Goal: Task Accomplishment & Management: Manage account settings

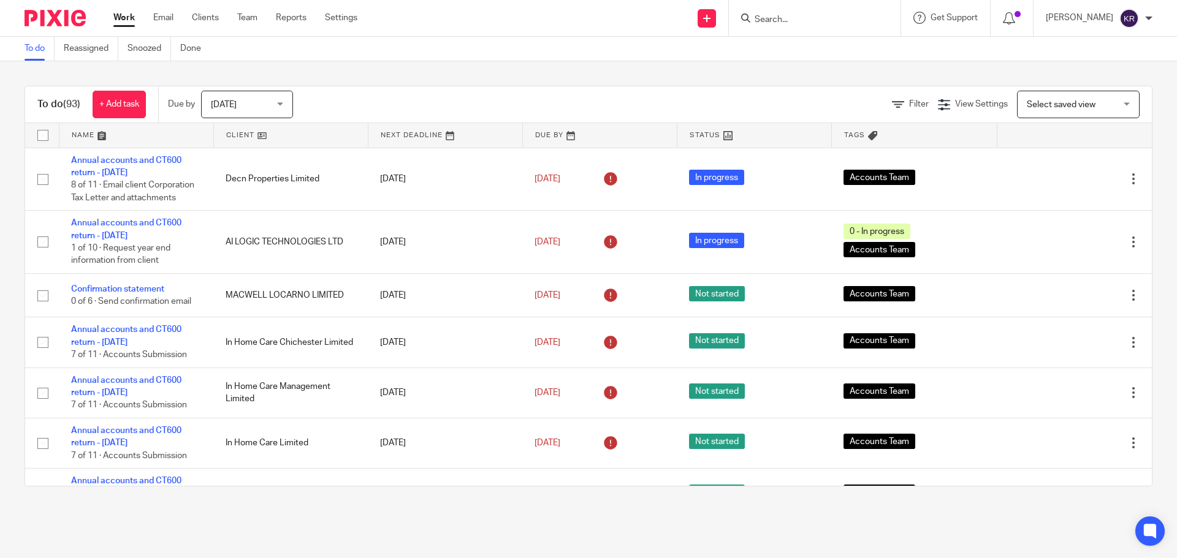
click at [800, 25] on input "Search" at bounding box center [808, 20] width 110 height 11
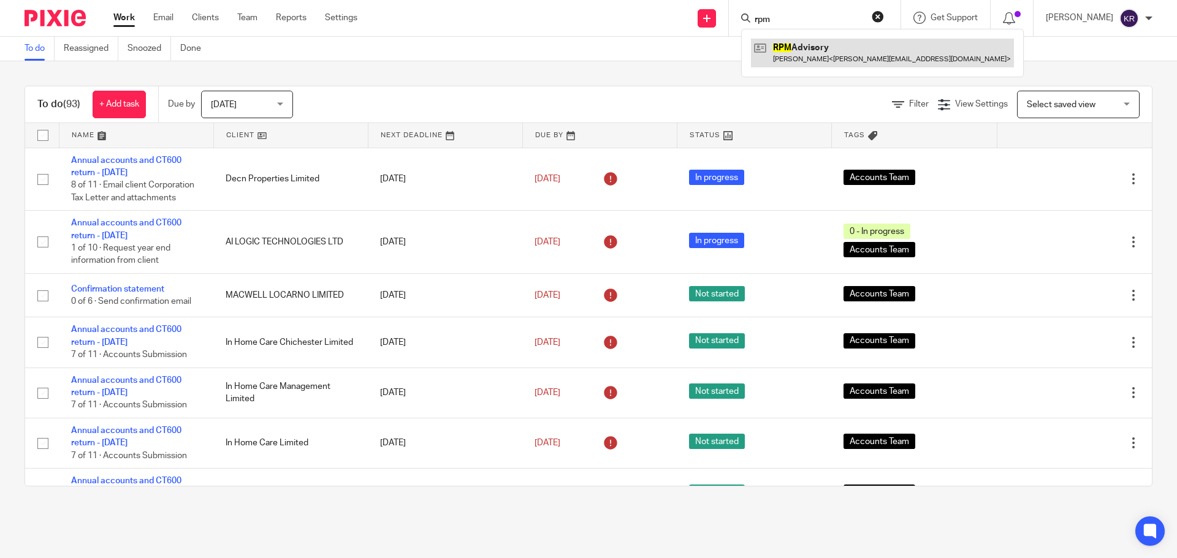
type input "rpm"
click at [799, 53] on link at bounding box center [882, 53] width 263 height 28
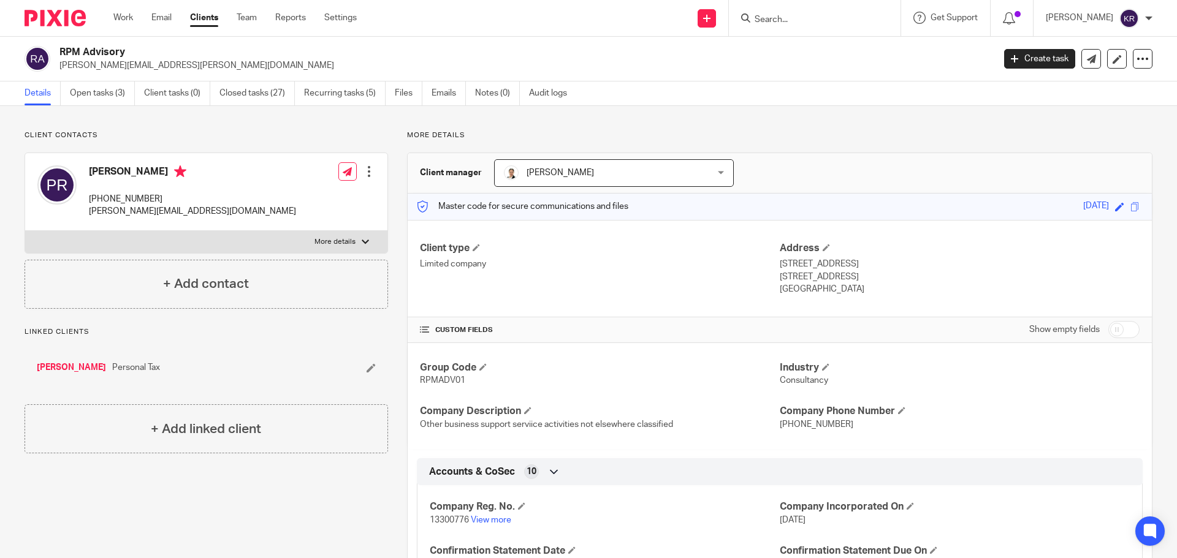
click at [777, 15] on input "Search" at bounding box center [808, 20] width 110 height 11
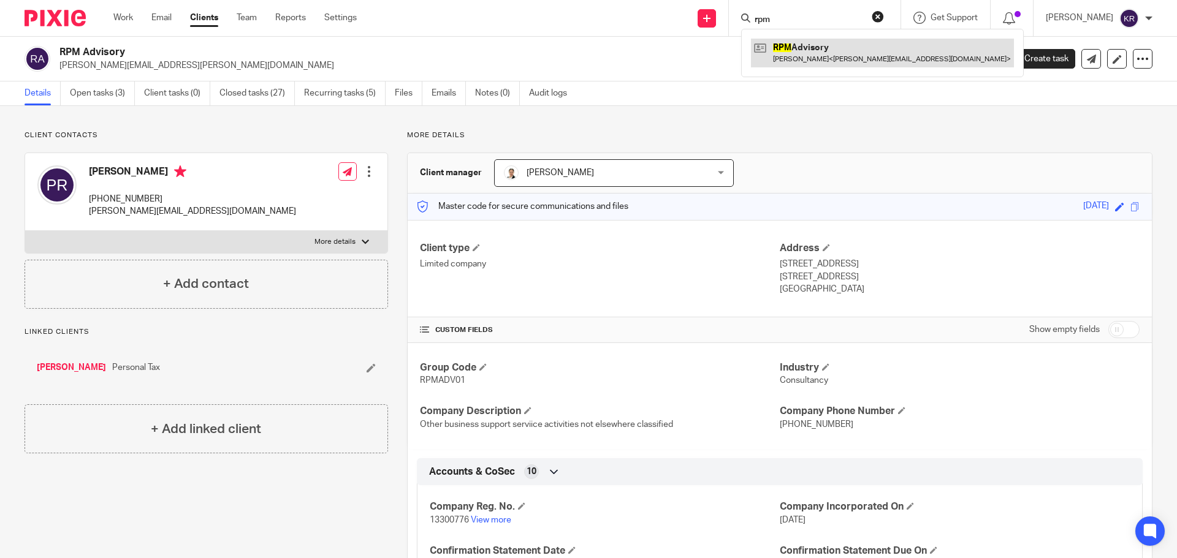
type input "rpm"
click at [816, 50] on link at bounding box center [882, 53] width 263 height 28
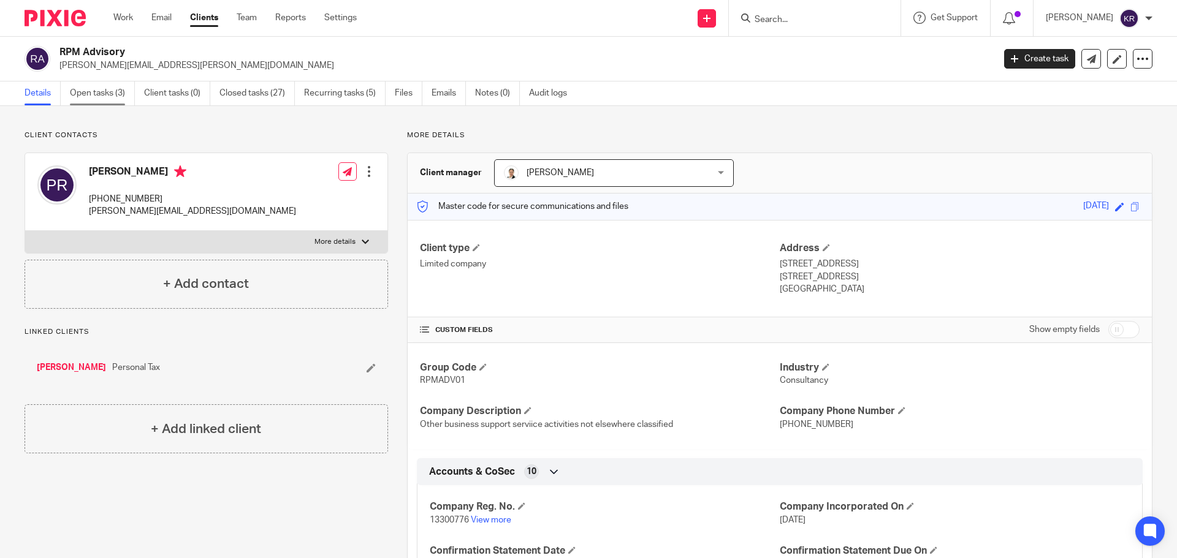
click at [86, 95] on link "Open tasks (3)" at bounding box center [102, 94] width 65 height 24
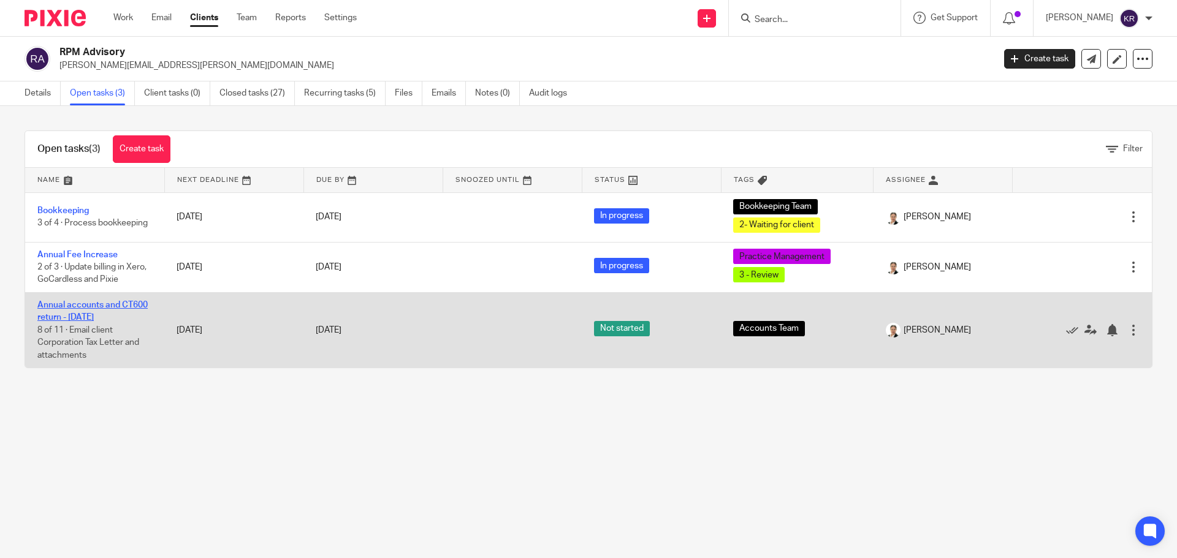
click at [92, 306] on link "Annual accounts and CT600 return - [DATE]" at bounding box center [92, 311] width 110 height 21
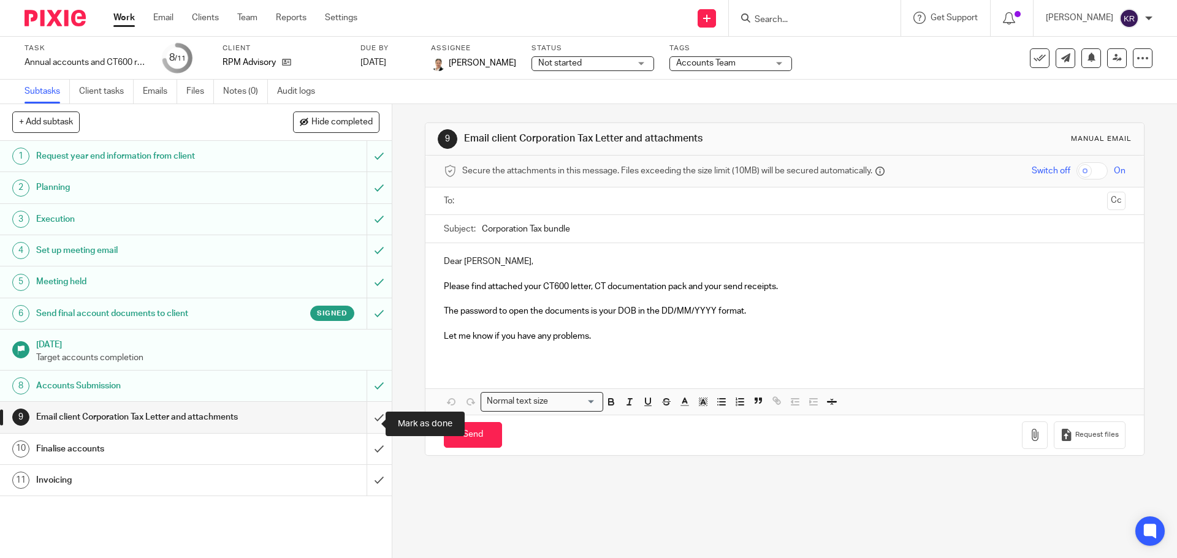
click at [370, 425] on input "submit" at bounding box center [196, 417] width 392 height 31
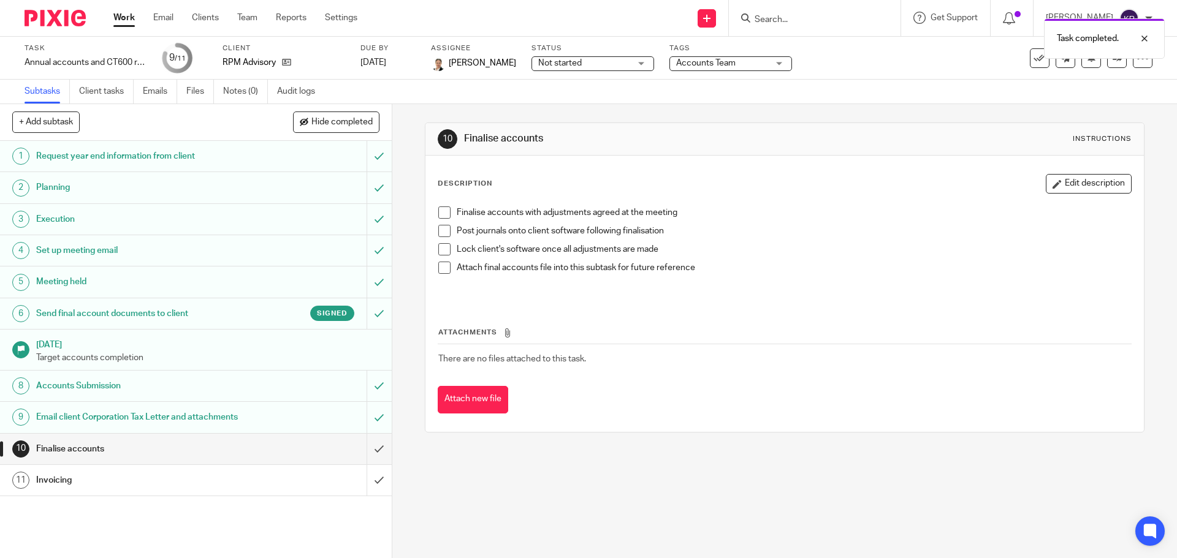
click at [184, 425] on h1 "Email client Corporation Tax Letter and attachments" at bounding box center [142, 417] width 212 height 18
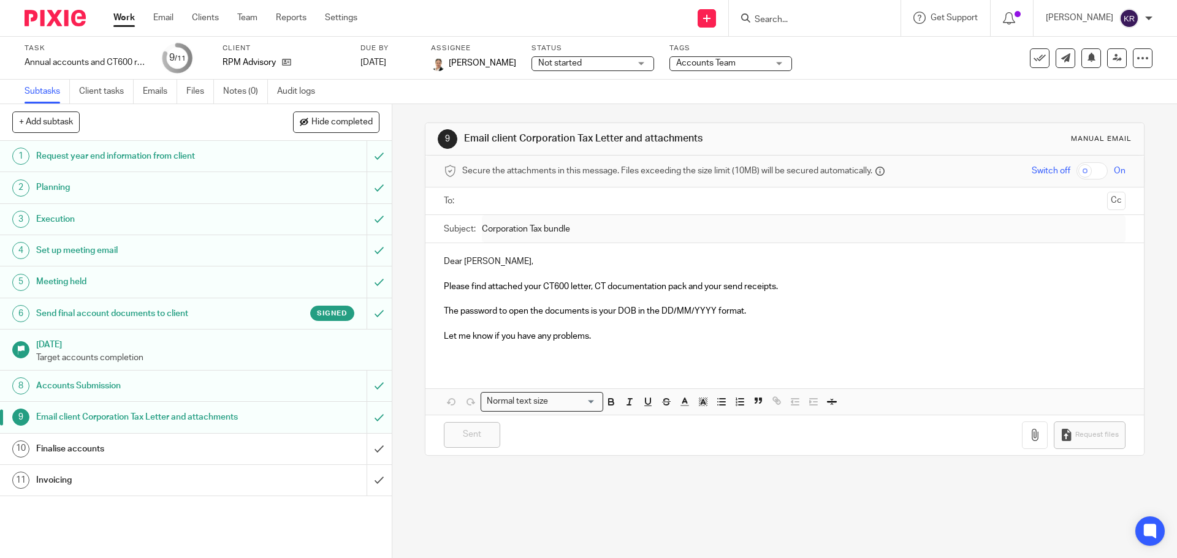
click at [506, 198] on input "text" at bounding box center [783, 201] width 635 height 14
drag, startPoint x: 531, startPoint y: 229, endPoint x: 1118, endPoint y: 170, distance: 590.1
click at [1118, 170] on div "Secure the attachments in this message. Files exceeding the size limit (10MB) w…" at bounding box center [784, 172] width 718 height 32
click at [1029, 442] on icon "button" at bounding box center [1035, 438] width 12 height 12
click at [444, 295] on p "Please find attached your CT600 letter, CT documentation pack and your send rec…" at bounding box center [784, 289] width 681 height 12
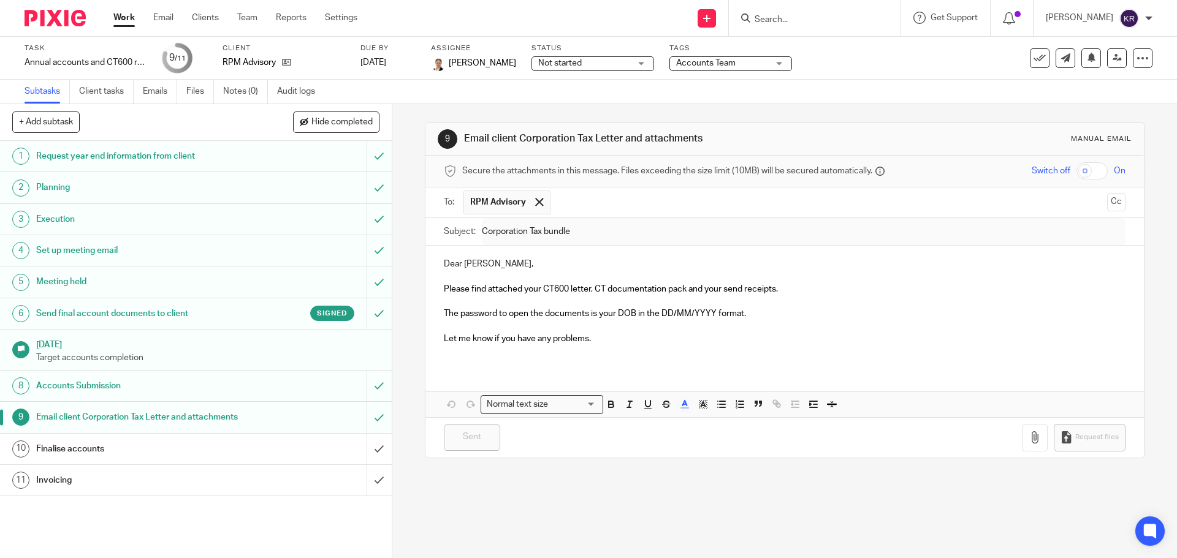
click at [444, 287] on span "Please find attached your CT600 letter, CT documentation pack and your send rec…" at bounding box center [611, 289] width 334 height 9
drag, startPoint x: 440, startPoint y: 288, endPoint x: 782, endPoint y: 291, distance: 342.7
click at [782, 291] on div "Dear Phoebe, Please find attached your CT600 letter, CT documentation pack and …" at bounding box center [784, 306] width 718 height 121
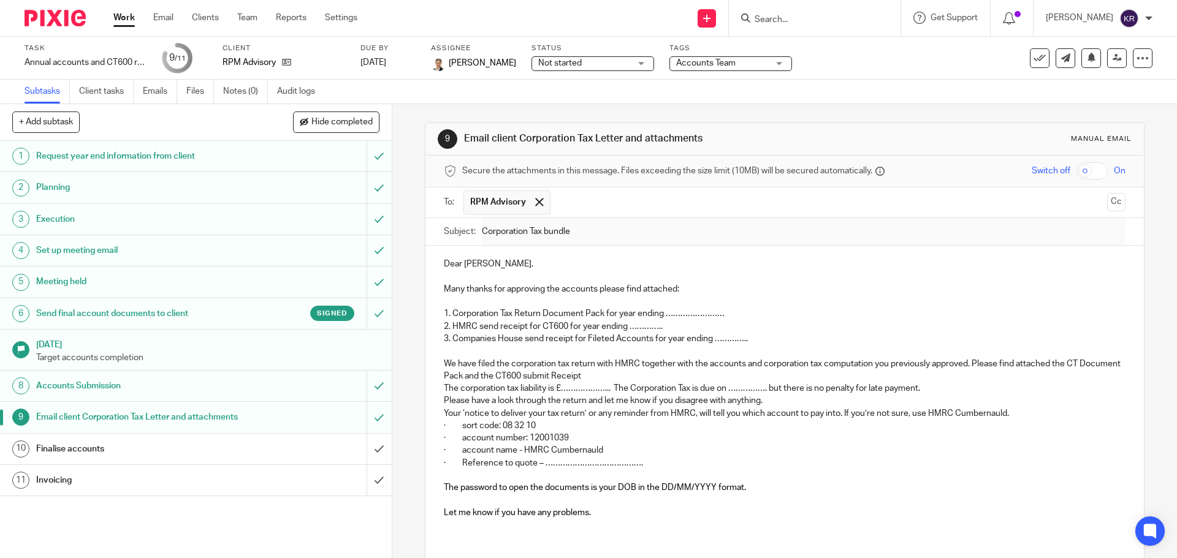
click at [732, 318] on p "1. Corporation Tax Return Document Pack for year ending ……………………" at bounding box center [784, 314] width 681 height 12
click at [626, 326] on p "2. HMRC send receipt for CT600 for year ending ………….." at bounding box center [784, 327] width 681 height 12
click at [628, 326] on p "2. HMRC send receipt for CT600 for year ending ………….." at bounding box center [784, 327] width 681 height 12
drag, startPoint x: 626, startPoint y: 327, endPoint x: 658, endPoint y: 326, distance: 31.3
click at [658, 326] on p "2. HMRC send receipt for CT600 for year ending ………….." at bounding box center [784, 327] width 681 height 12
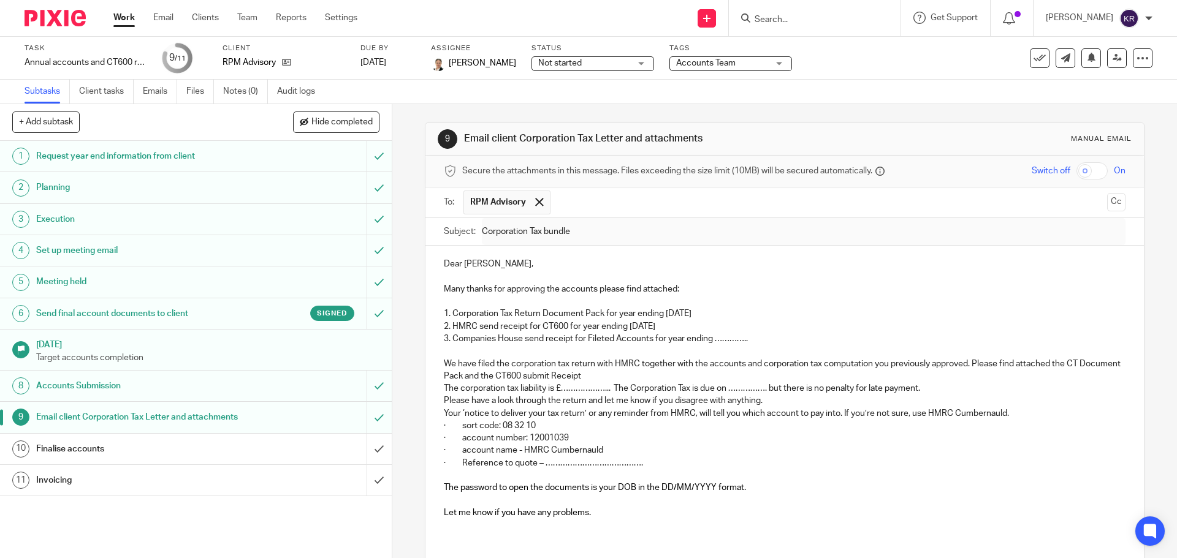
click at [714, 338] on p "3. Companies House send receipt for Fileted Accounts for year ending ………….." at bounding box center [784, 339] width 681 height 12
drag, startPoint x: 711, startPoint y: 338, endPoint x: 752, endPoint y: 338, distance: 41.1
click at [752, 338] on p "3. Companies House send receipt for Fileted Accounts for year ending ………….." at bounding box center [784, 339] width 681 height 12
click at [639, 377] on p "We have filed the corporation tax return with HMRC together with the accounts a…" at bounding box center [784, 370] width 681 height 25
click at [634, 376] on p "We have filed the corporation tax return with HMRC together with the accounts a…" at bounding box center [784, 370] width 681 height 25
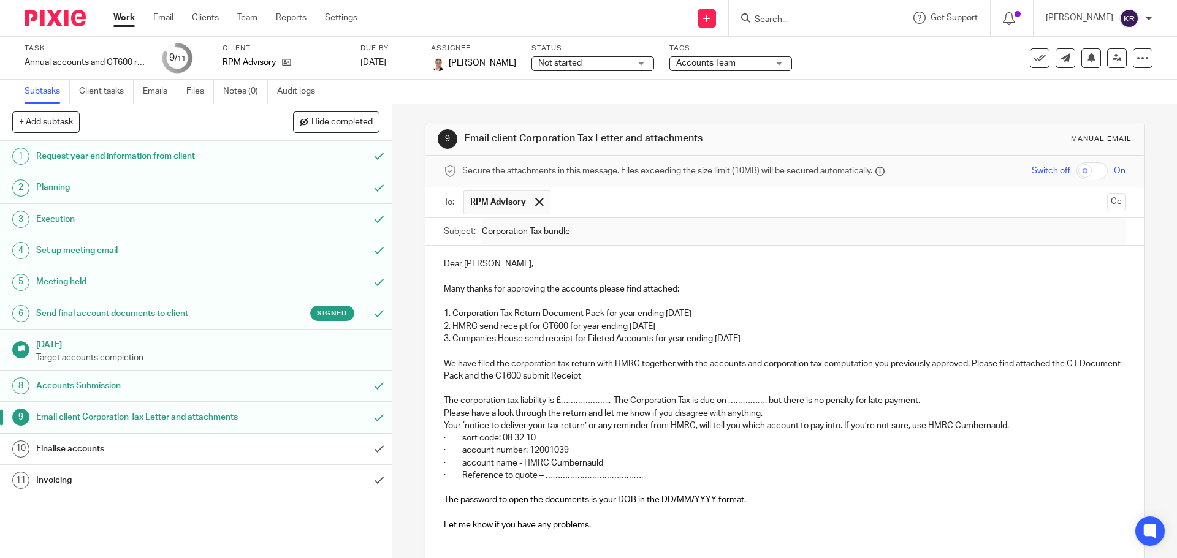
click at [926, 403] on p "The corporation tax liability is £………………...  The Corporation Tax is due on ……………" at bounding box center [784, 401] width 681 height 12
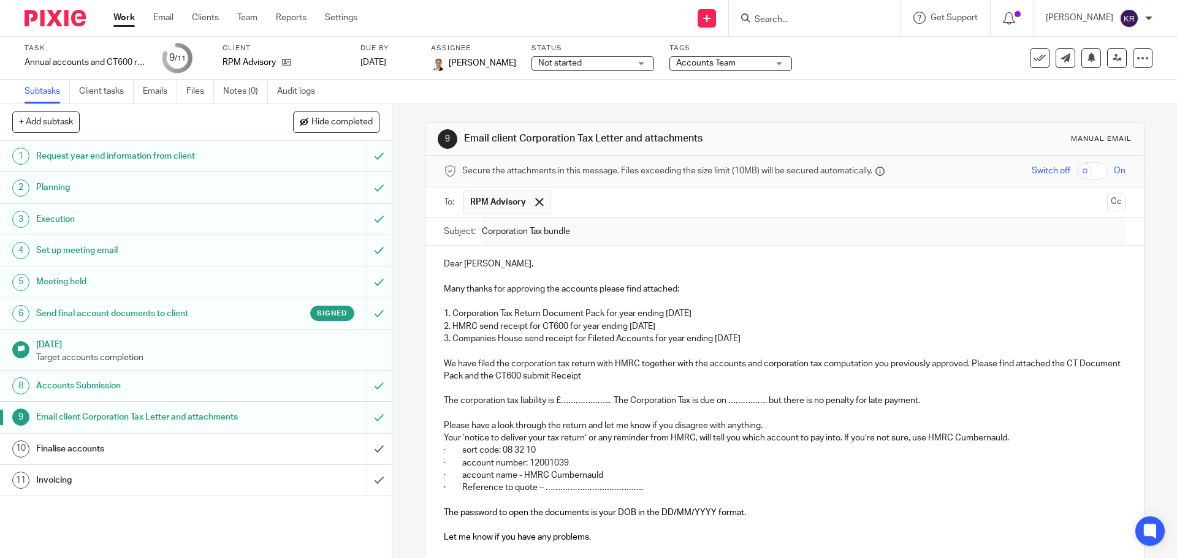
click at [771, 425] on p "Please have a look through the return and let me know if you disagree with anyt…" at bounding box center [784, 426] width 681 height 12
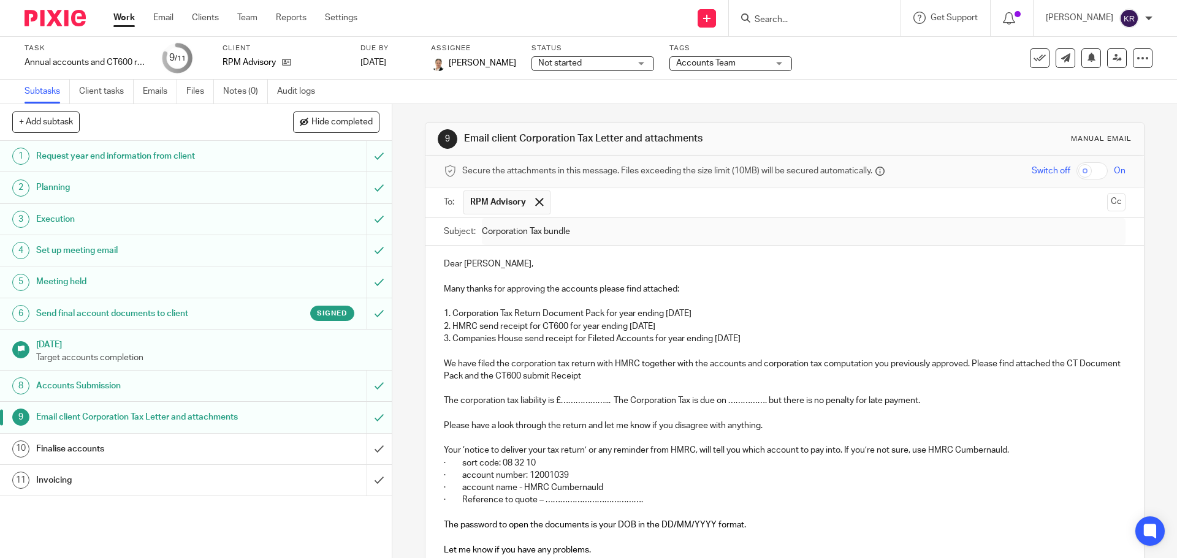
click at [726, 405] on p "The corporation tax liability is £………………...  The Corporation Tax is due on ……………" at bounding box center [784, 401] width 681 height 12
click at [558, 501] on p "· Reference to quote – …………………………………." at bounding box center [784, 500] width 681 height 12
drag, startPoint x: 542, startPoint y: 500, endPoint x: 637, endPoint y: 496, distance: 94.5
click at [637, 496] on p "· Reference to quote – …………………………………." at bounding box center [784, 500] width 681 height 12
click at [562, 409] on p at bounding box center [784, 414] width 681 height 12
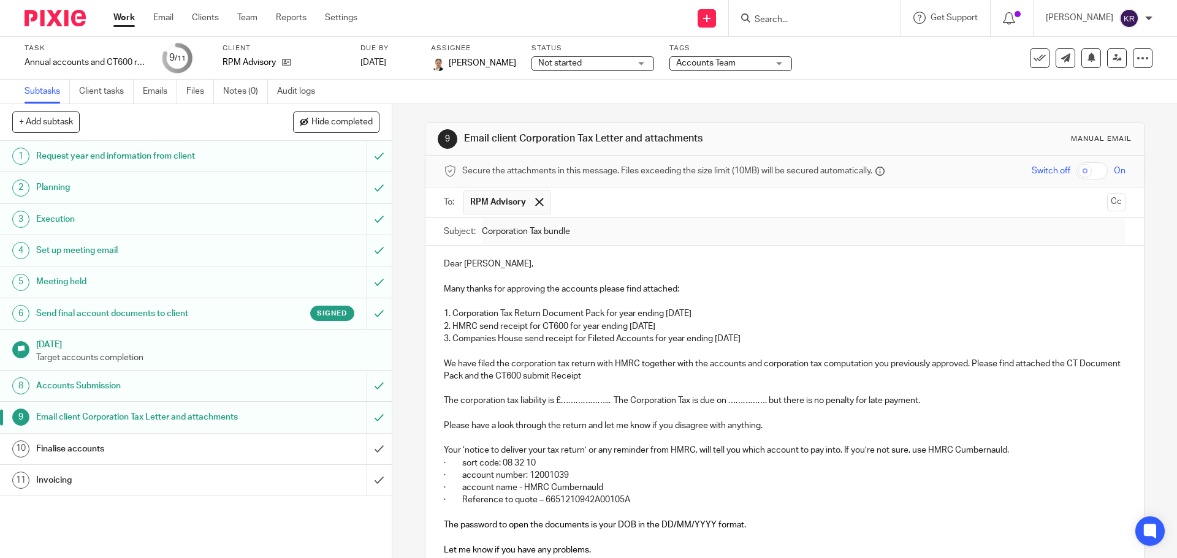
click at [563, 399] on p "The corporation tax liability is £………………...  The Corporation Tax is due on ……………" at bounding box center [784, 401] width 681 height 12
drag, startPoint x: 559, startPoint y: 400, endPoint x: 609, endPoint y: 402, distance: 49.7
click at [609, 402] on p "The corporation tax liability is £………………...  The Corporation Tax is due on ……………" at bounding box center [784, 401] width 681 height 12
click at [724, 402] on p "The corporation tax liability is £11,640.14  The Corporation Tax is due on ……………" at bounding box center [784, 401] width 681 height 12
drag, startPoint x: 721, startPoint y: 402, endPoint x: 756, endPoint y: 400, distance: 34.4
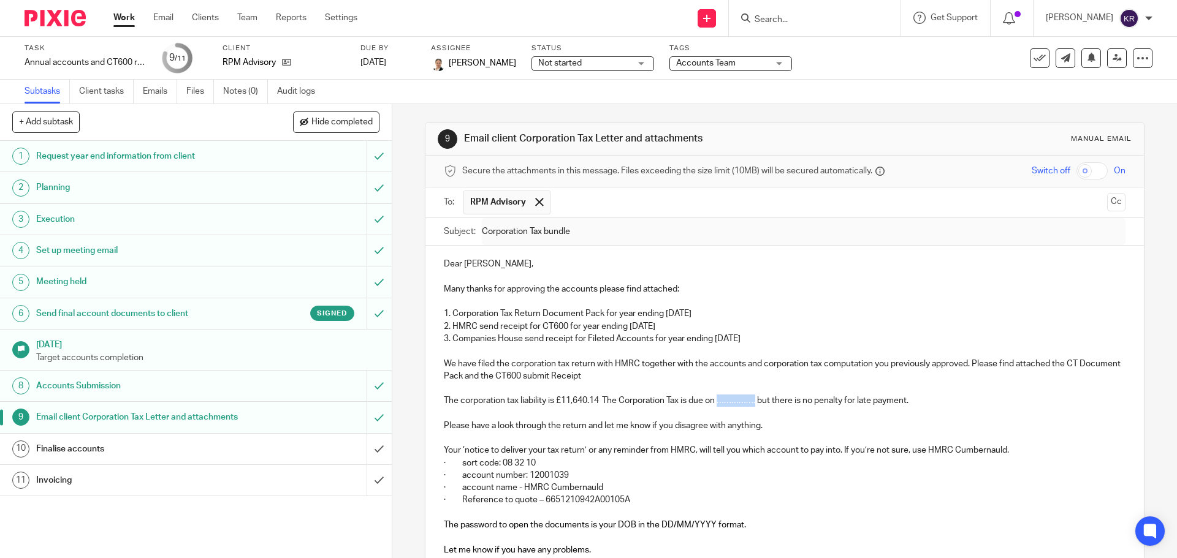
click at [756, 400] on p "The corporation tax liability is £11,640.14  The Corporation Tax is due on ……………" at bounding box center [784, 401] width 681 height 12
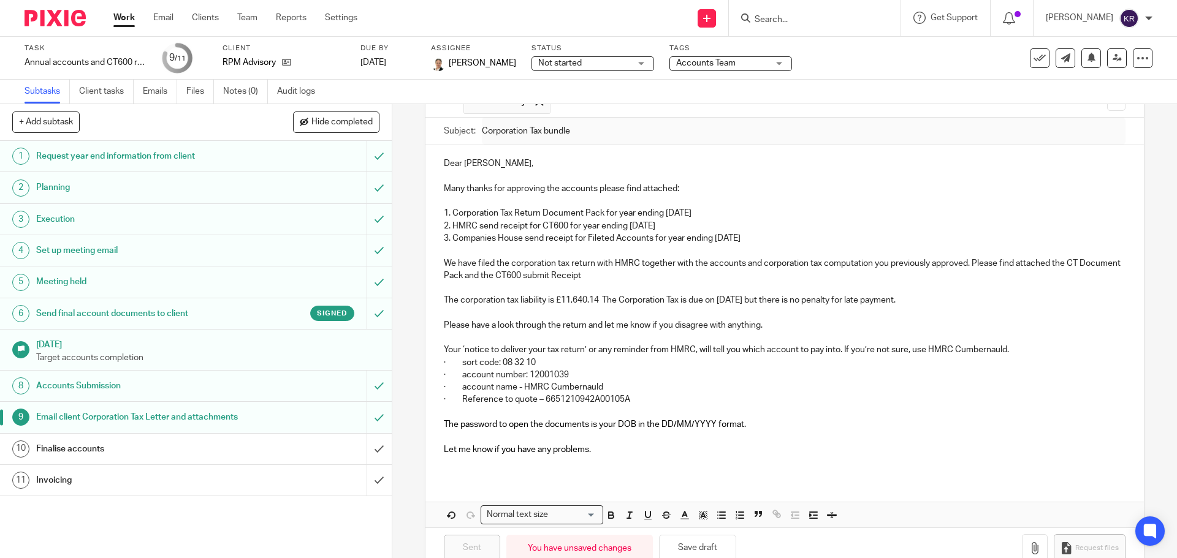
scroll to position [129, 0]
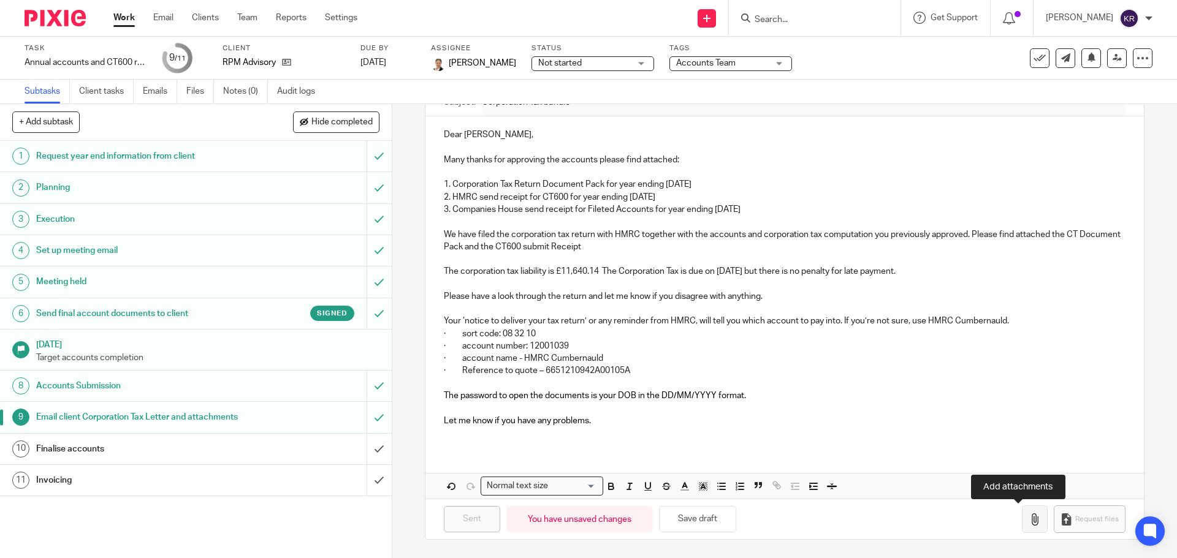
click at [1029, 522] on icon "button" at bounding box center [1035, 520] width 12 height 12
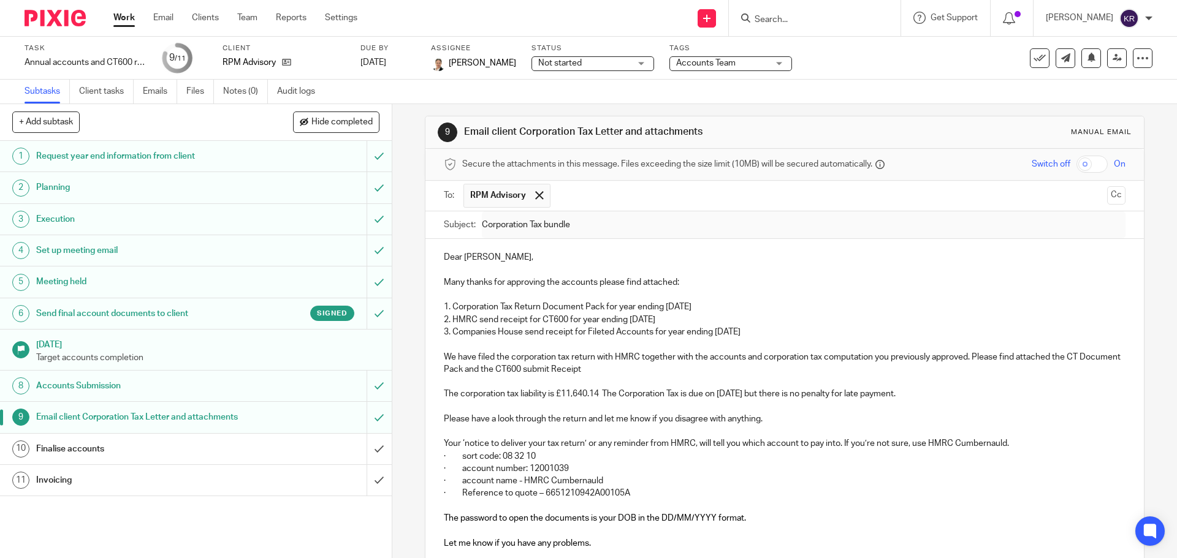
scroll to position [0, 0]
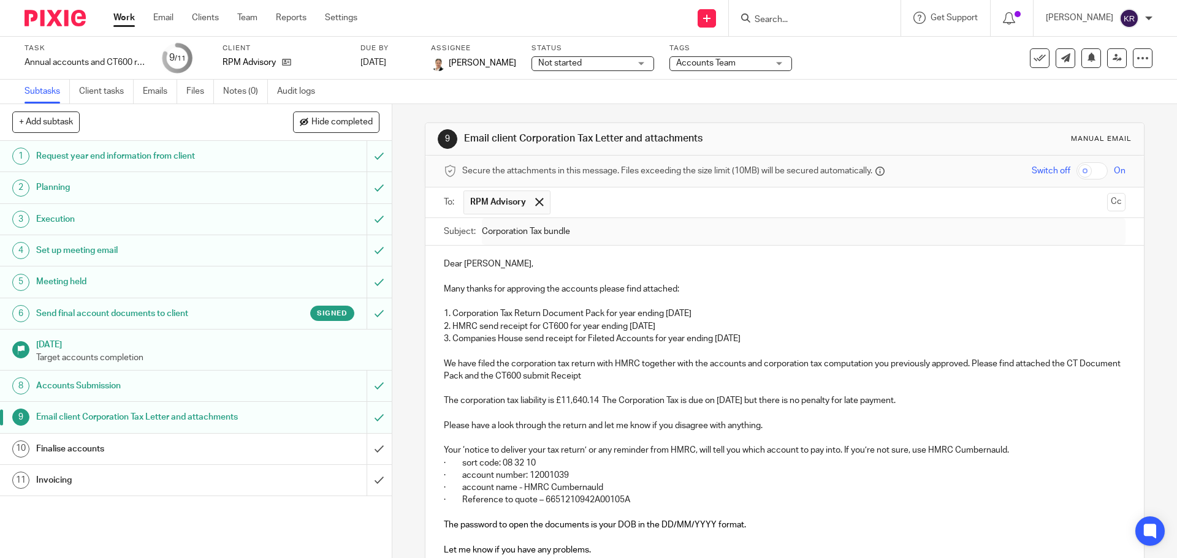
click at [1102, 171] on div "Switch off On" at bounding box center [1040, 170] width 170 height 17
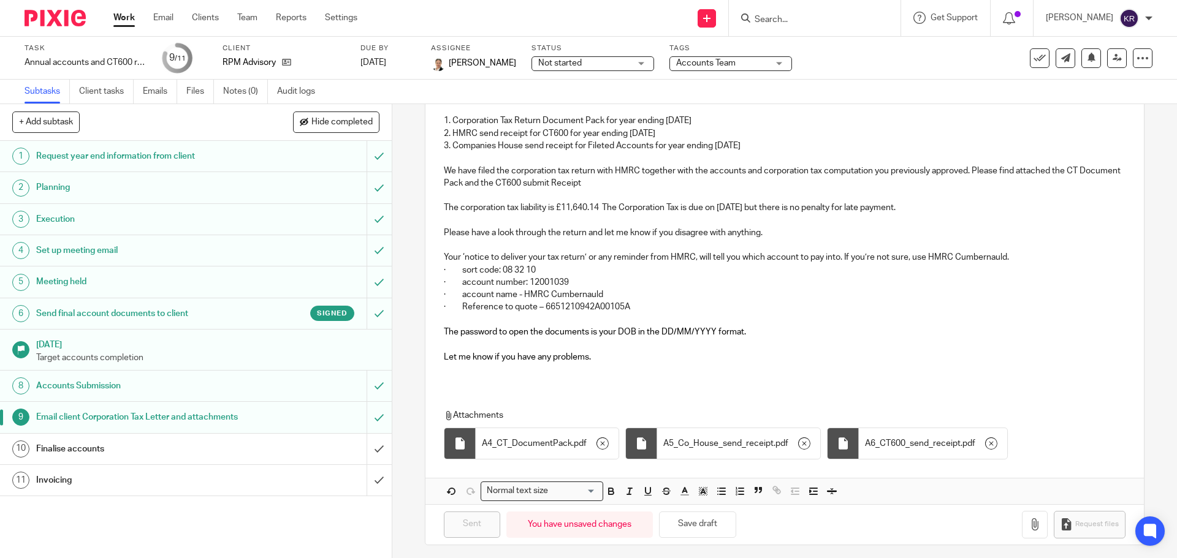
scroll to position [199, 0]
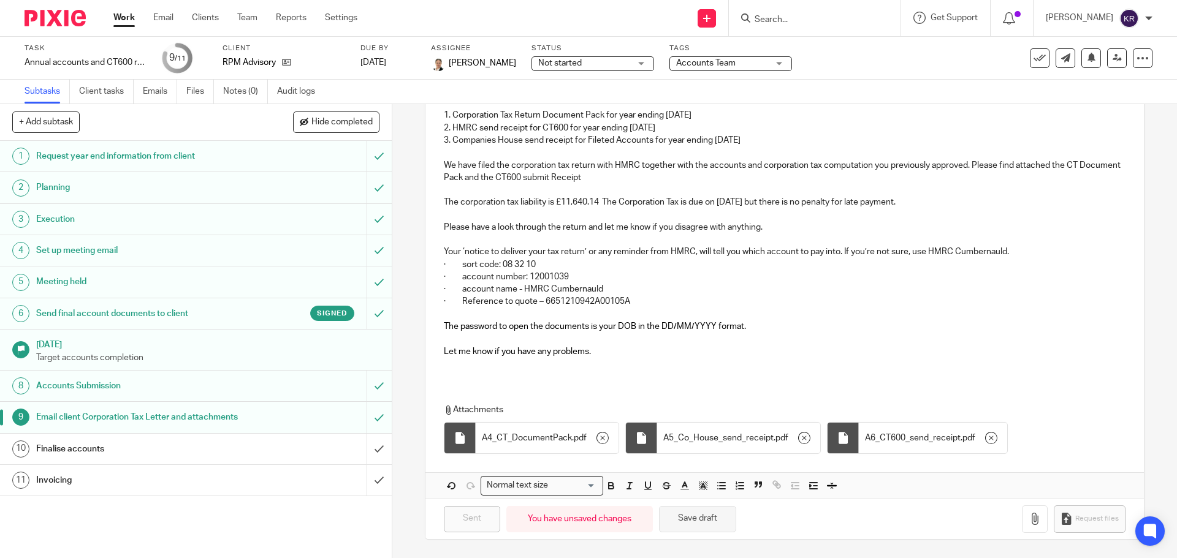
click at [698, 519] on button "Save draft" at bounding box center [697, 519] width 77 height 26
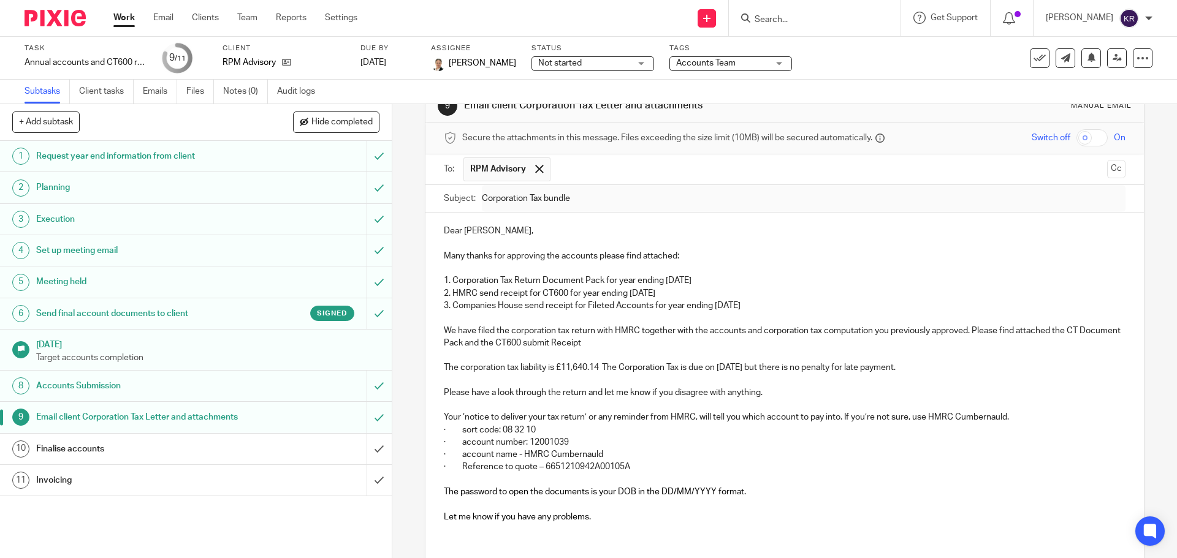
scroll to position [0, 0]
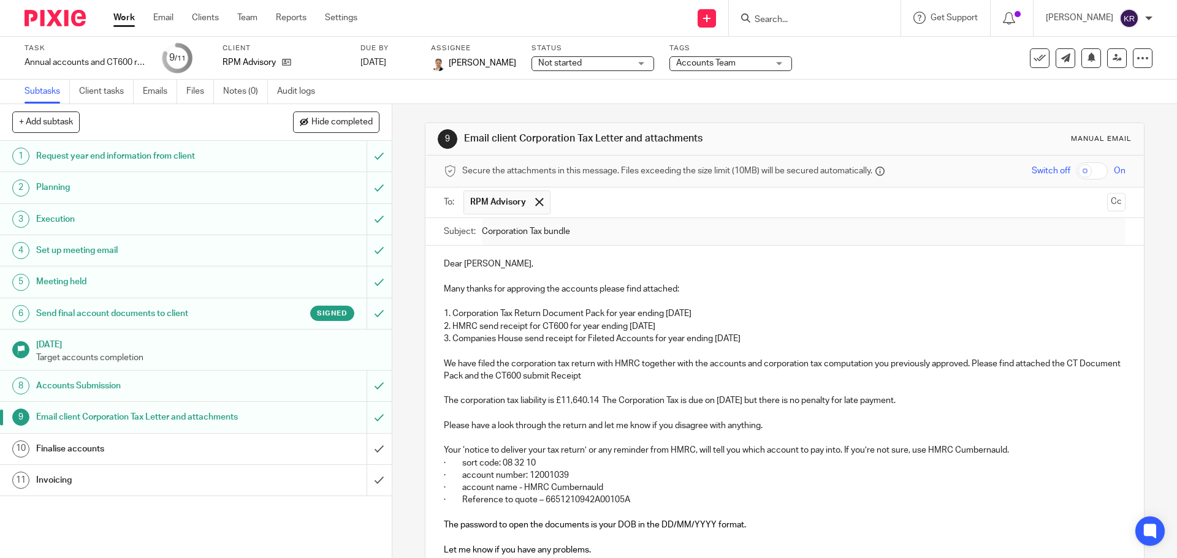
click at [609, 258] on p "Dear [PERSON_NAME]," at bounding box center [784, 264] width 681 height 12
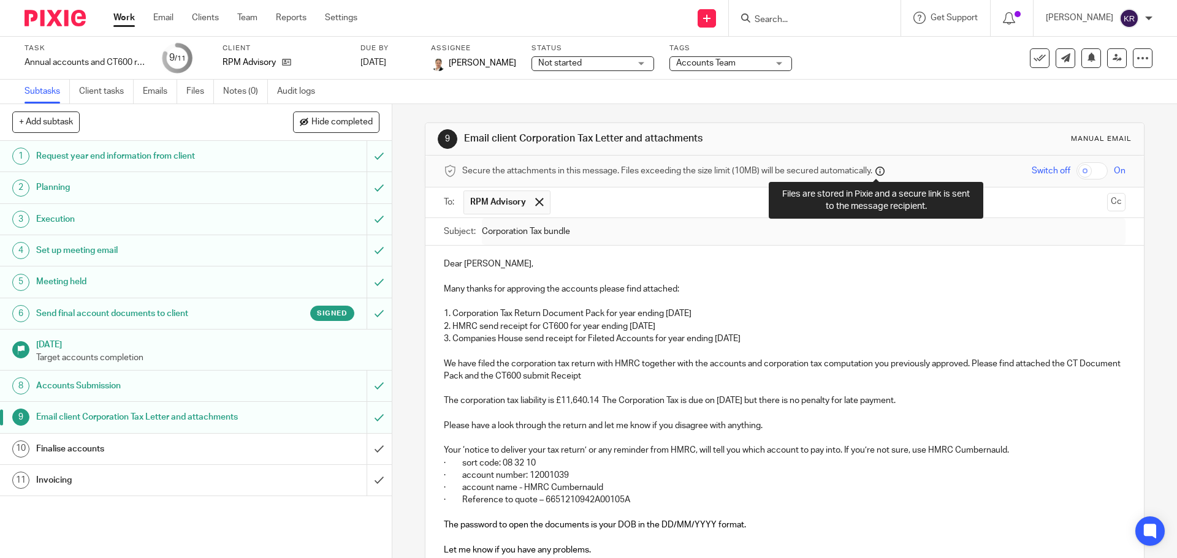
click at [878, 171] on icon at bounding box center [879, 171] width 9 height 9
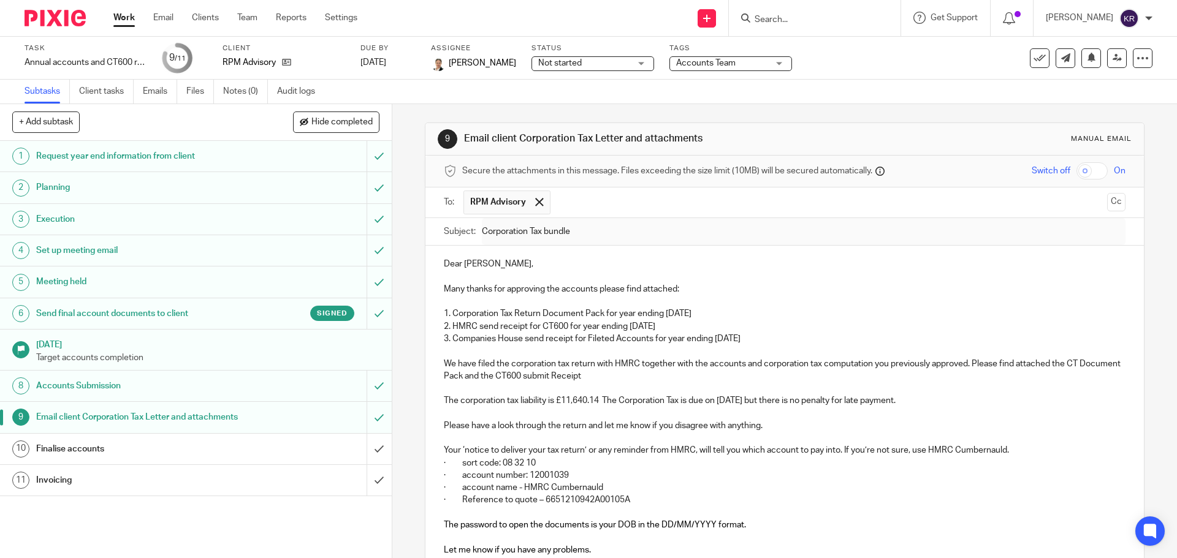
click at [878, 171] on icon at bounding box center [879, 171] width 9 height 9
click at [626, 259] on p "Dear [PERSON_NAME]," at bounding box center [784, 264] width 681 height 12
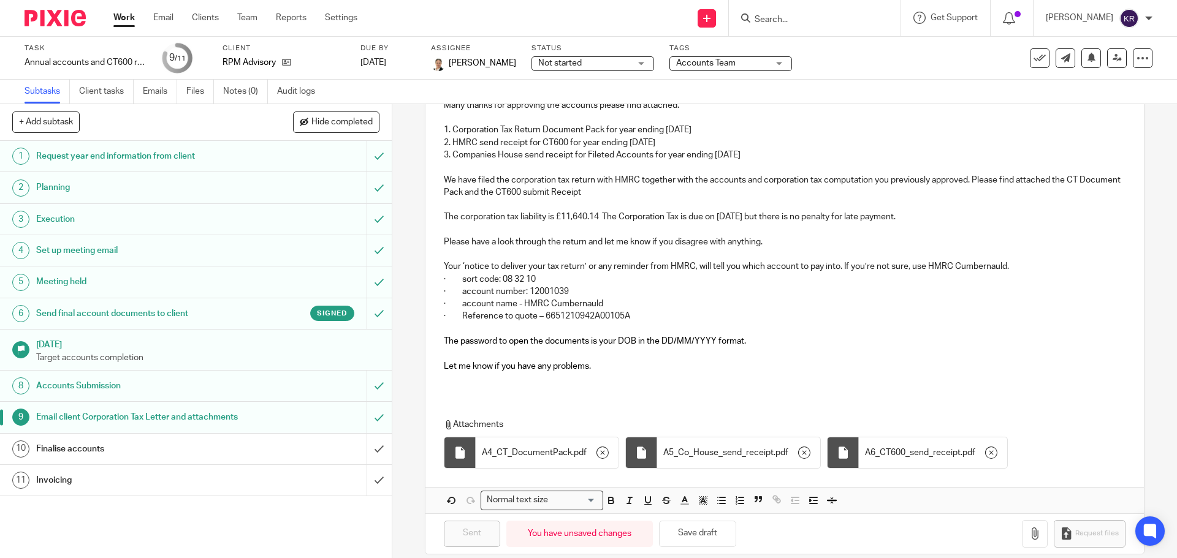
scroll to position [199, 0]
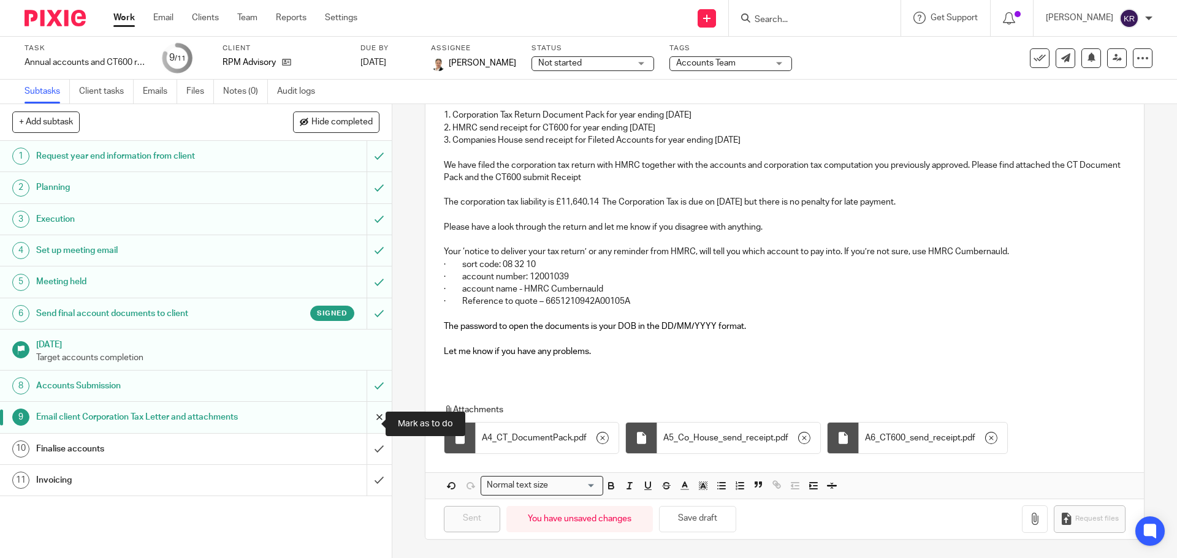
click at [366, 424] on input "submit" at bounding box center [196, 417] width 392 height 31
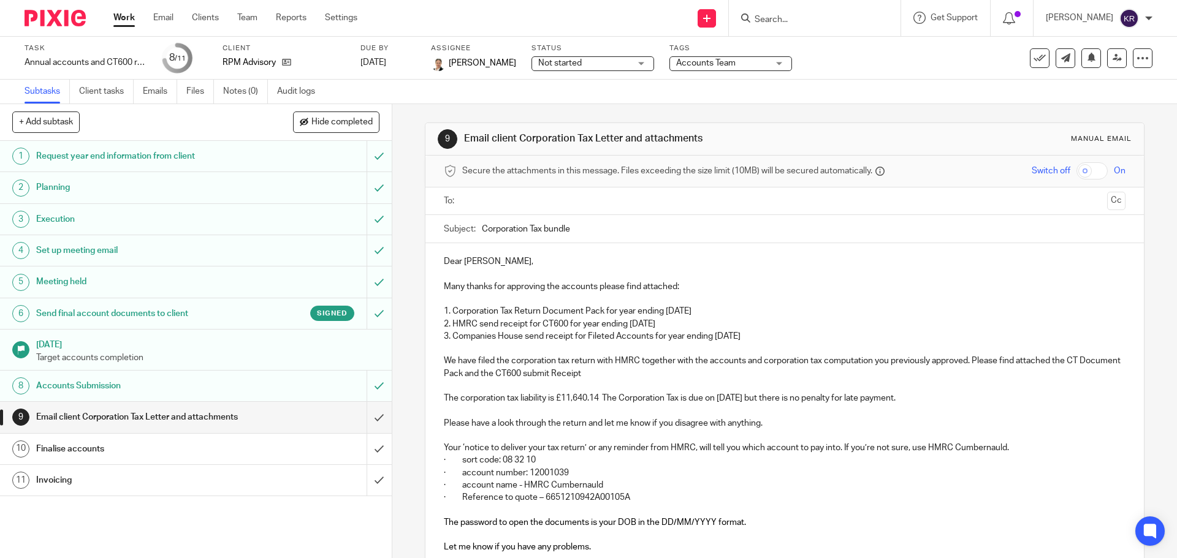
click at [1083, 170] on input "checkbox" at bounding box center [1091, 170] width 31 height 17
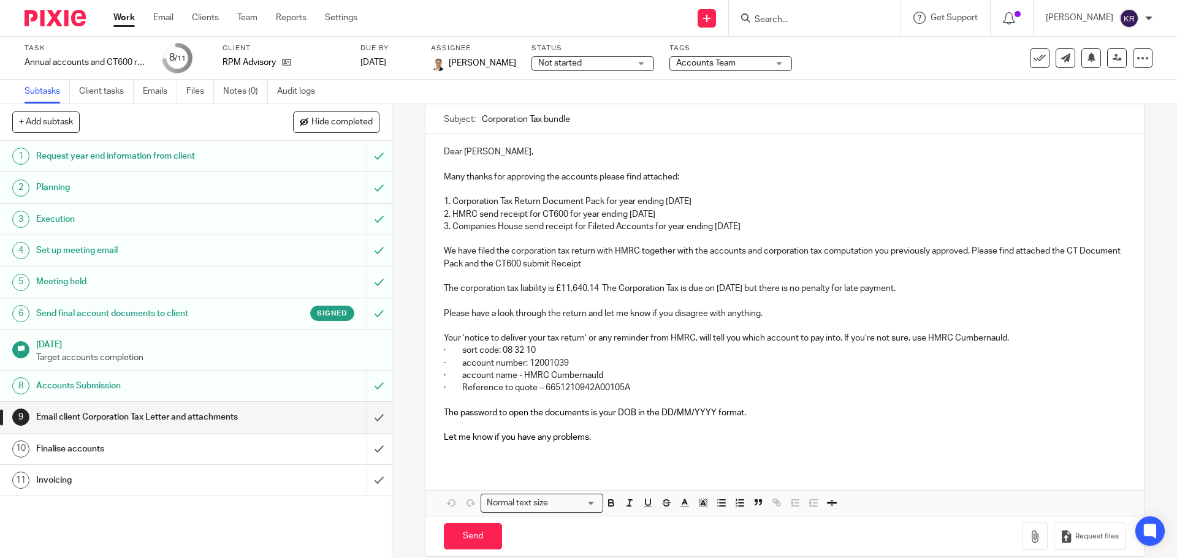
scroll to position [127, 0]
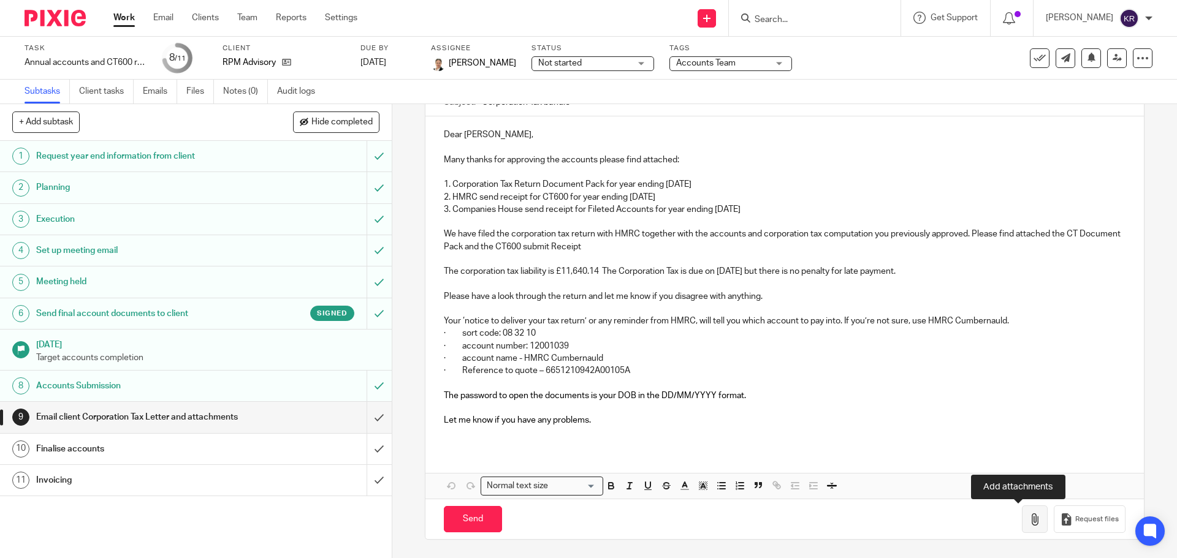
click at [1029, 524] on icon "button" at bounding box center [1035, 520] width 12 height 12
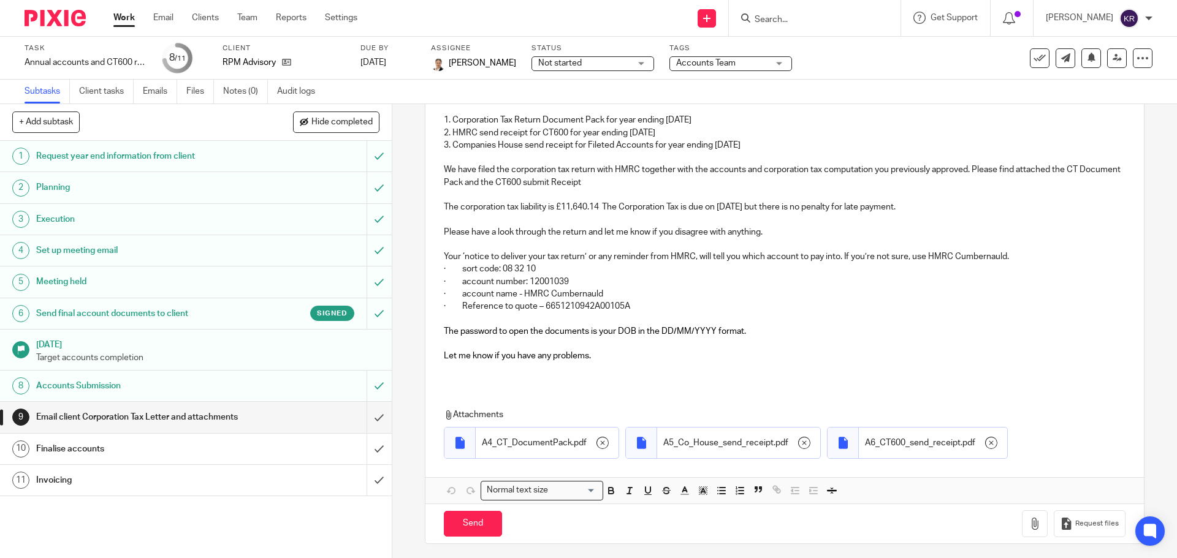
scroll to position [196, 0]
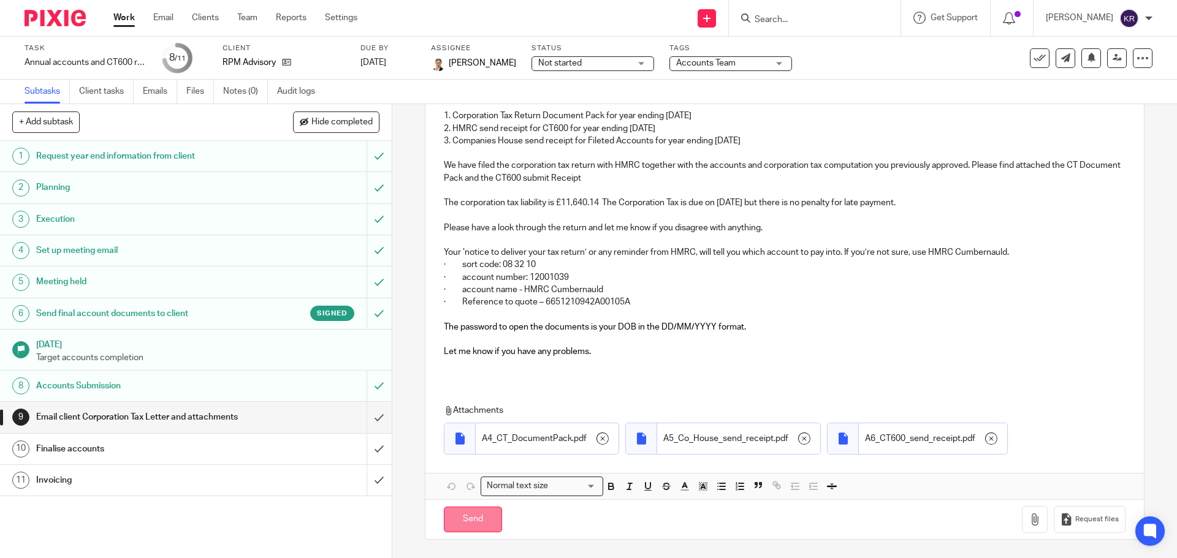
click at [468, 520] on input "Send" at bounding box center [473, 520] width 58 height 26
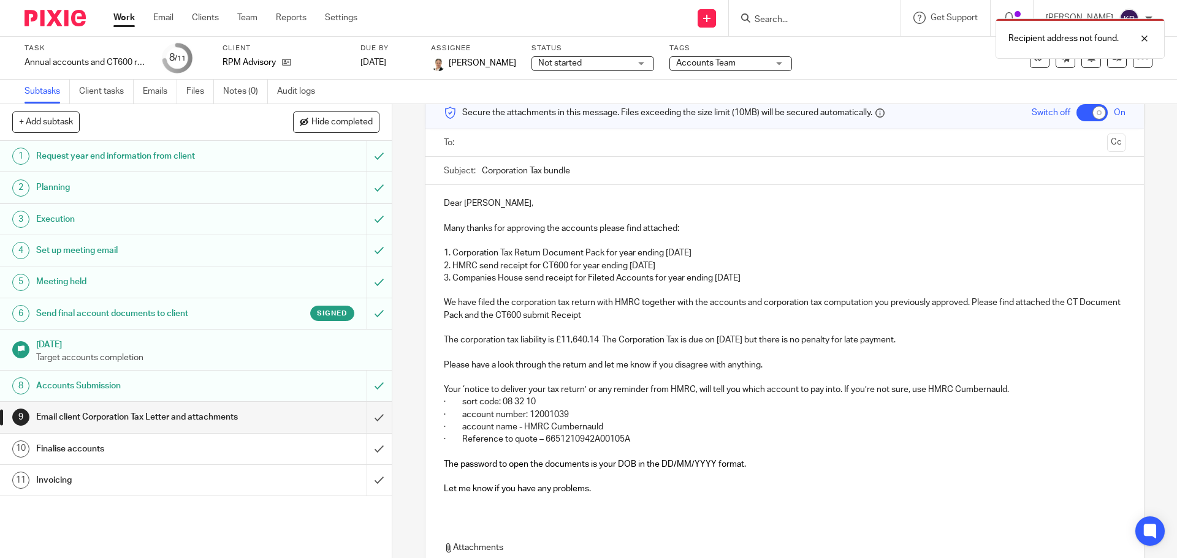
scroll to position [0, 0]
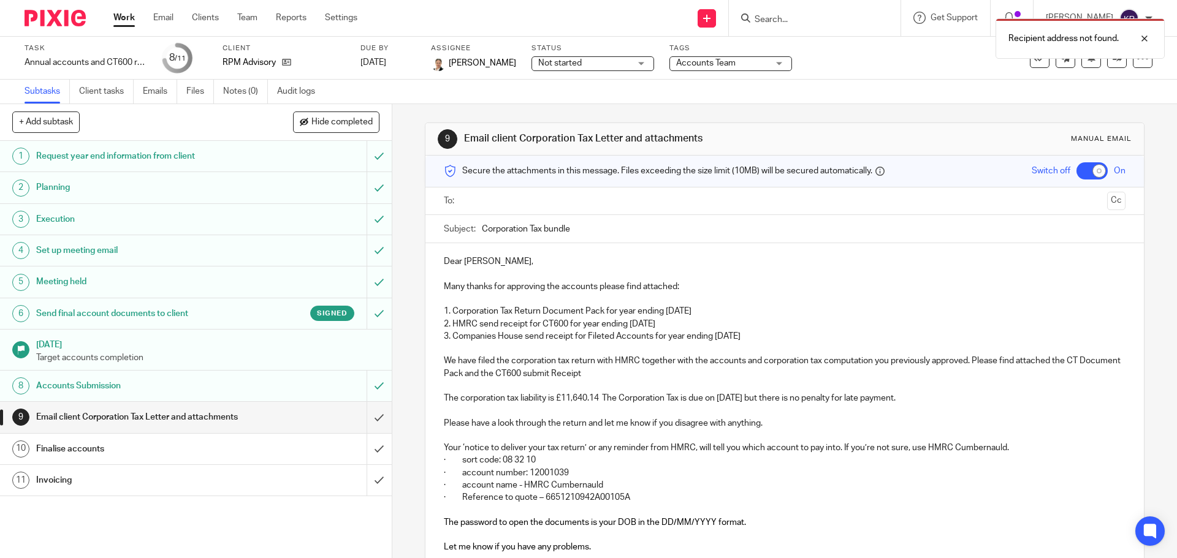
click at [507, 205] on input "text" at bounding box center [783, 201] width 635 height 14
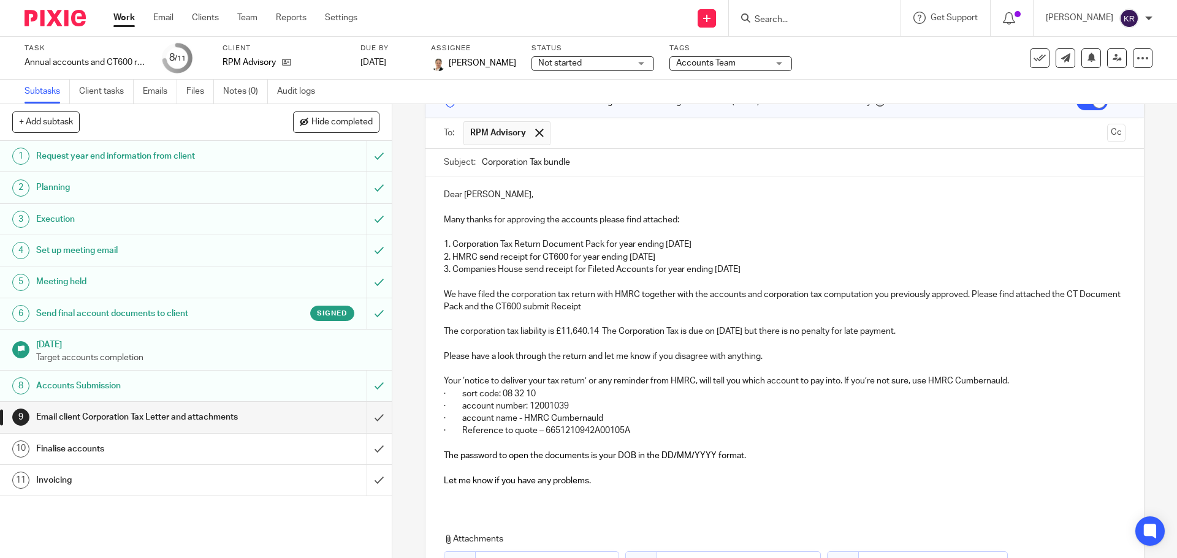
scroll to position [199, 0]
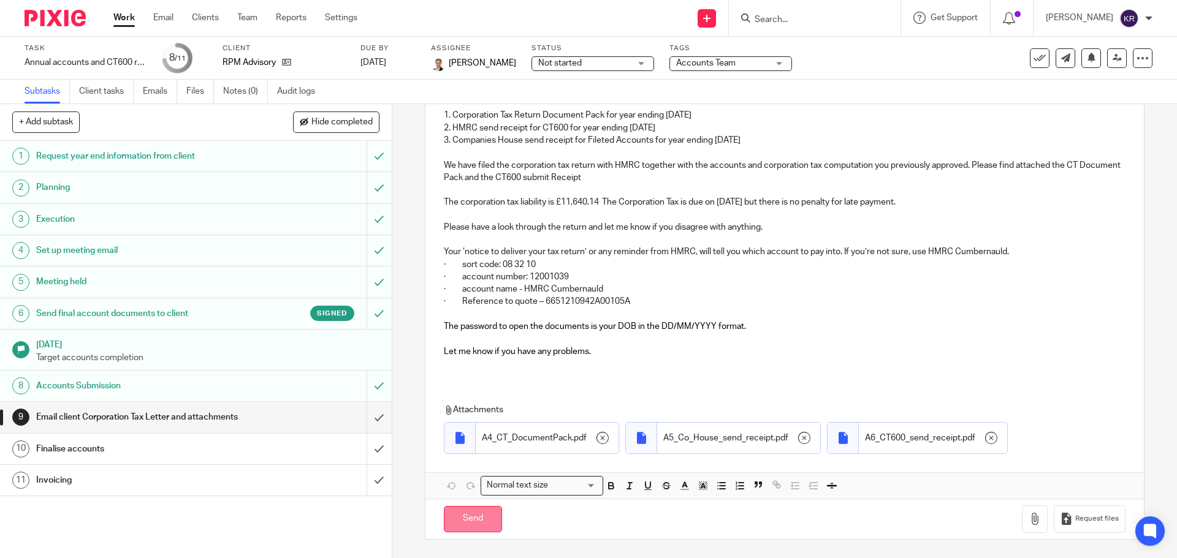
click at [474, 514] on input "Send" at bounding box center [473, 519] width 58 height 26
checkbox input "false"
type input "Sent"
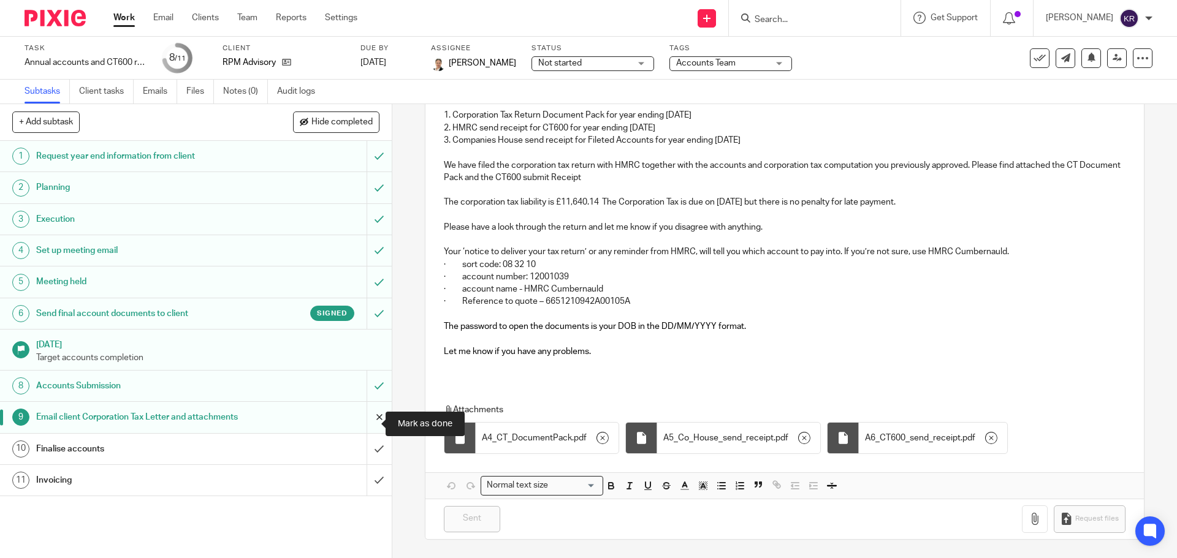
click at [372, 422] on input "submit" at bounding box center [196, 417] width 392 height 31
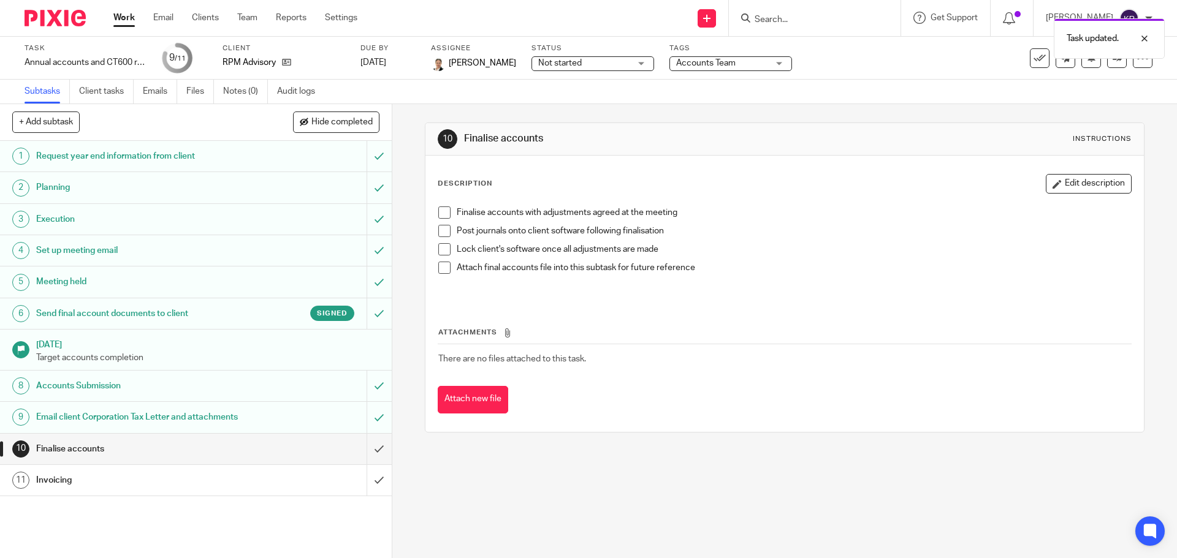
click at [264, 465] on link "10 Finalise accounts" at bounding box center [183, 449] width 367 height 31
click at [372, 461] on input "submit" at bounding box center [196, 449] width 392 height 31
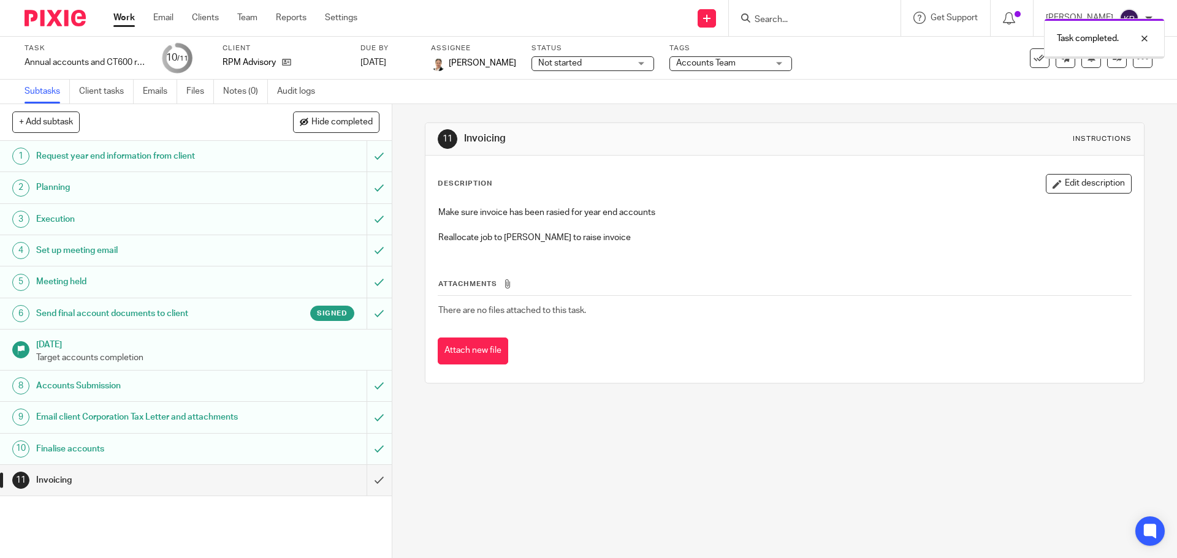
click at [278, 490] on div "Invoicing" at bounding box center [195, 480] width 318 height 18
click at [1108, 65] on link at bounding box center [1117, 58] width 20 height 20
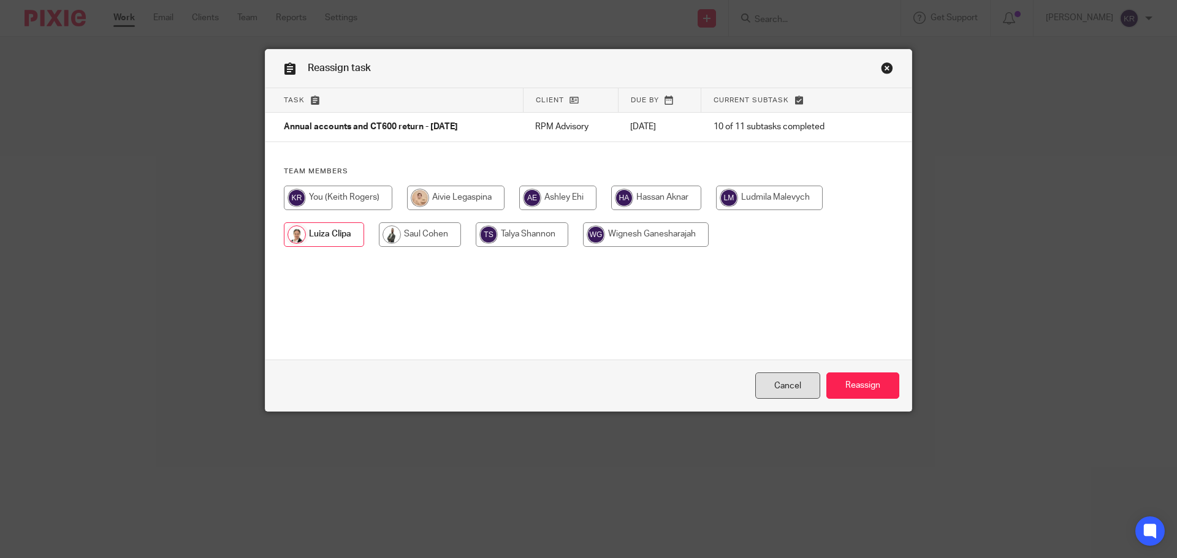
click at [791, 382] on link "Cancel" at bounding box center [787, 386] width 65 height 26
click at [796, 389] on link "Cancel" at bounding box center [787, 386] width 65 height 26
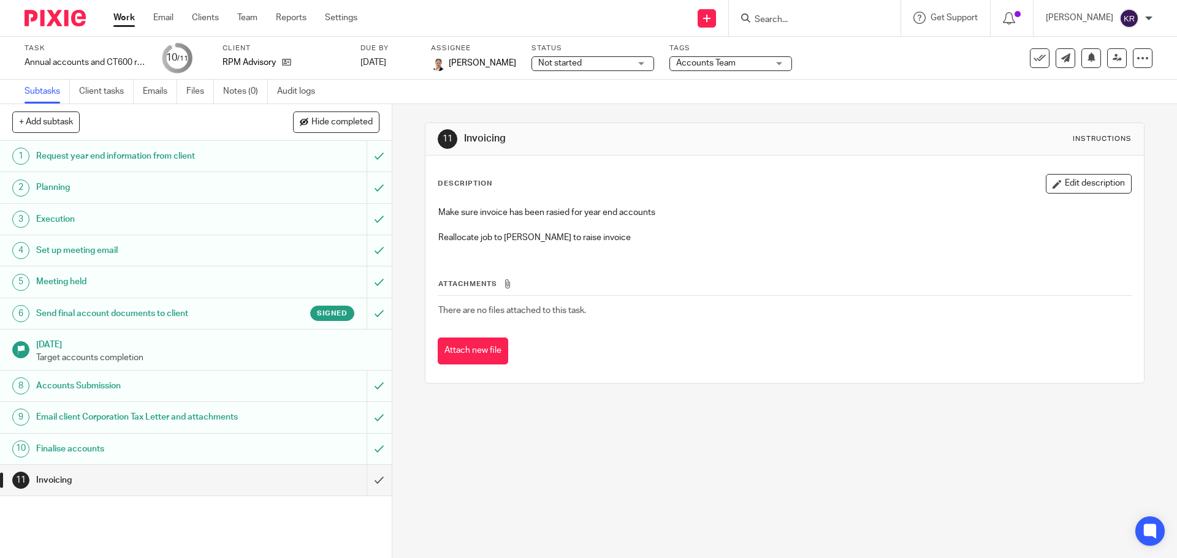
click at [794, 21] on input "Search" at bounding box center [808, 20] width 110 height 11
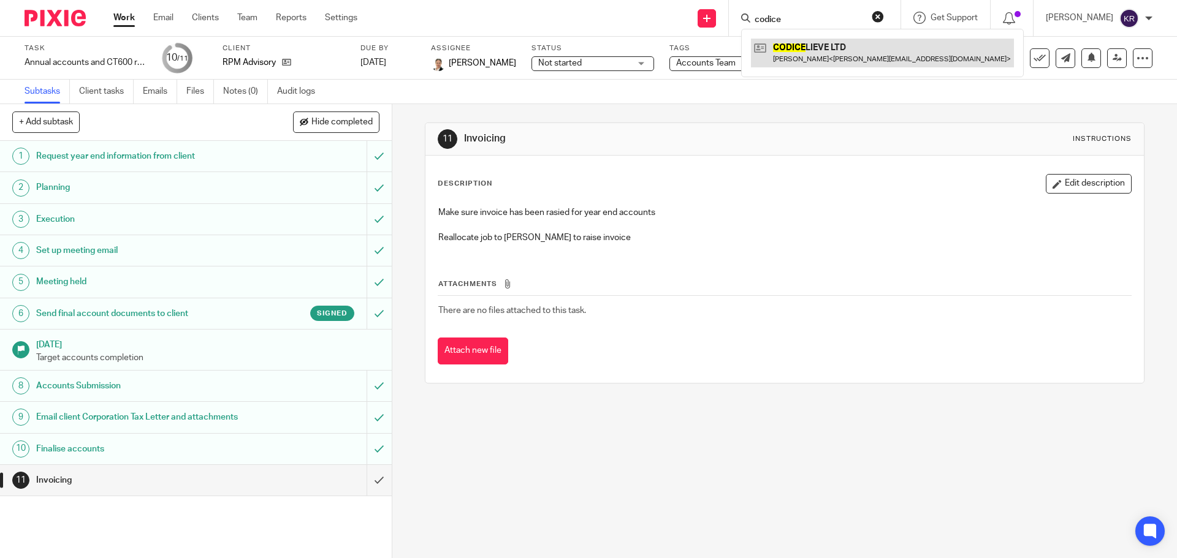
type input "codice"
click at [843, 53] on link at bounding box center [882, 53] width 263 height 28
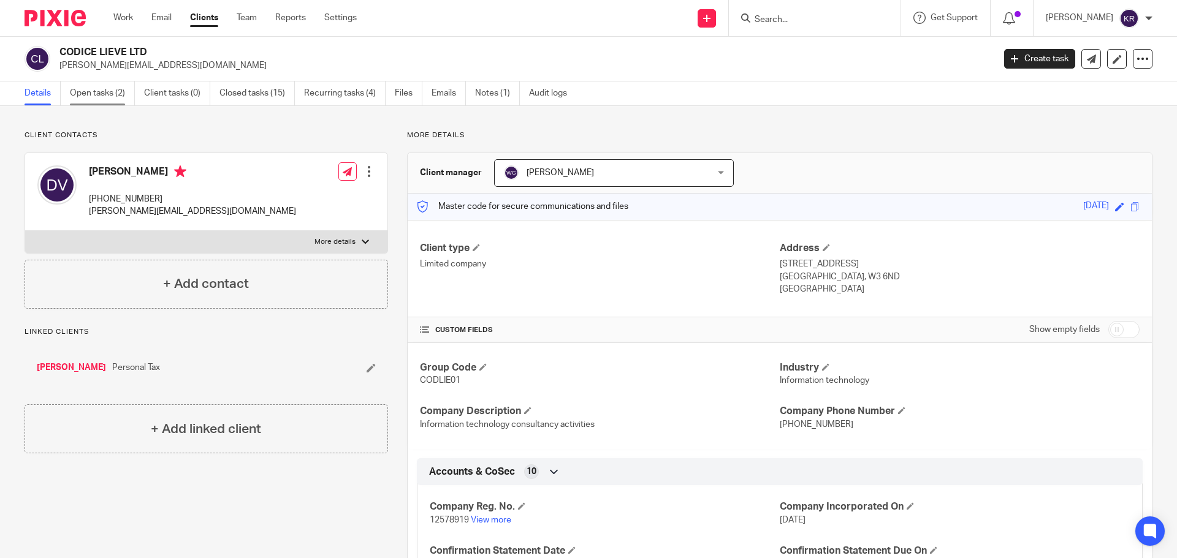
click at [104, 90] on link "Open tasks (2)" at bounding box center [102, 94] width 65 height 24
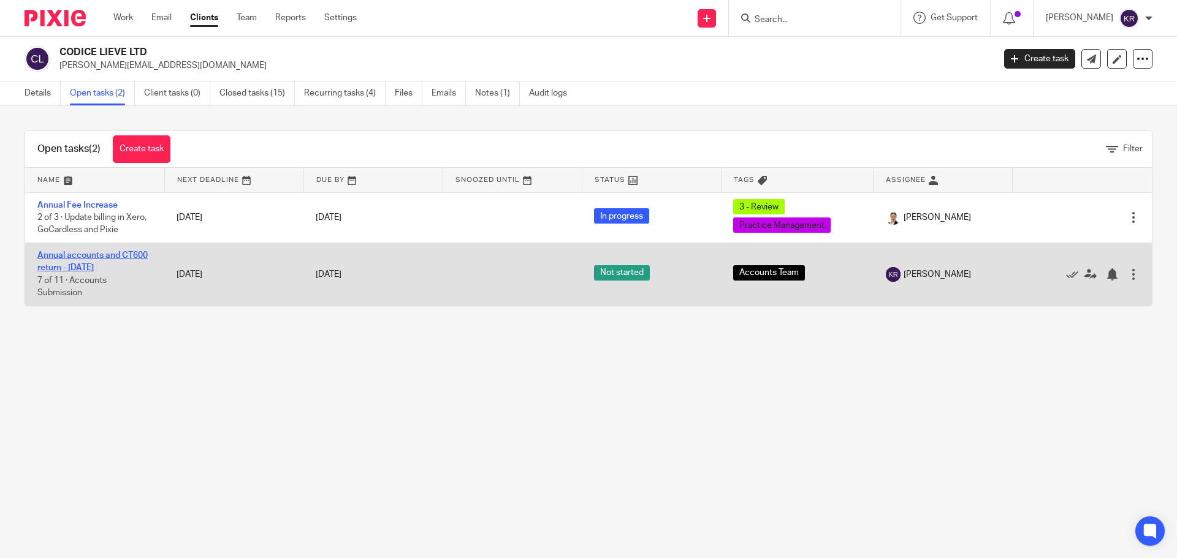
click at [84, 264] on link "Annual accounts and CT600 return - [DATE]" at bounding box center [92, 261] width 110 height 21
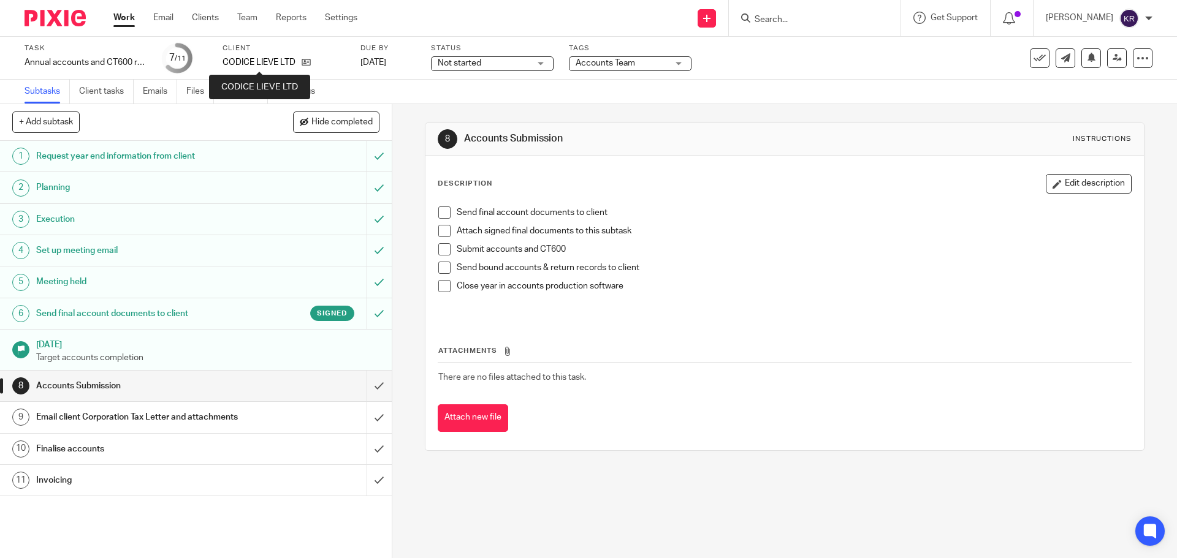
click at [265, 63] on p "CODICE LIEVE LTD" at bounding box center [259, 62] width 73 height 12
drag, startPoint x: 223, startPoint y: 65, endPoint x: 300, endPoint y: 65, distance: 77.2
click at [300, 65] on div "CODICE LIEVE LTD" at bounding box center [284, 62] width 123 height 12
copy div "CODICE LIEVE LTD"
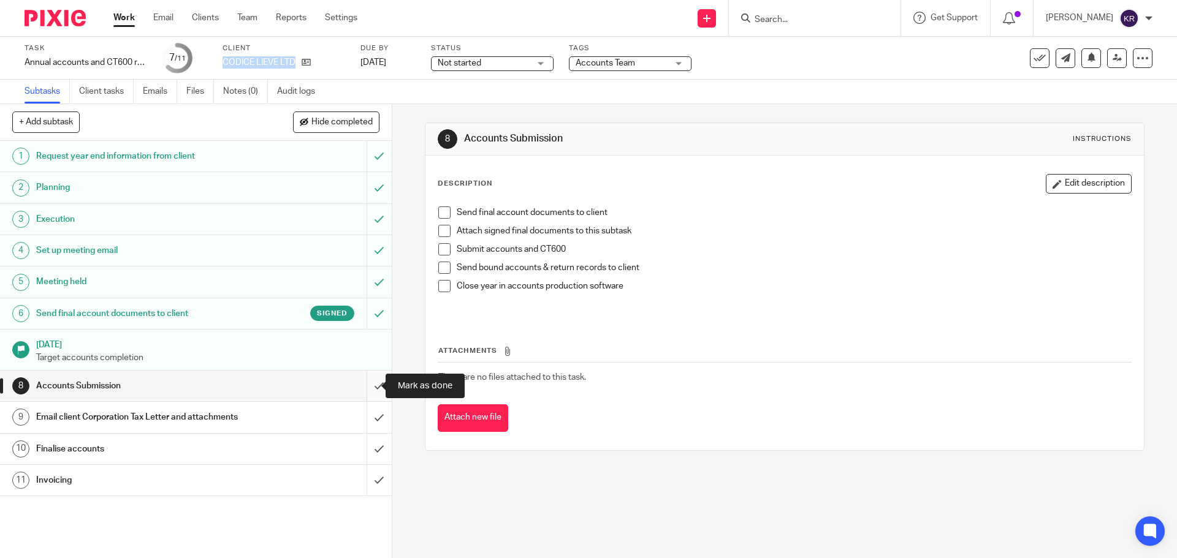
click at [368, 386] on input "submit" at bounding box center [196, 386] width 392 height 31
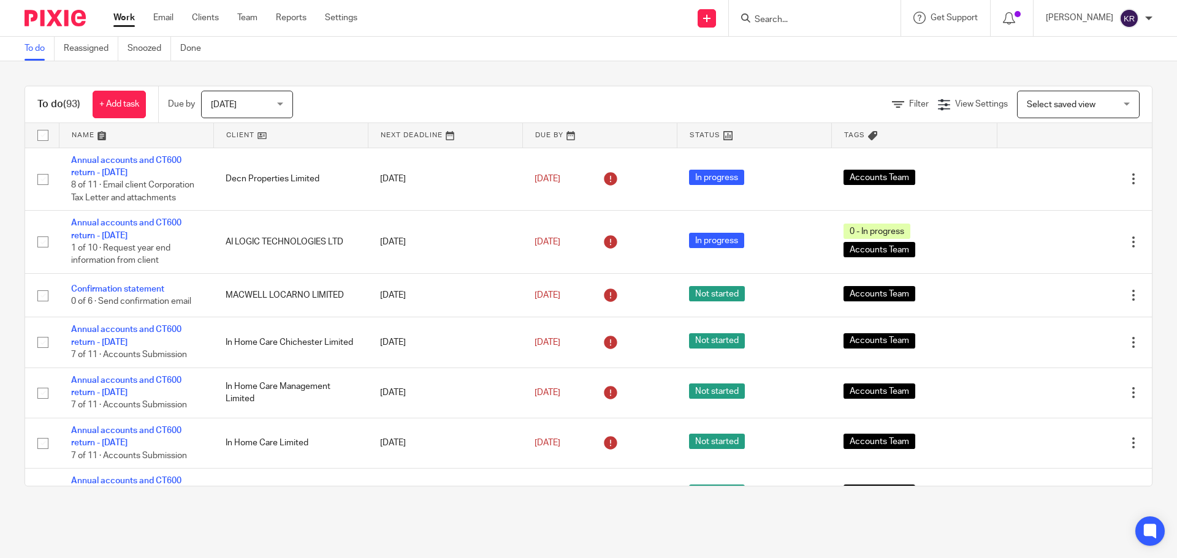
drag, startPoint x: 199, startPoint y: 49, endPoint x: 775, endPoint y: 23, distance: 576.2
click at [775, 23] on input "Search" at bounding box center [808, 20] width 110 height 11
paste input "CODICE LIEVE LTD"
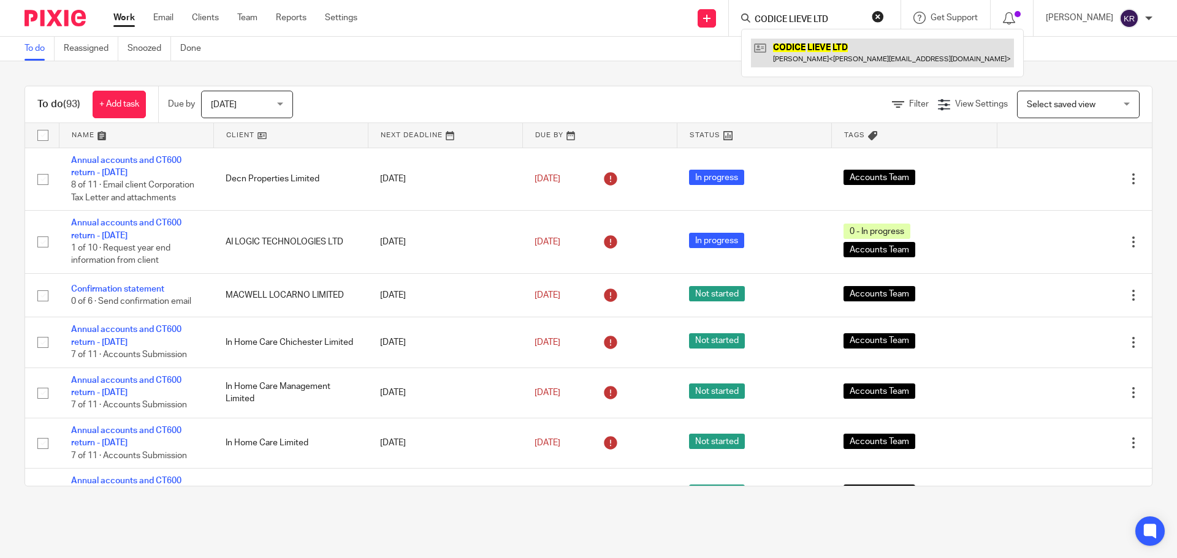
type input "CODICE LIEVE LTD"
click at [812, 59] on link at bounding box center [882, 53] width 263 height 28
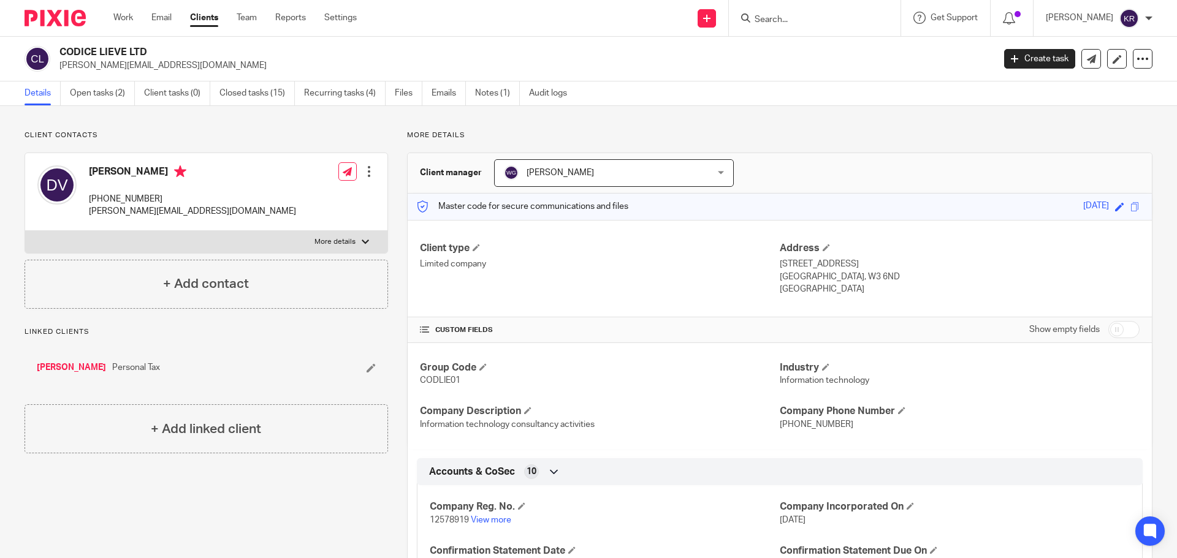
click at [368, 173] on div at bounding box center [369, 172] width 12 height 12
click at [306, 198] on link "Edit contact" at bounding box center [311, 199] width 117 height 18
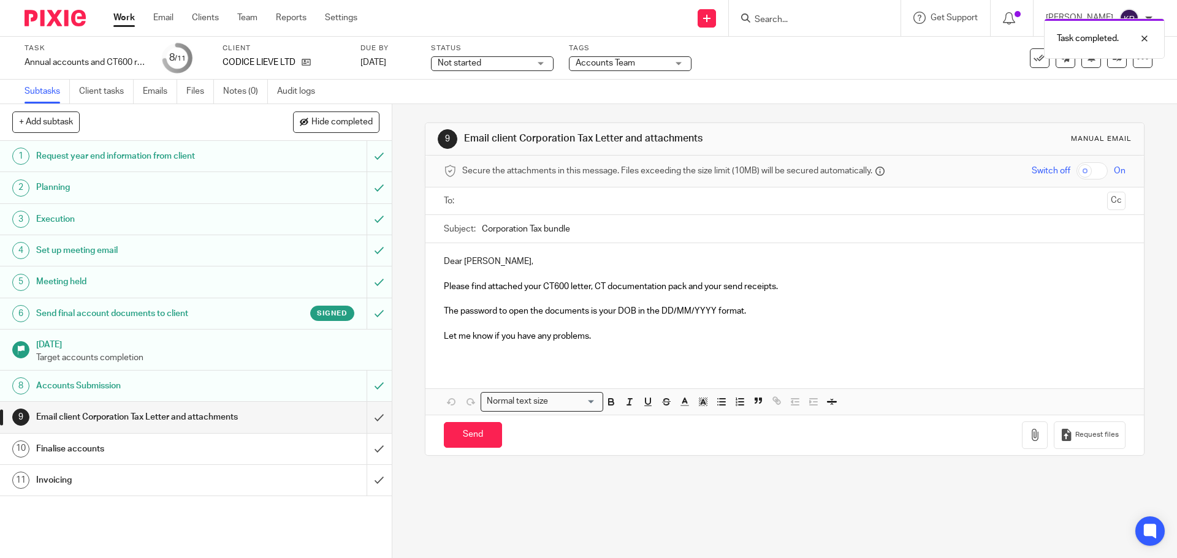
click at [173, 417] on h1 "Email client Corporation Tax Letter and attachments" at bounding box center [142, 417] width 212 height 18
click at [470, 303] on p at bounding box center [784, 299] width 681 height 12
drag, startPoint x: 437, startPoint y: 286, endPoint x: 799, endPoint y: 289, distance: 362.3
click at [799, 289] on div "Dear Danielle, Please find attached your CT600 letter, CT documentation pack an…" at bounding box center [784, 303] width 718 height 121
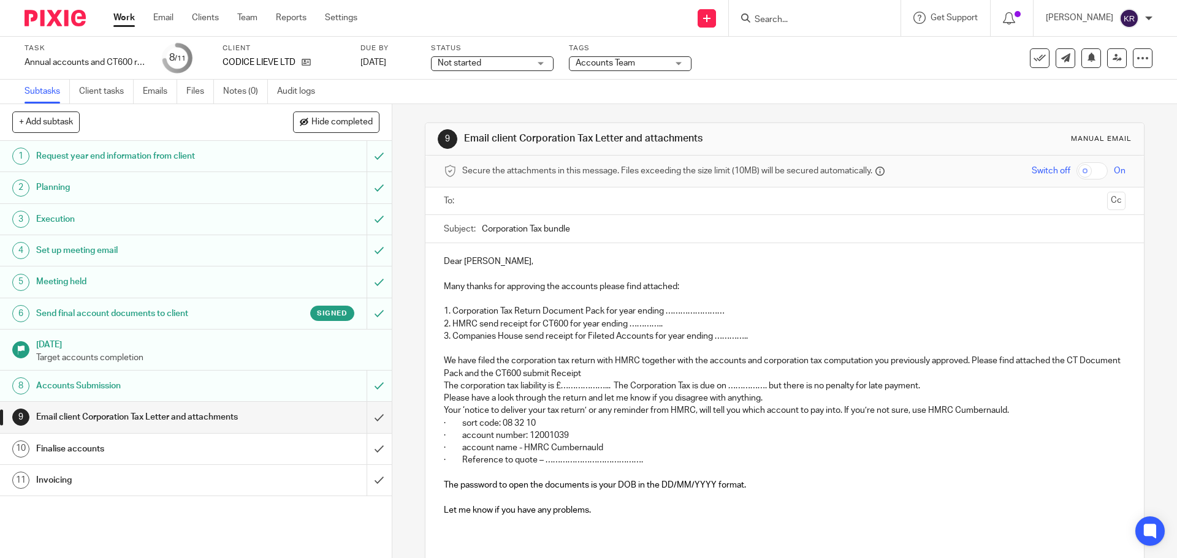
click at [668, 311] on p "1. Corporation Tax Return Document Pack for year ending ……………………" at bounding box center [784, 311] width 681 height 12
drag, startPoint x: 666, startPoint y: 312, endPoint x: 735, endPoint y: 313, distance: 68.7
click at [735, 313] on p "1. Corporation Tax Return Document Pack for year ending ……………………" at bounding box center [784, 311] width 681 height 12
click at [626, 325] on p "2. HMRC send receipt for CT600 for year ending ………….." at bounding box center [784, 324] width 681 height 12
drag, startPoint x: 628, startPoint y: 324, endPoint x: 660, endPoint y: 323, distance: 32.5
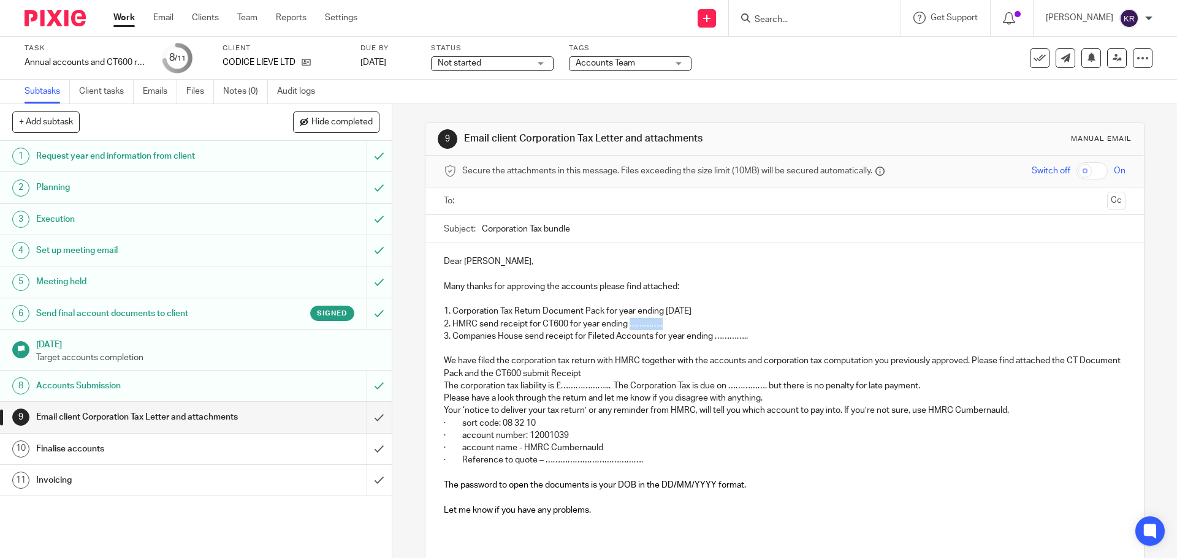
click at [660, 323] on p "2. HMRC send receipt for CT600 for year ending ………….." at bounding box center [784, 324] width 681 height 12
click at [725, 337] on p "3. Companies House send receipt for Fileted Accounts for year ending ………….." at bounding box center [784, 336] width 681 height 12
drag, startPoint x: 712, startPoint y: 337, endPoint x: 744, endPoint y: 336, distance: 32.5
click at [744, 336] on p "3. Companies House send receipt for Fileted Accounts for year ending ………….." at bounding box center [784, 336] width 681 height 12
click at [623, 369] on p "We have filed the corporation tax return with HMRC together with the accounts a…" at bounding box center [784, 367] width 681 height 25
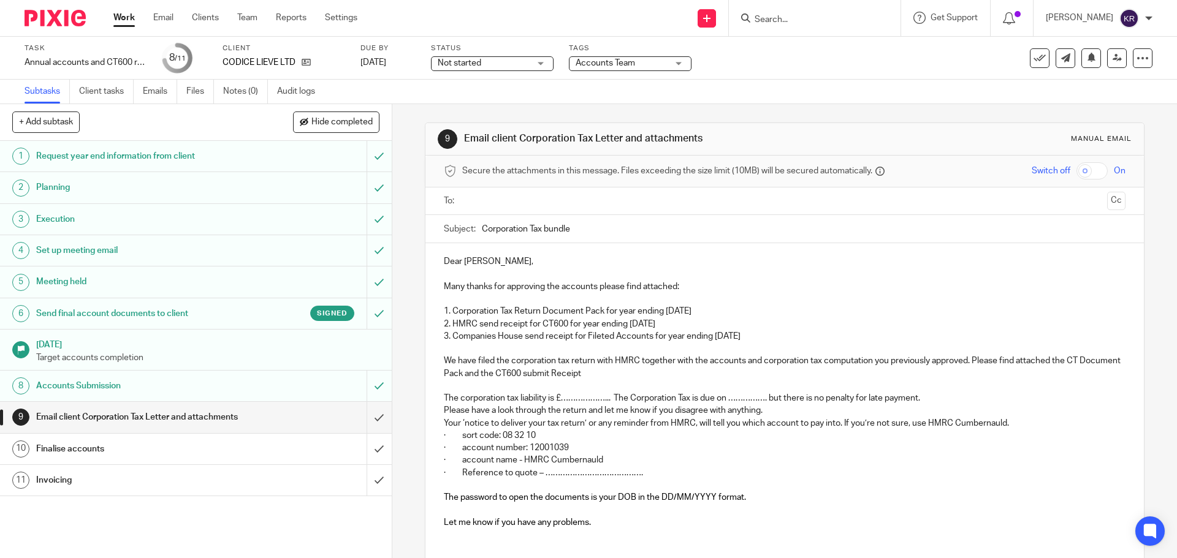
click at [558, 476] on p "· Reference to quote – …………………………………." at bounding box center [784, 473] width 681 height 12
drag, startPoint x: 544, startPoint y: 473, endPoint x: 641, endPoint y: 472, distance: 96.9
click at [641, 472] on p "· Reference to quote – …………………………………." at bounding box center [784, 473] width 681 height 12
click at [486, 261] on p "Dear Danielle," at bounding box center [784, 262] width 681 height 12
click at [566, 396] on p "The corporation tax liability is £………………...  The Corporation Tax is due on ……………" at bounding box center [784, 398] width 681 height 12
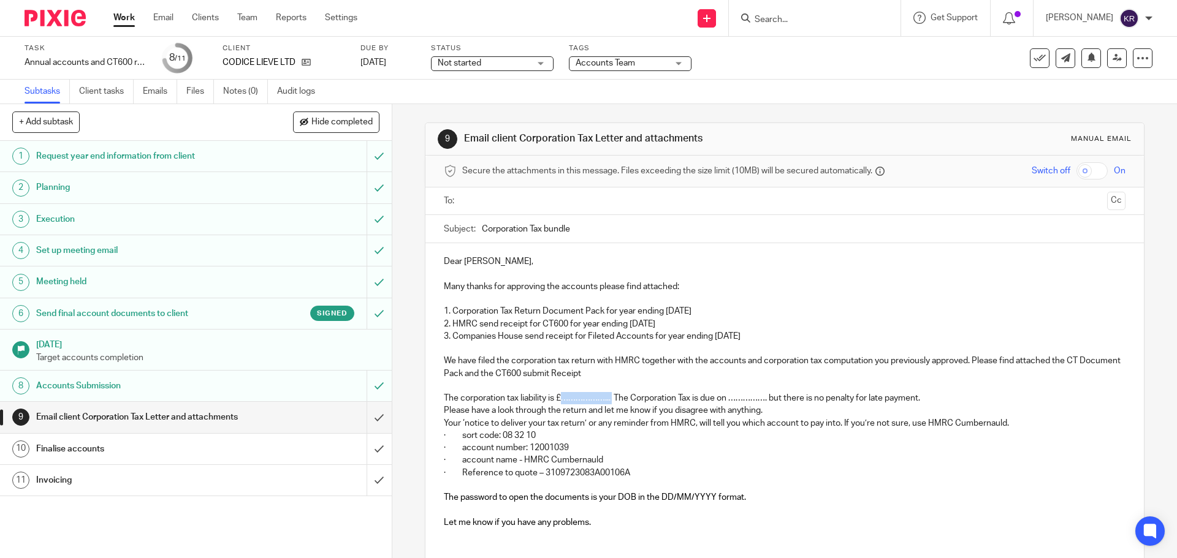
drag, startPoint x: 560, startPoint y: 398, endPoint x: 609, endPoint y: 403, distance: 49.2
click at [609, 403] on p "The corporation tax liability is £………………...  The Corporation Tax is due on ……………" at bounding box center [784, 398] width 681 height 12
click at [721, 400] on p "The corporation tax liability is £7,922.05 The Corporation Tax is due on …………….…" at bounding box center [784, 398] width 681 height 12
drag, startPoint x: 715, startPoint y: 400, endPoint x: 749, endPoint y: 399, distance: 34.3
click at [749, 399] on p "The corporation tax liability is £7,922.05 The Corporation Tax is due on …………….…" at bounding box center [784, 398] width 681 height 12
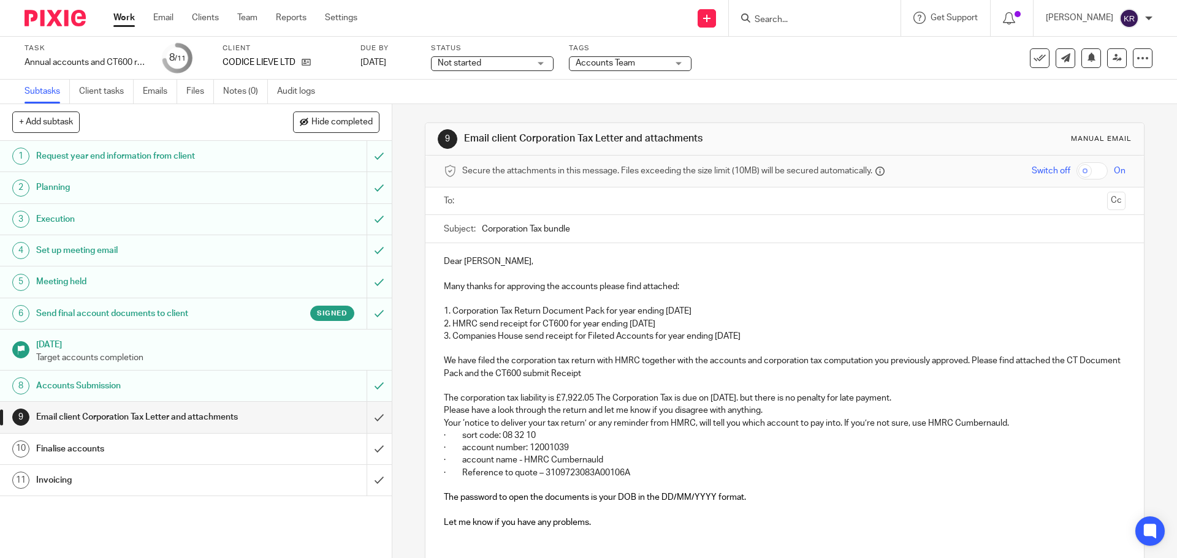
click at [763, 411] on p "Please have a look through the return and let me know if you disagree with anyt…" at bounding box center [784, 411] width 681 height 12
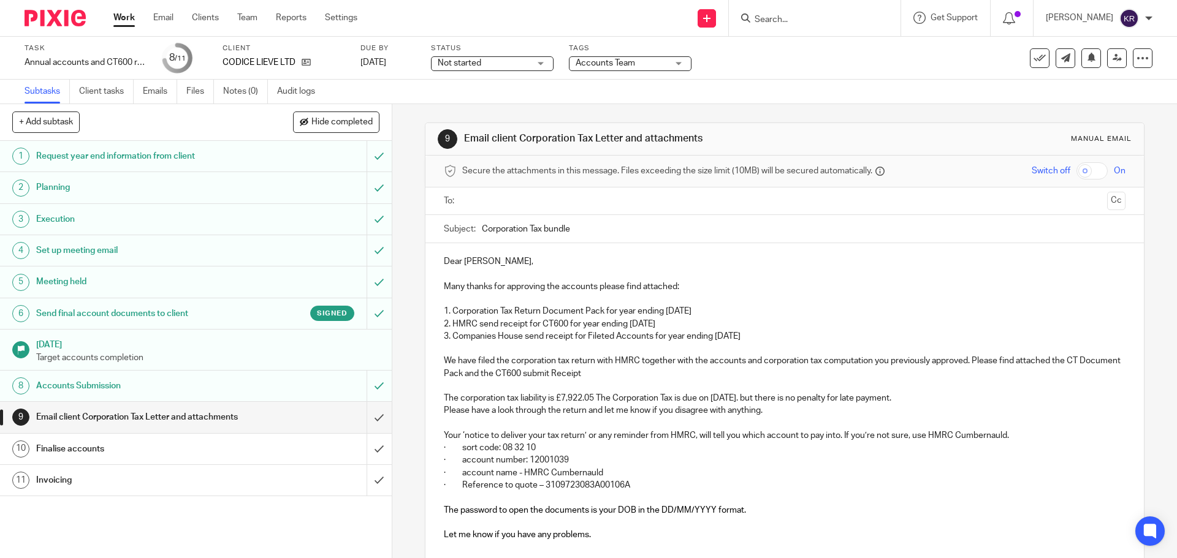
click at [1085, 170] on input "checkbox" at bounding box center [1091, 170] width 31 height 17
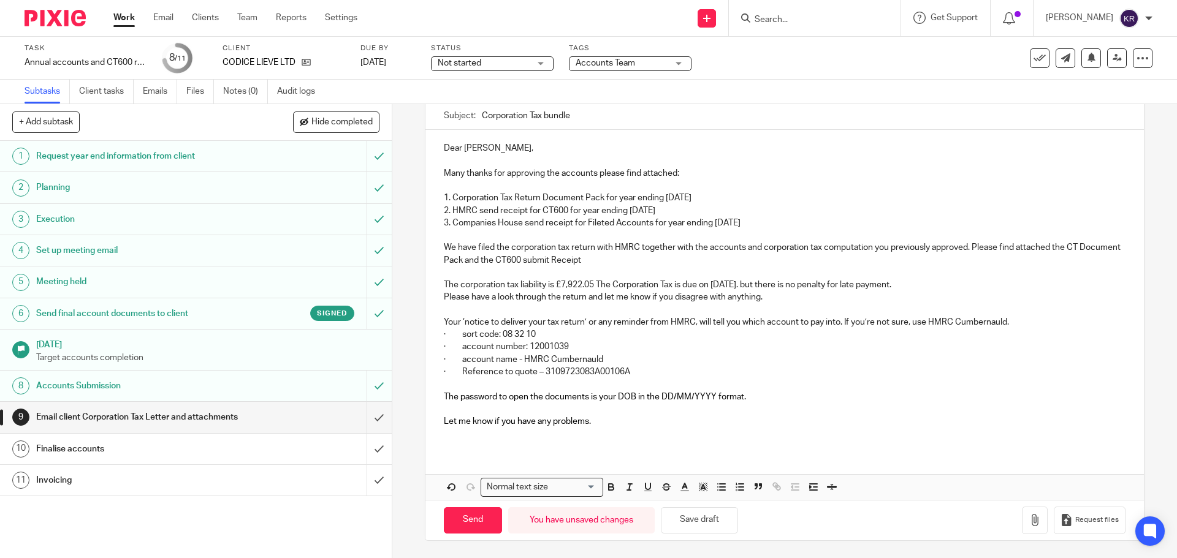
scroll to position [115, 0]
click at [1029, 520] on icon "button" at bounding box center [1035, 519] width 12 height 12
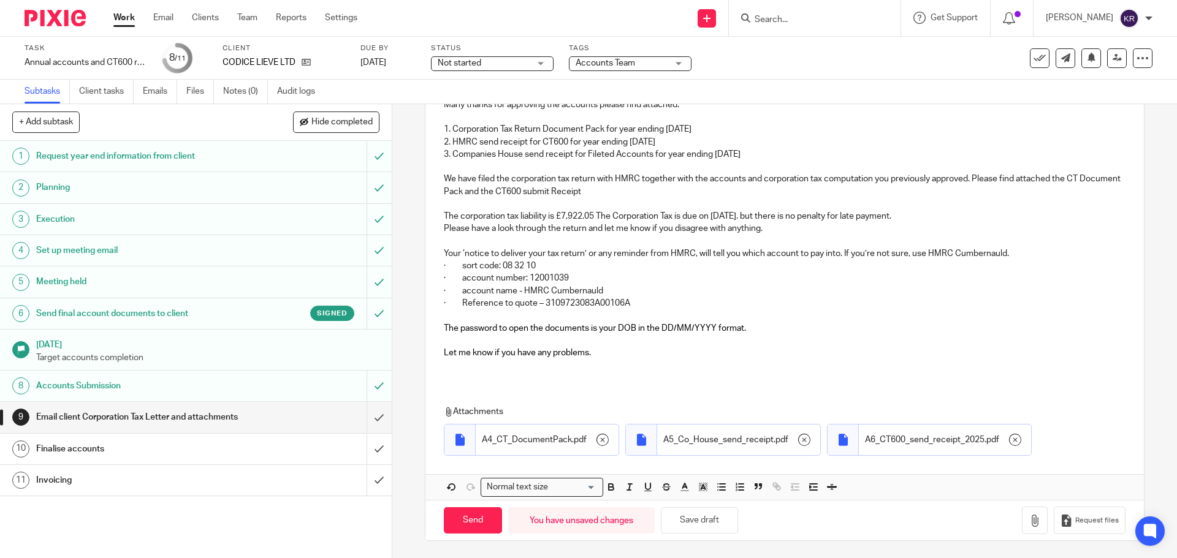
scroll to position [183, 0]
drag, startPoint x: 472, startPoint y: 523, endPoint x: 615, endPoint y: 556, distance: 146.5
click at [614, 557] on div "9 Email client Corporation Tax Letter and attachments Manual email Secure the a…" at bounding box center [784, 240] width 719 height 638
click at [696, 519] on button "Save draft" at bounding box center [699, 519] width 77 height 26
click at [473, 518] on input "Send" at bounding box center [473, 519] width 58 height 26
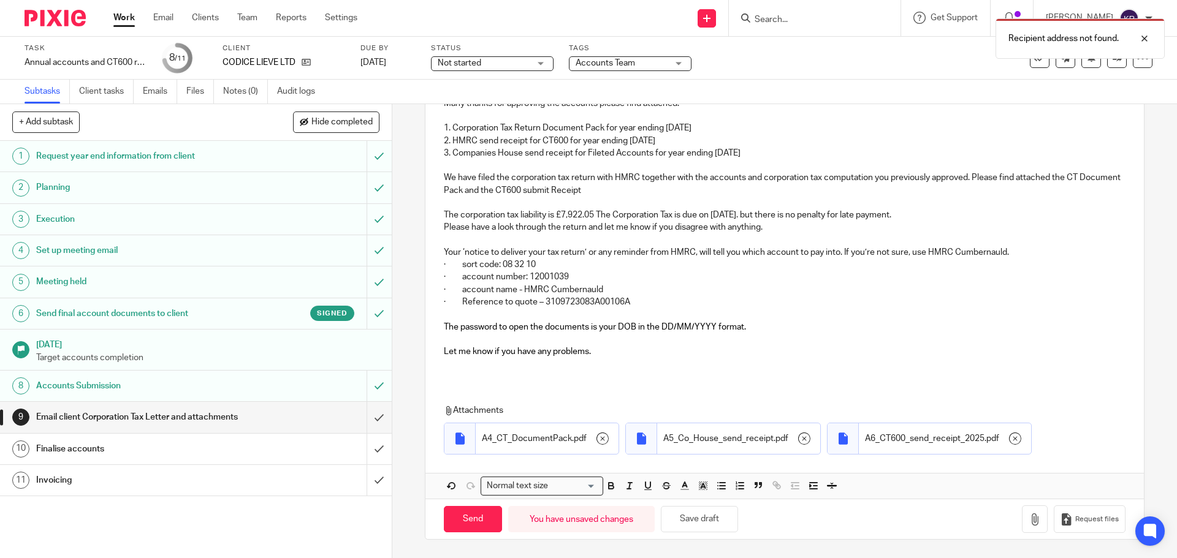
scroll to position [0, 0]
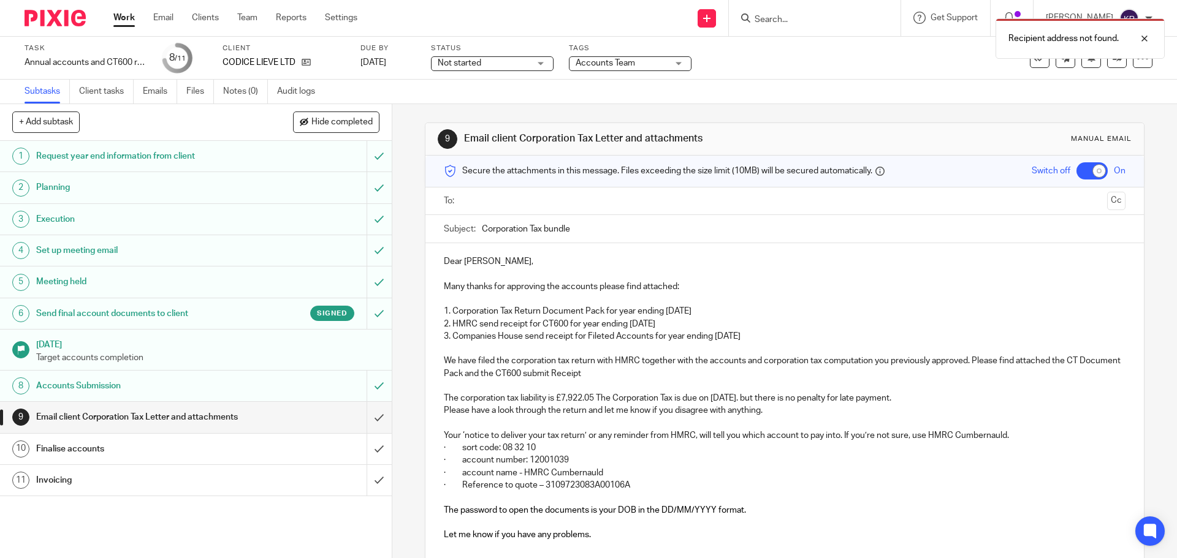
click at [478, 202] on input "text" at bounding box center [783, 201] width 635 height 14
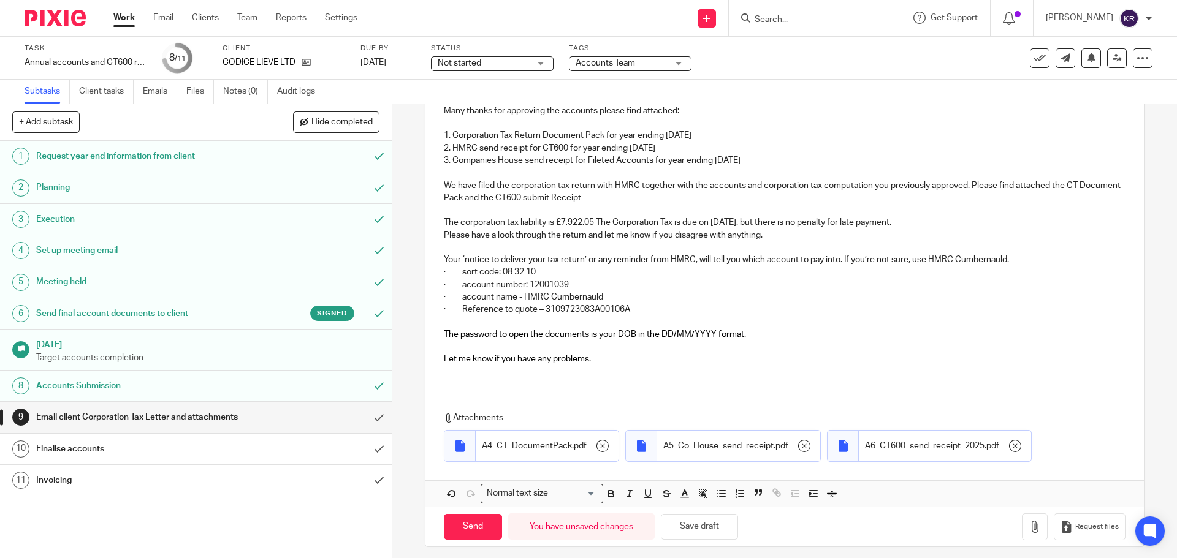
scroll to position [186, 0]
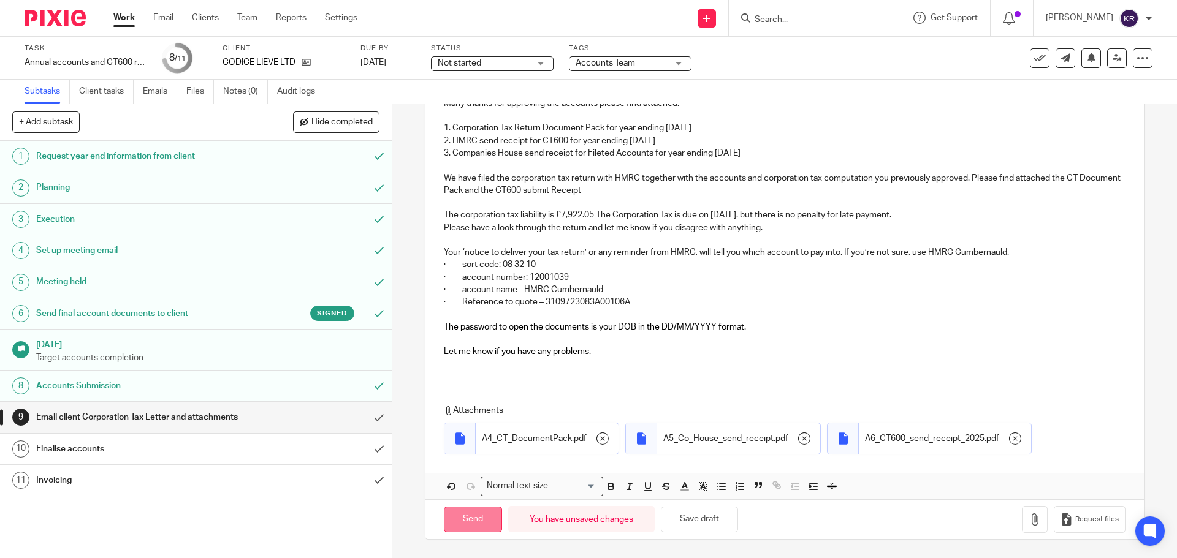
click at [458, 521] on input "Send" at bounding box center [473, 520] width 58 height 26
checkbox input "false"
type input "Sent"
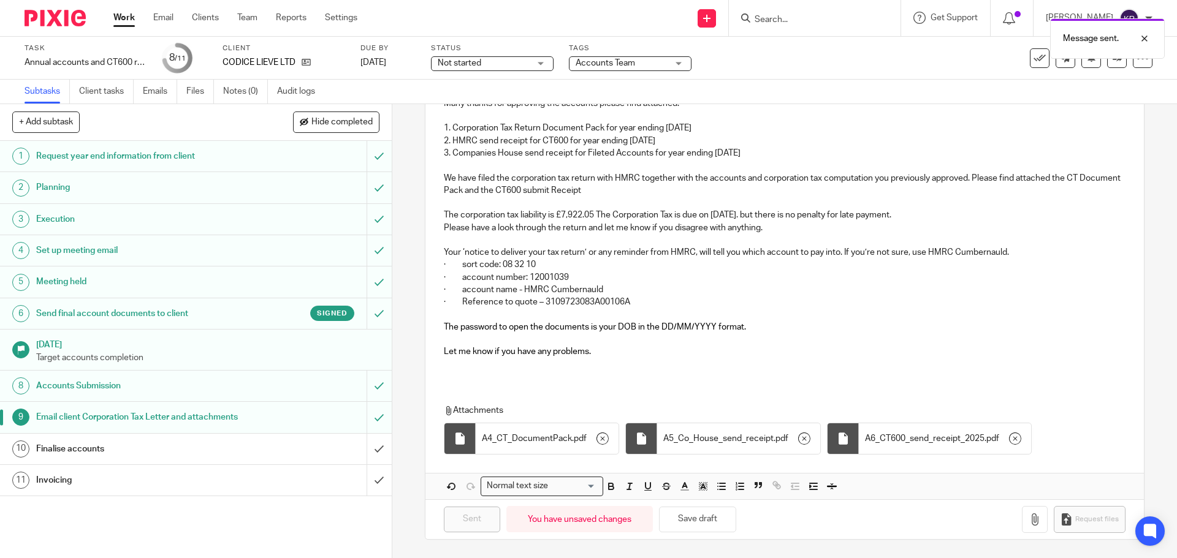
click at [236, 454] on h1 "Finalise accounts" at bounding box center [142, 449] width 212 height 18
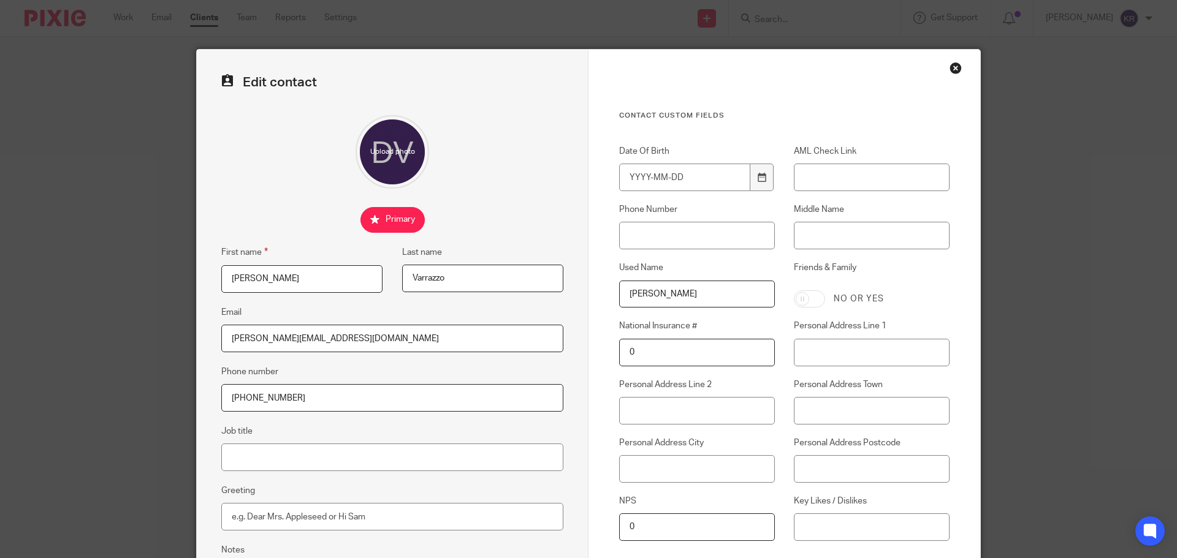
click at [250, 278] on input "[PERSON_NAME]" at bounding box center [301, 279] width 161 height 28
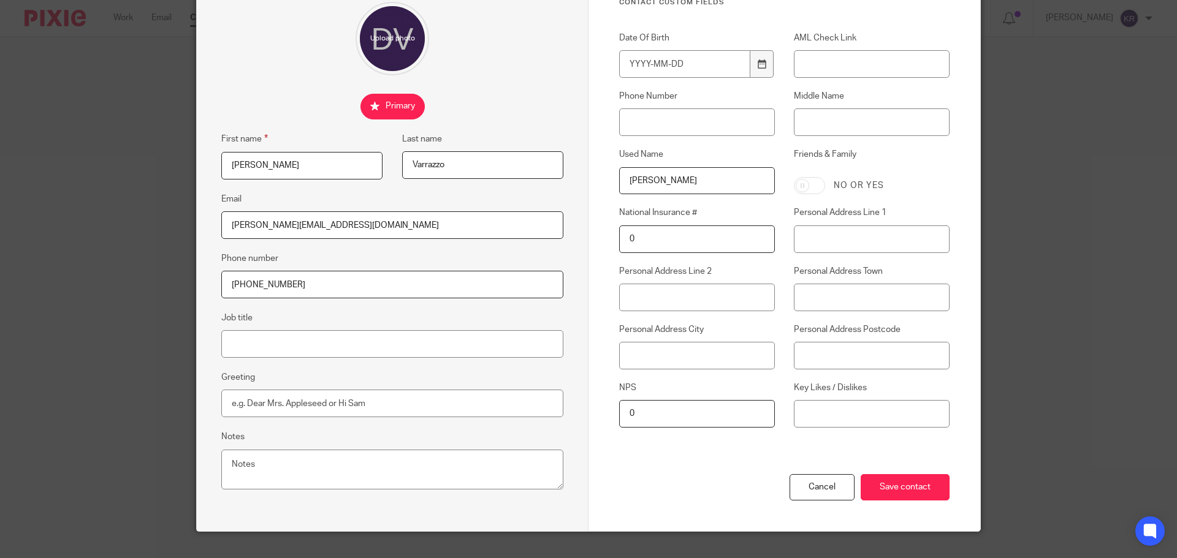
scroll to position [136, 0]
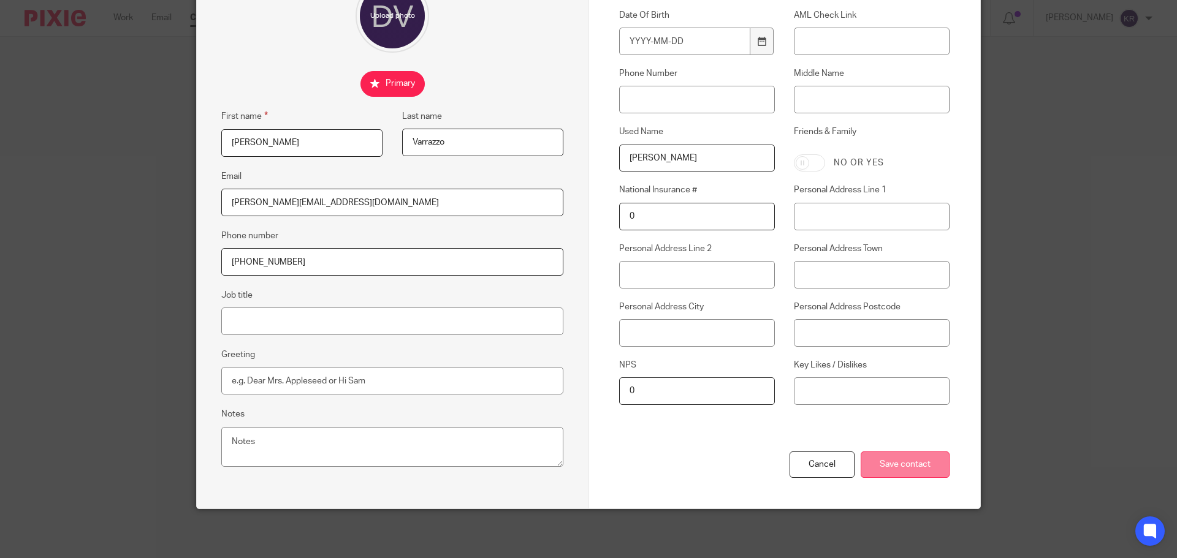
type input "[PERSON_NAME]"
click at [905, 466] on input "Save contact" at bounding box center [905, 465] width 89 height 26
click at [905, 468] on input "Save contact" at bounding box center [905, 465] width 89 height 26
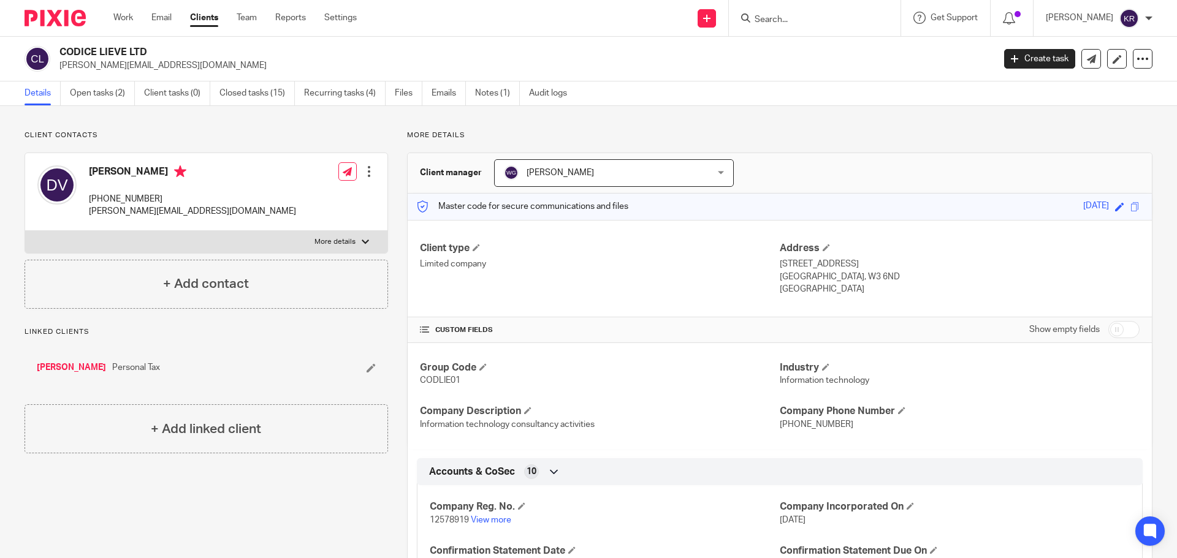
click at [790, 23] on input "Search" at bounding box center [808, 20] width 110 height 11
type input "aja"
click at [813, 54] on link at bounding box center [854, 53] width 207 height 28
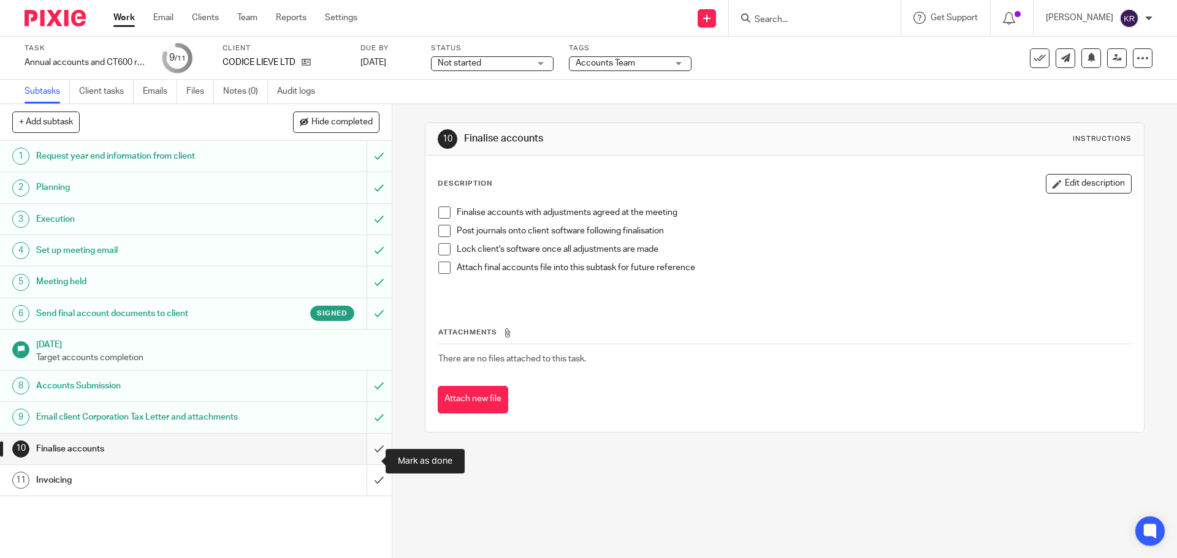
click at [367, 459] on input "submit" at bounding box center [196, 449] width 392 height 31
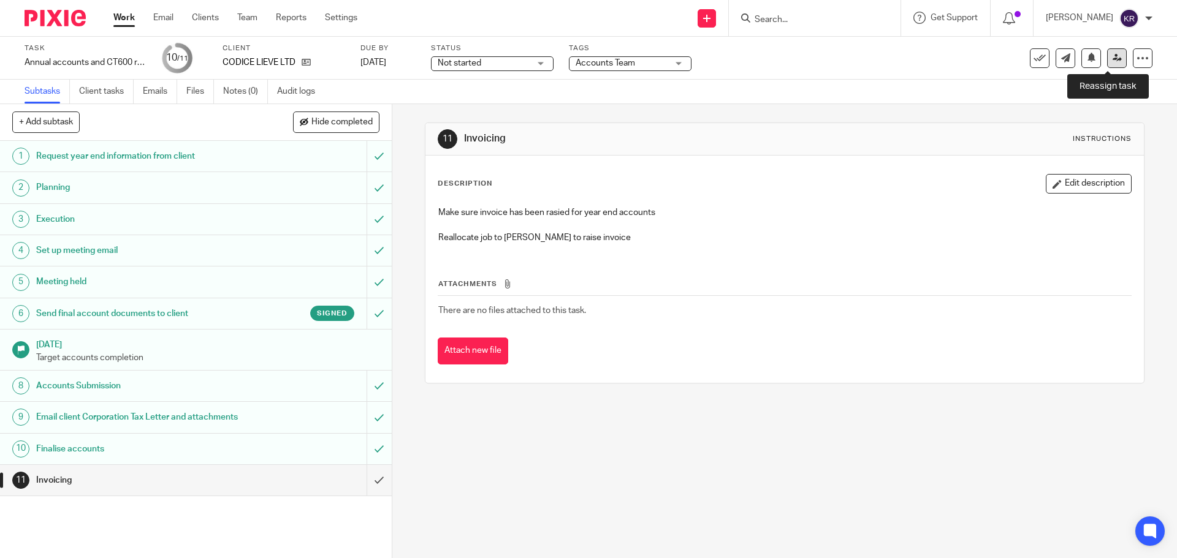
click at [1113, 62] on icon at bounding box center [1117, 57] width 9 height 9
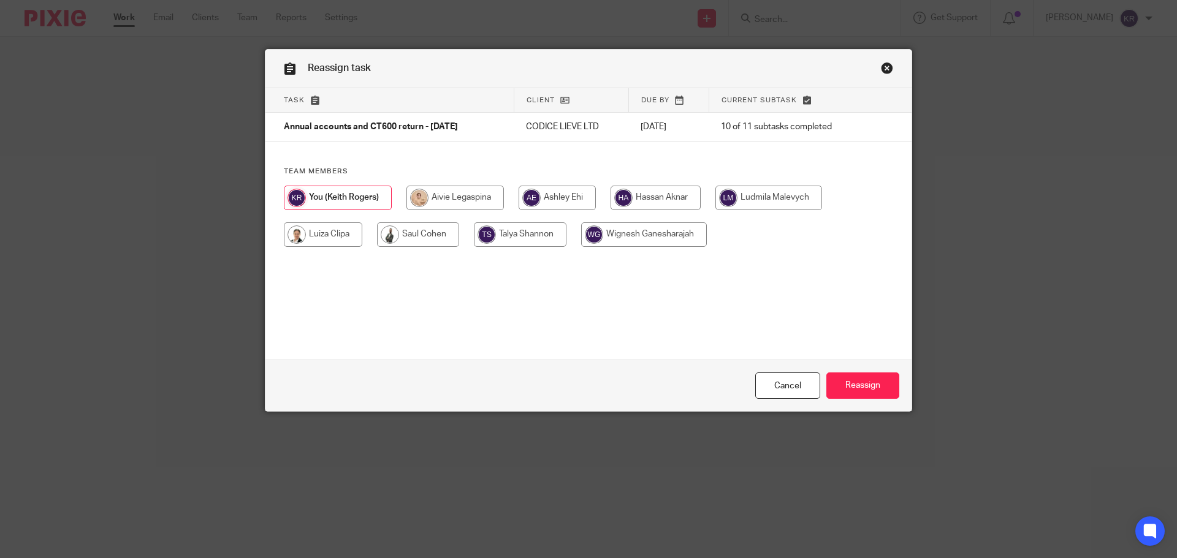
click at [323, 237] on input "radio" at bounding box center [323, 235] width 78 height 25
radio input "true"
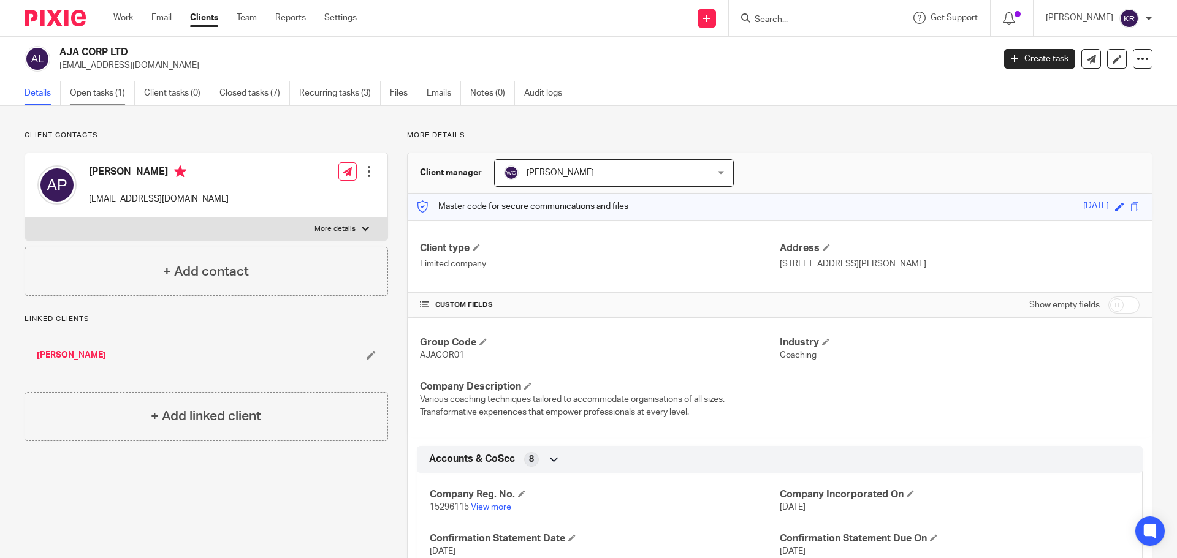
click at [113, 93] on link "Open tasks (1)" at bounding box center [102, 94] width 65 height 24
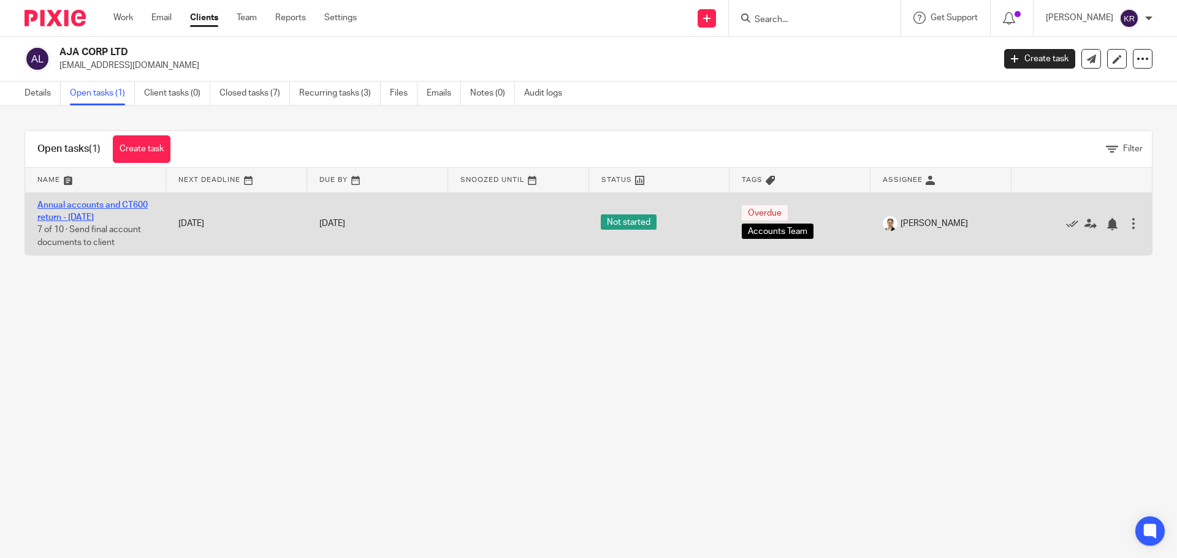
click at [110, 214] on link "Annual accounts and CT600 return - [DATE]" at bounding box center [92, 211] width 110 height 21
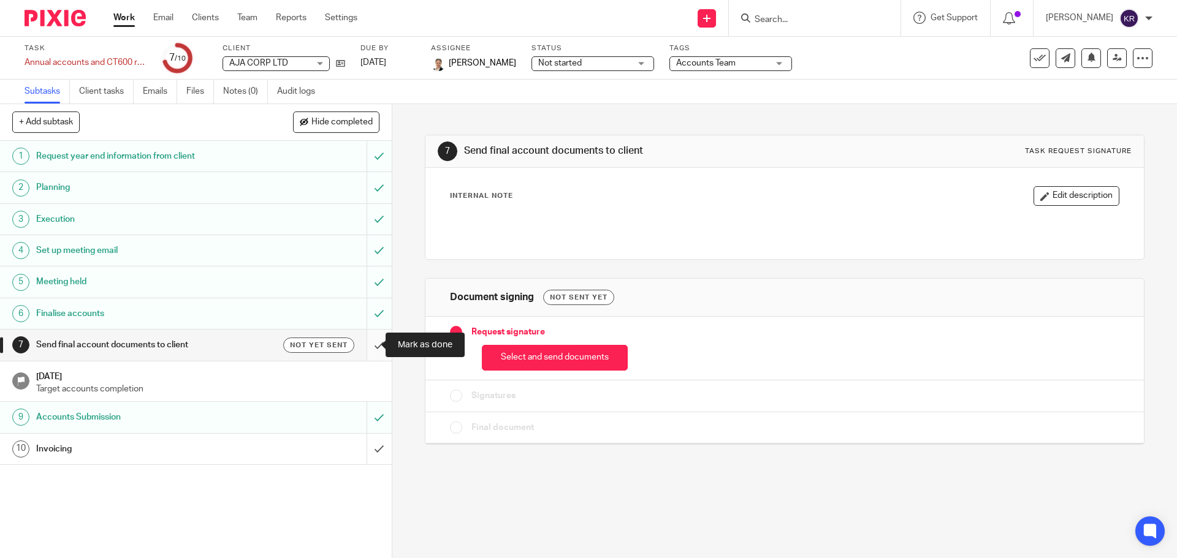
click at [371, 344] on input "submit" at bounding box center [196, 345] width 392 height 31
click at [126, 388] on p "Target accounts completion" at bounding box center [207, 389] width 343 height 12
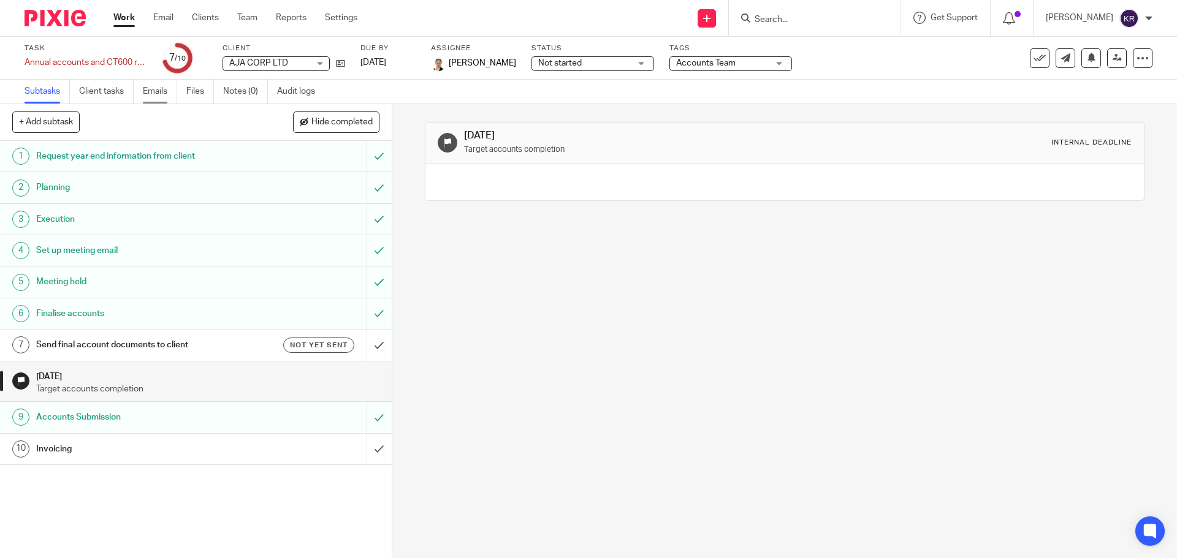
click at [161, 93] on link "Emails" at bounding box center [160, 92] width 34 height 24
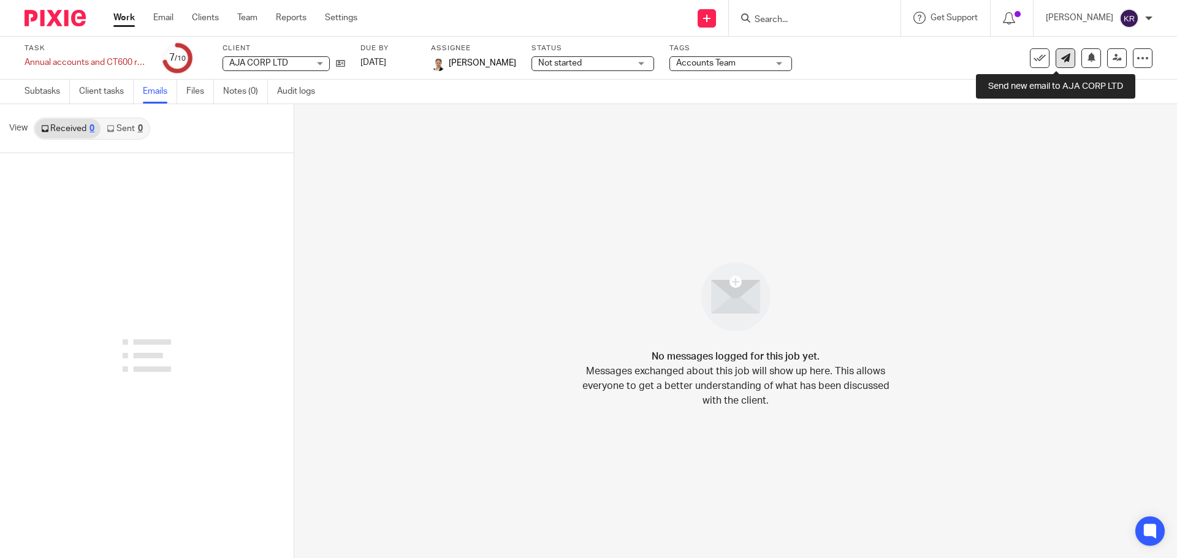
click at [1062, 61] on link at bounding box center [1066, 58] width 20 height 20
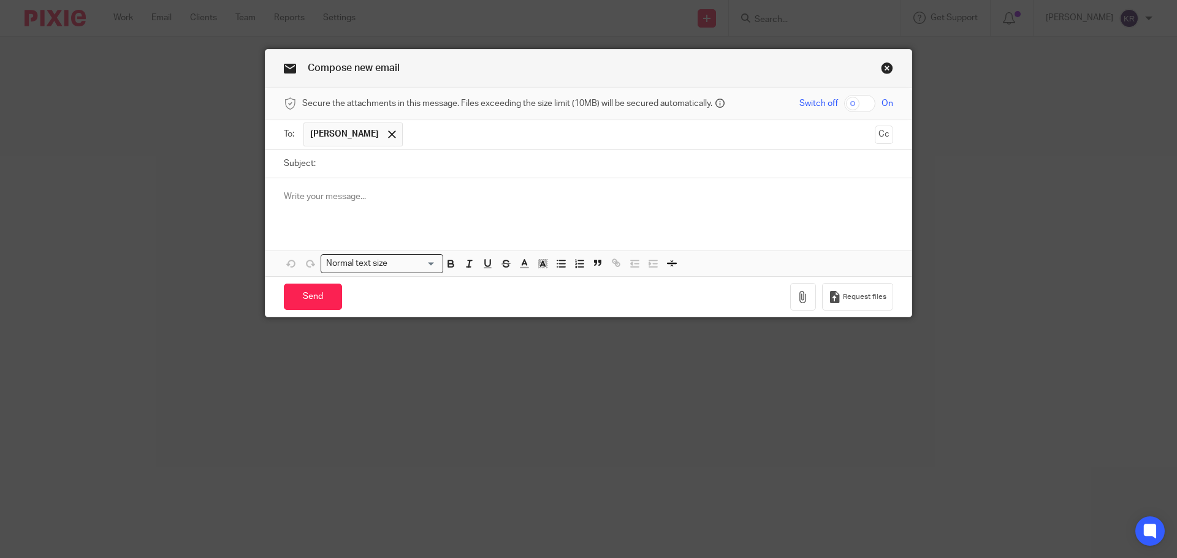
click at [862, 104] on input "checkbox" at bounding box center [859, 103] width 31 height 17
checkbox input "true"
click at [313, 164] on div "Subject:" at bounding box center [588, 164] width 609 height 28
click at [322, 165] on input "Subject:" at bounding box center [607, 164] width 571 height 28
type input "Corporation Tax"
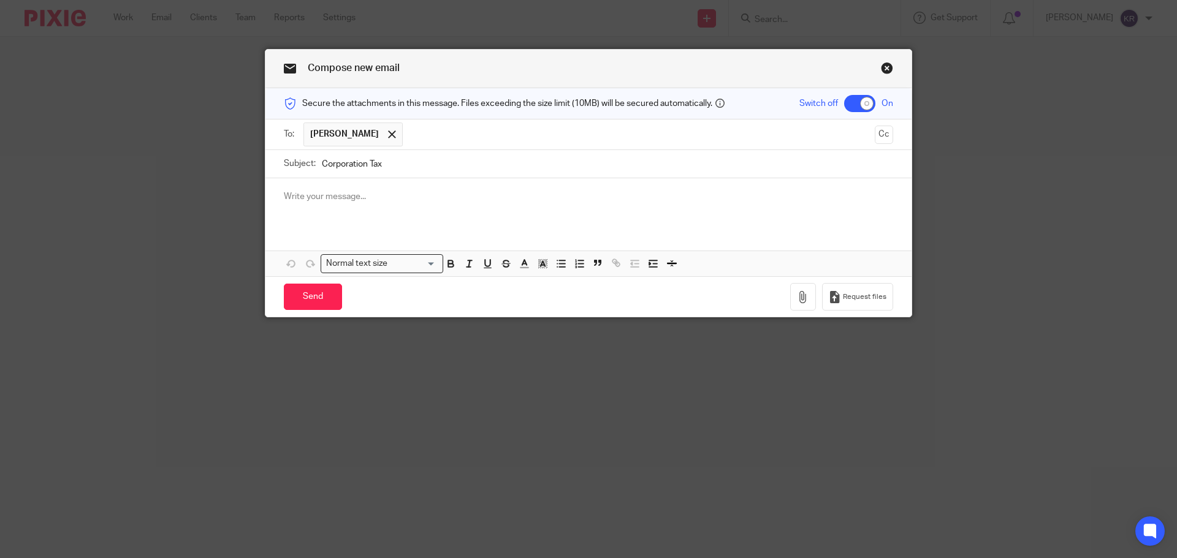
click at [284, 198] on p at bounding box center [588, 197] width 609 height 12
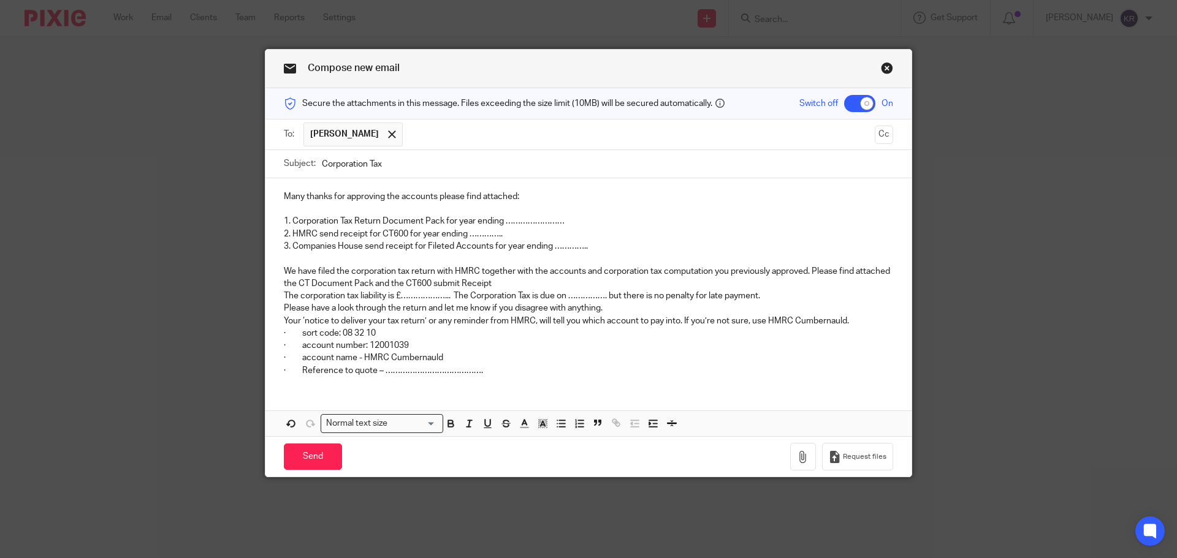
click at [278, 197] on div "Many thanks for approving the accounts please find attached: 1. Corporation Tax…" at bounding box center [588, 282] width 646 height 208
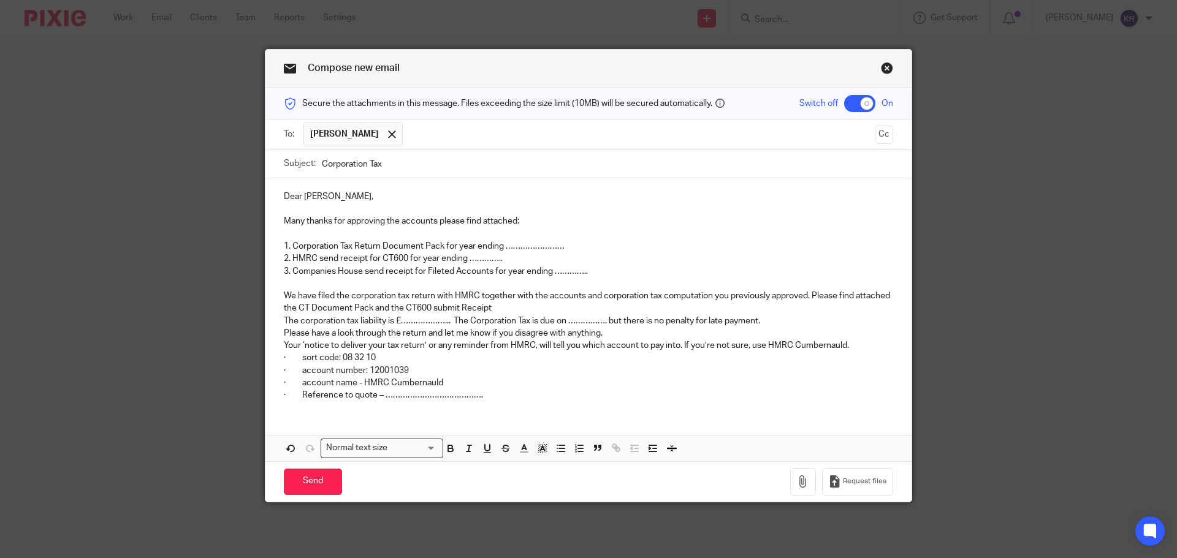
click at [560, 254] on p "2. HMRC send receipt for CT600 for year ending ………….." at bounding box center [588, 259] width 609 height 12
drag, startPoint x: 504, startPoint y: 248, endPoint x: 565, endPoint y: 246, distance: 60.1
click at [565, 246] on p "1. Corporation Tax Return Document Pack for year ending ……………………" at bounding box center [588, 246] width 609 height 12
drag, startPoint x: 464, startPoint y: 258, endPoint x: 501, endPoint y: 259, distance: 37.4
click at [501, 259] on p "2. HMRC send receipt for CT600 for year ending ………….." at bounding box center [588, 259] width 609 height 12
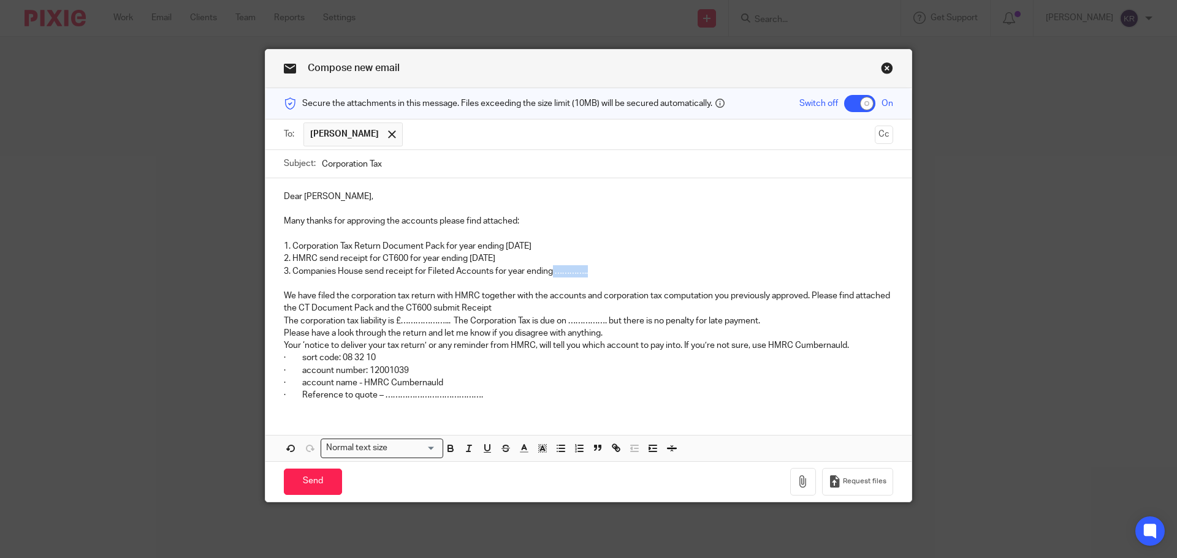
drag, startPoint x: 549, startPoint y: 270, endPoint x: 583, endPoint y: 273, distance: 33.9
click at [583, 273] on p "3. Companies House send receipt for Fileted Accounts for year ending ………….." at bounding box center [588, 271] width 609 height 12
click at [503, 309] on p "We have filed the corporation tax return with HMRC together with the accounts a…" at bounding box center [588, 302] width 609 height 25
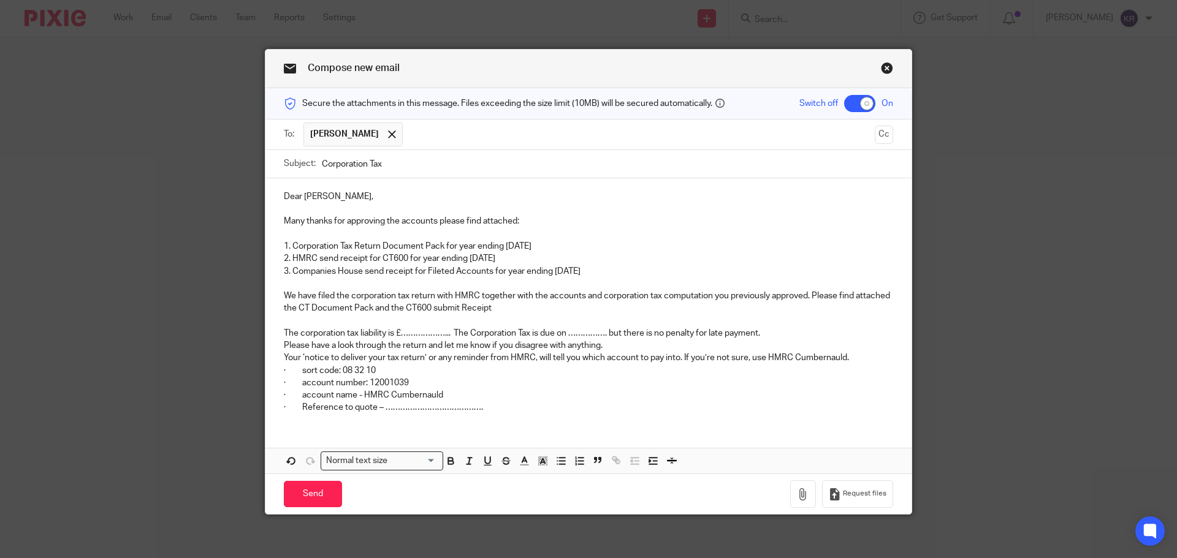
click at [400, 334] on p "The corporation tax liability is £………………...  The Corporation Tax is due on ……………" at bounding box center [588, 333] width 609 height 12
drag, startPoint x: 397, startPoint y: 332, endPoint x: 408, endPoint y: 332, distance: 11.0
click at [408, 332] on p "The corporation tax liability is £………………...  The Corporation Tax is due on ……………" at bounding box center [588, 333] width 609 height 12
drag, startPoint x: 397, startPoint y: 333, endPoint x: 447, endPoint y: 330, distance: 50.4
click at [447, 330] on p "The corporation tax liability is £………………...  The Corporation Tax is due on ……………" at bounding box center [588, 333] width 609 height 12
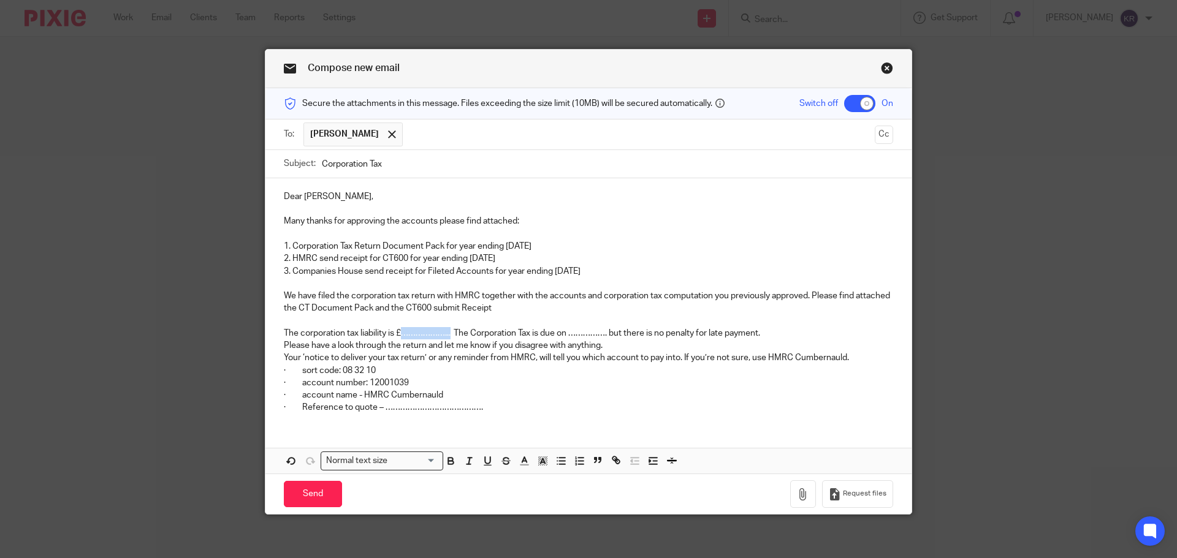
click at [403, 336] on p "The corporation tax liability is £………………...  The Corporation Tax is due on ……………" at bounding box center [588, 333] width 609 height 12
drag, startPoint x: 397, startPoint y: 332, endPoint x: 447, endPoint y: 336, distance: 49.8
click at [447, 336] on p "The corporation tax liability is £………………...  The Corporation Tax is due on ……………" at bounding box center [588, 333] width 609 height 12
drag, startPoint x: 554, startPoint y: 333, endPoint x: 585, endPoint y: 330, distance: 30.8
click at [585, 330] on p "The corporation tax liability is £9,591.53  The Corporation Tax is due on ………………" at bounding box center [588, 333] width 609 height 12
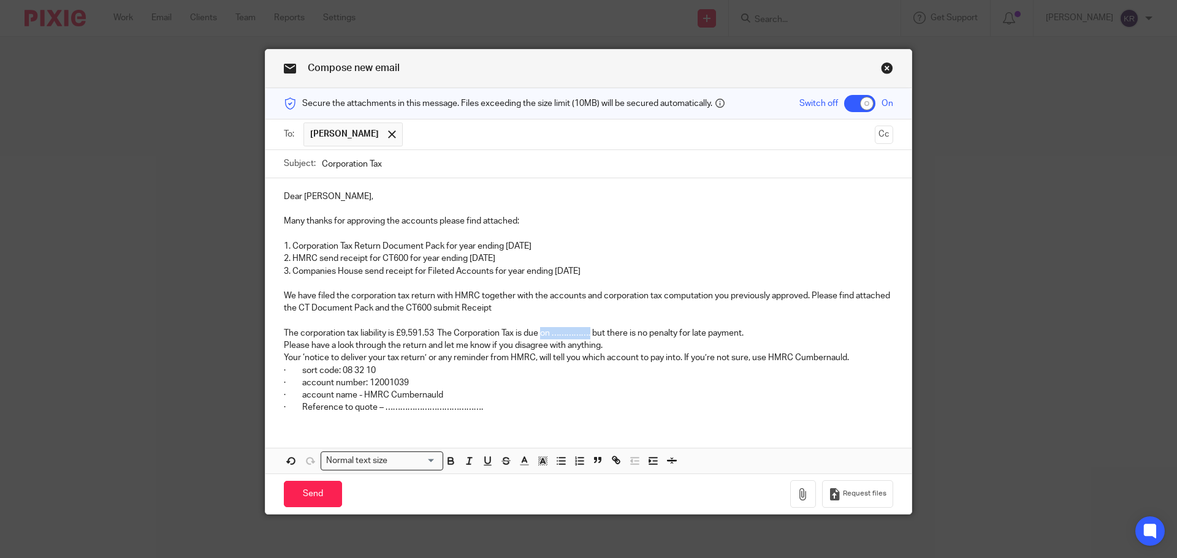
drag, startPoint x: 542, startPoint y: 335, endPoint x: 590, endPoint y: 333, distance: 47.8
click at [590, 333] on p "The corporation tax liability is £9,591.53  The Corporation Tax is due on ………………" at bounding box center [588, 333] width 609 height 12
click at [393, 411] on p "· Reference to quote – …………………………………." at bounding box center [588, 408] width 609 height 12
drag, startPoint x: 380, startPoint y: 410, endPoint x: 493, endPoint y: 415, distance: 113.5
click at [493, 415] on div "Dear Anand, Many thanks for approving the accounts please find attached: 1. Cor…" at bounding box center [588, 300] width 646 height 245
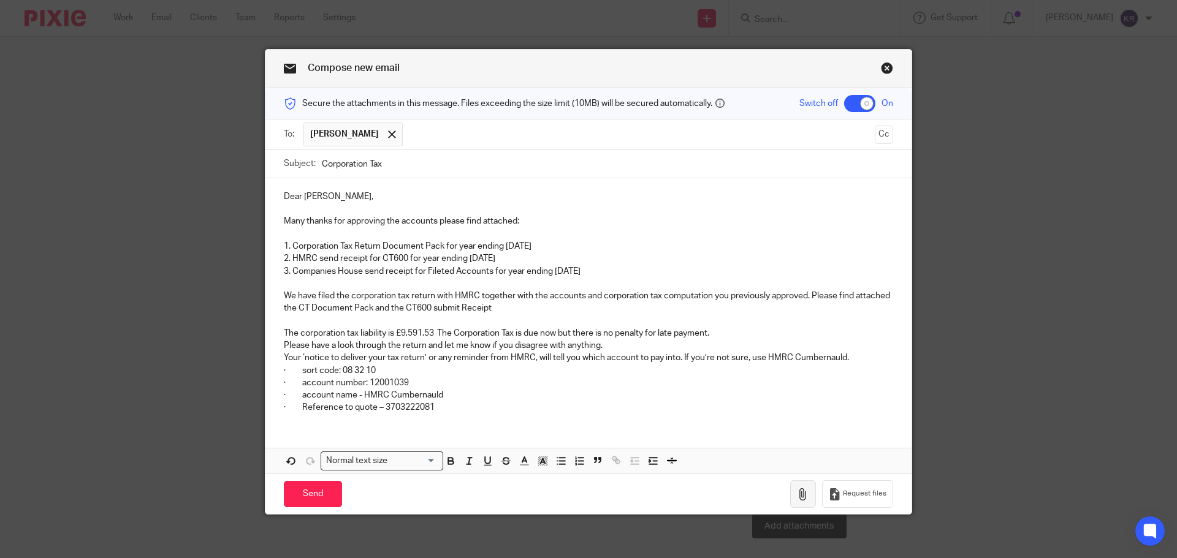
click at [804, 498] on icon "button" at bounding box center [803, 495] width 12 height 12
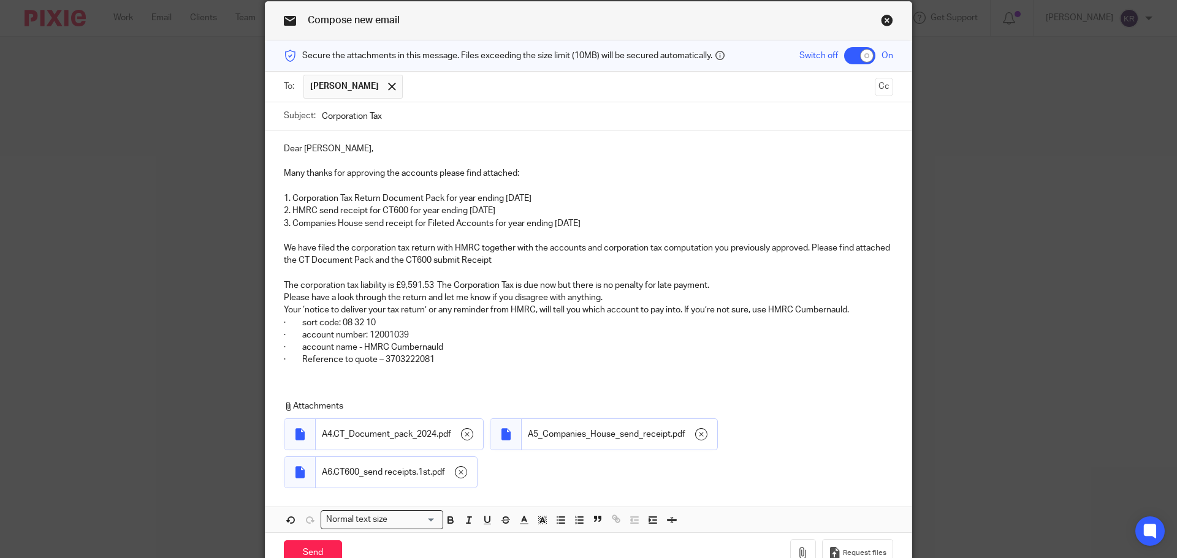
scroll to position [112, 0]
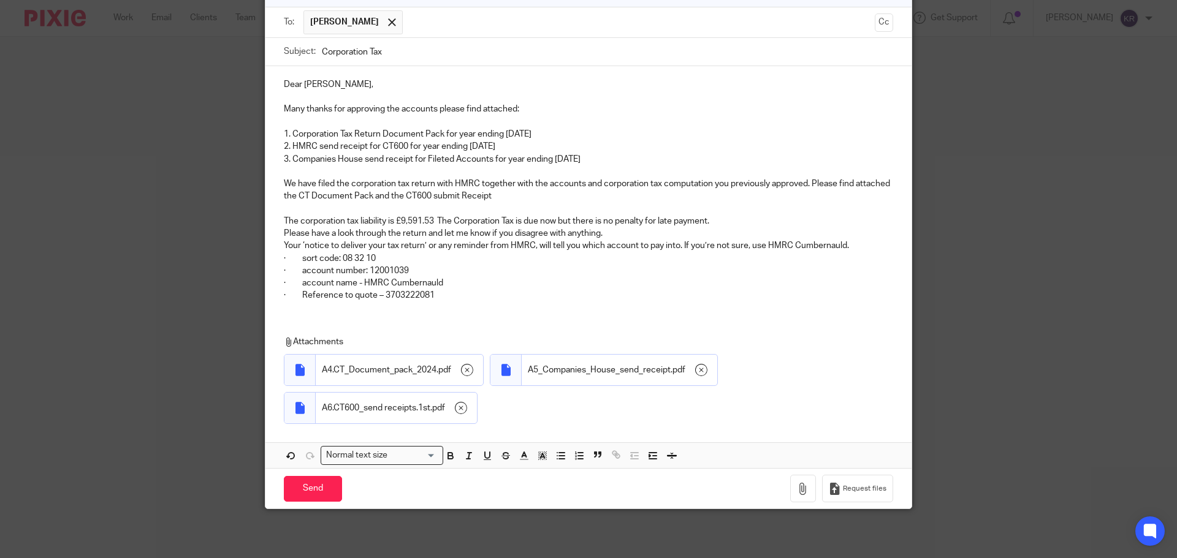
click at [283, 319] on div "Dear Anand, Many thanks for approving the accounts please find attached: 1. Cor…" at bounding box center [588, 267] width 646 height 403
click at [285, 320] on div "Dear Anand, Many thanks for approving the accounts please find attached: 1. Cor…" at bounding box center [588, 267] width 646 height 403
click at [440, 302] on p "· Reference to quote – 3703222081" at bounding box center [588, 295] width 609 height 12
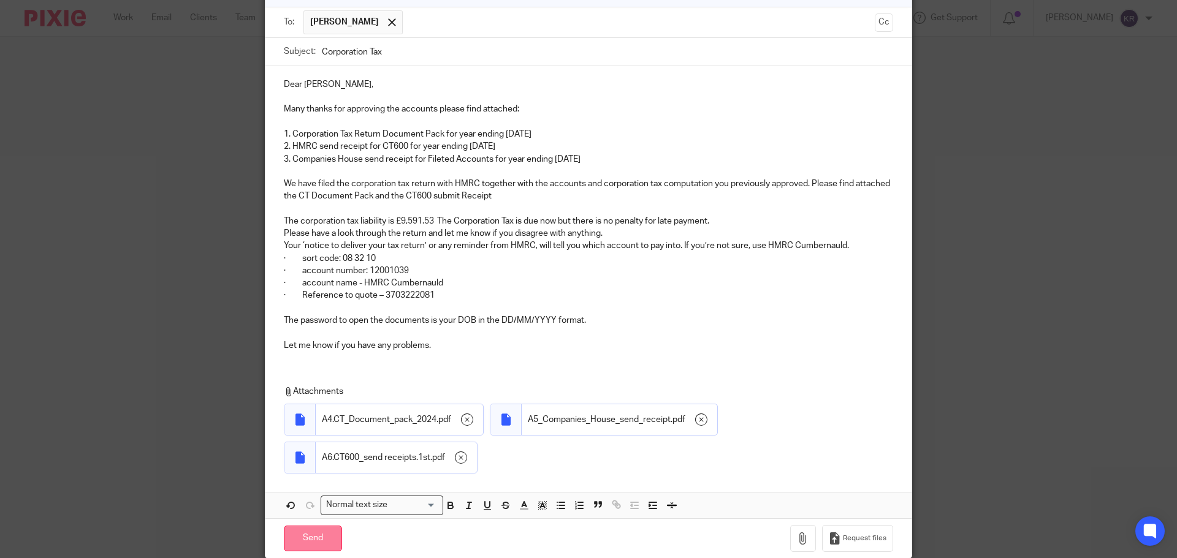
click at [304, 536] on input "Send" at bounding box center [313, 539] width 58 height 26
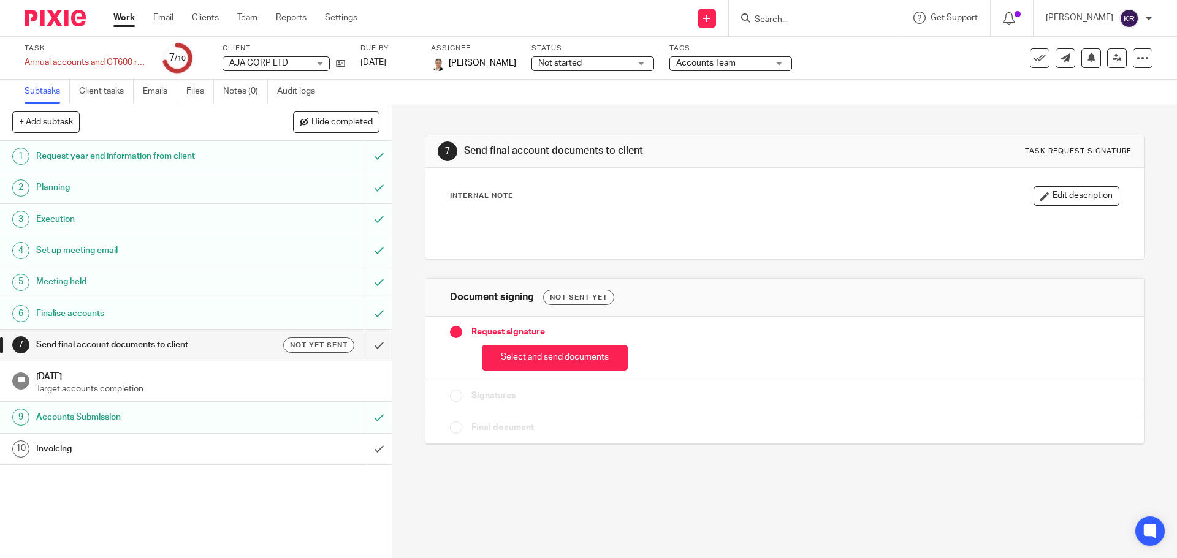
click at [769, 17] on div at bounding box center [812, 17] width 143 height 15
click at [778, 20] on input "Search" at bounding box center [808, 20] width 110 height 11
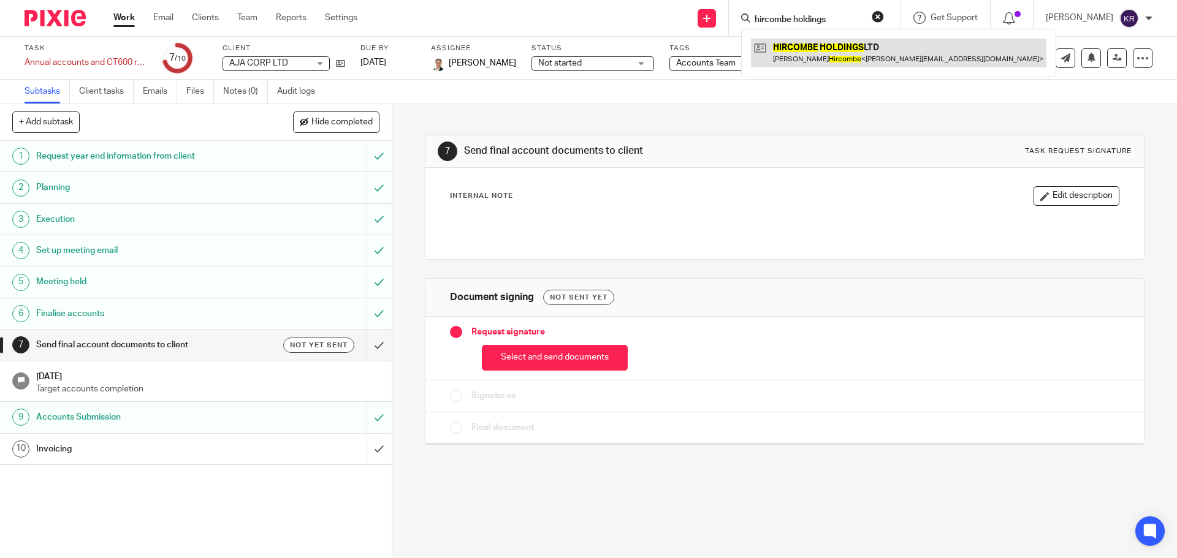
type input "hircombe holdings"
click at [815, 53] on link at bounding box center [898, 53] width 295 height 28
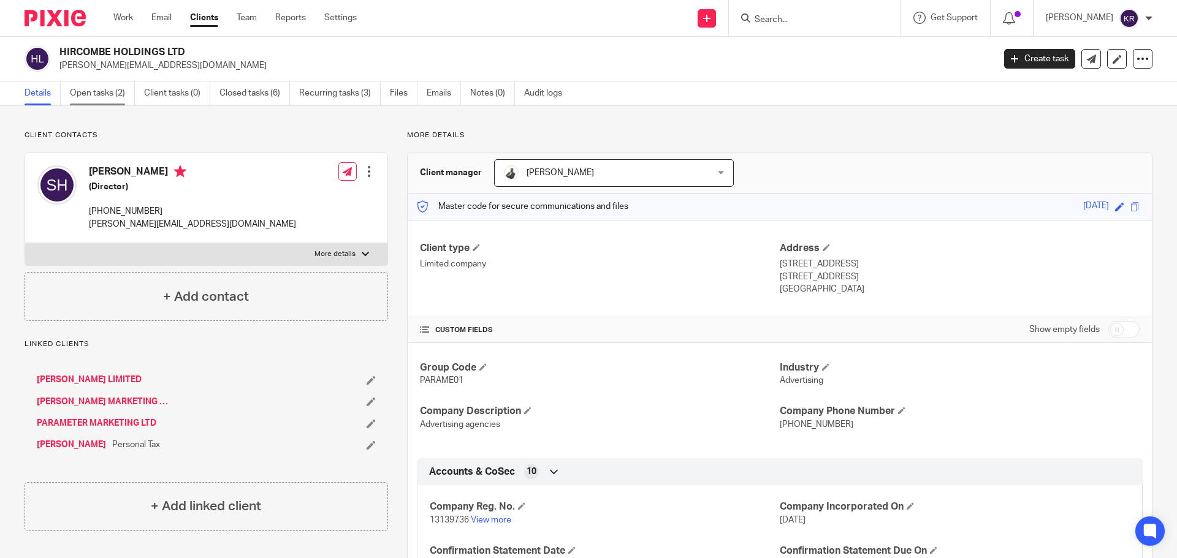
click at [98, 94] on link "Open tasks (2)" at bounding box center [102, 94] width 65 height 24
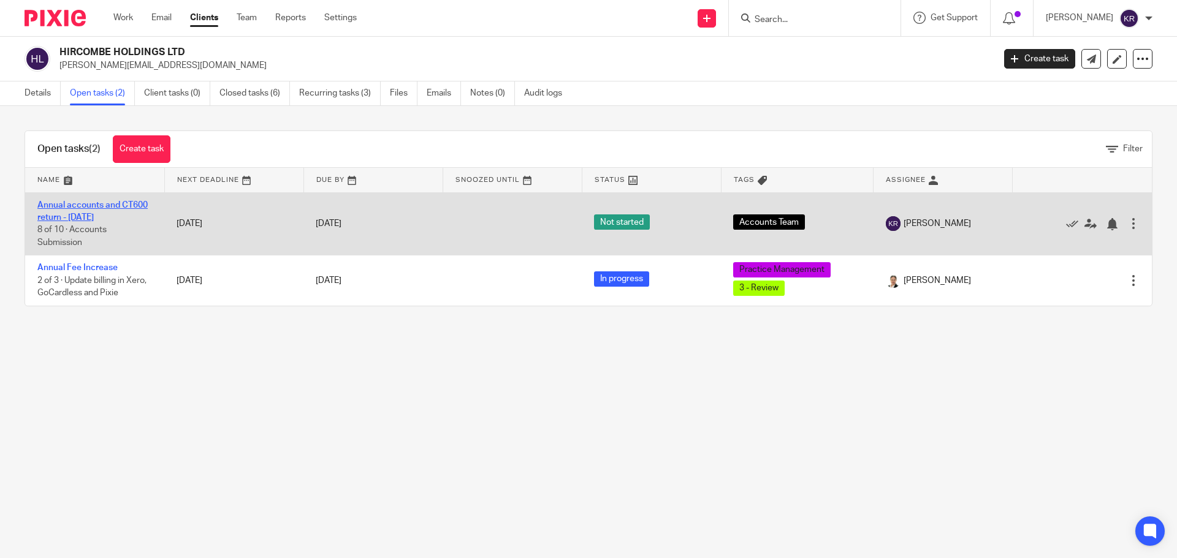
click at [96, 213] on link "Annual accounts and CT600 return - [DATE]" at bounding box center [92, 211] width 110 height 21
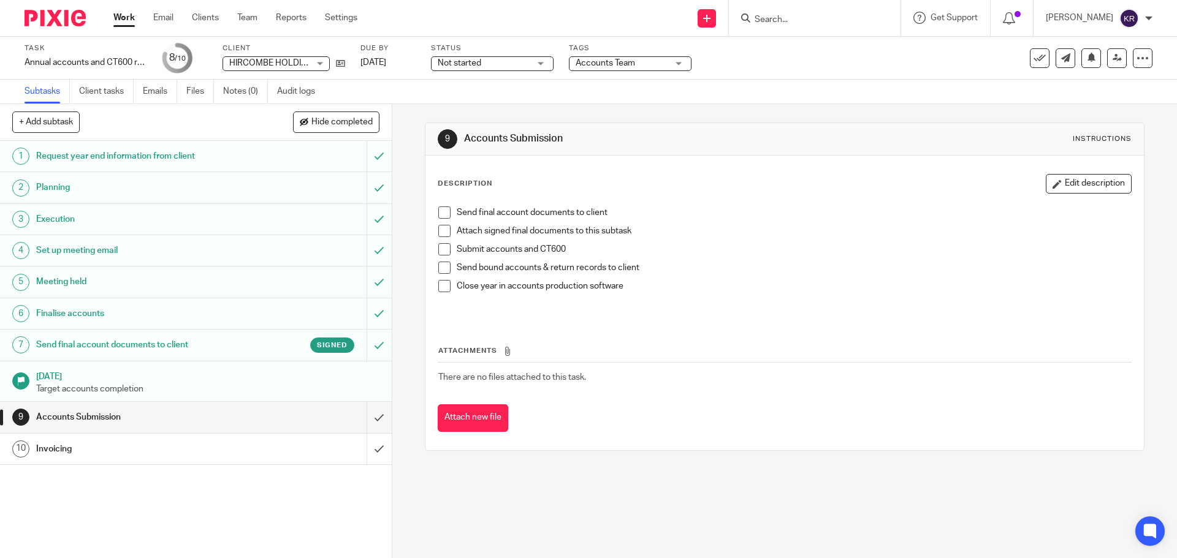
click at [131, 387] on p "Target accounts completion" at bounding box center [207, 389] width 343 height 12
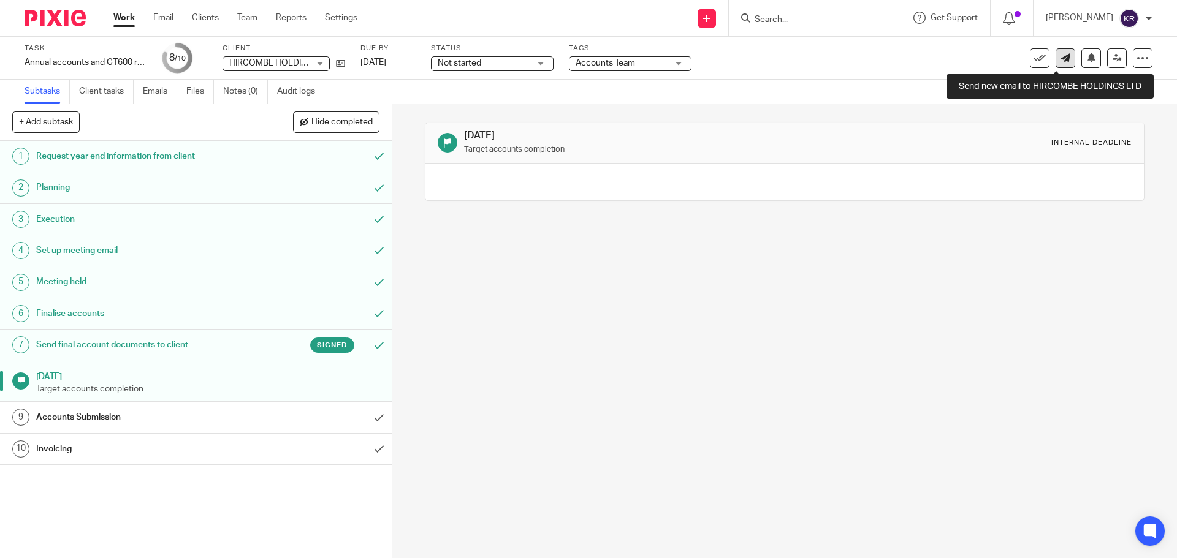
click at [1061, 62] on icon at bounding box center [1065, 57] width 9 height 9
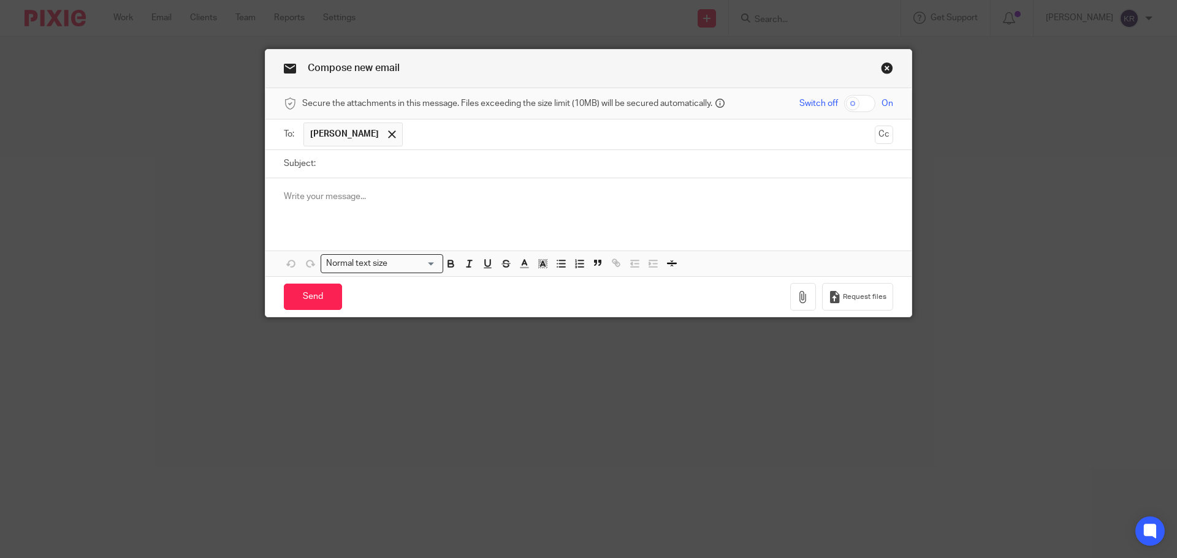
click at [384, 170] on input "Subject:" at bounding box center [607, 164] width 571 height 28
type input "Corporation Tax"
click at [865, 105] on input "checkbox" at bounding box center [859, 103] width 31 height 17
checkbox input "true"
click at [278, 202] on div at bounding box center [588, 202] width 646 height 48
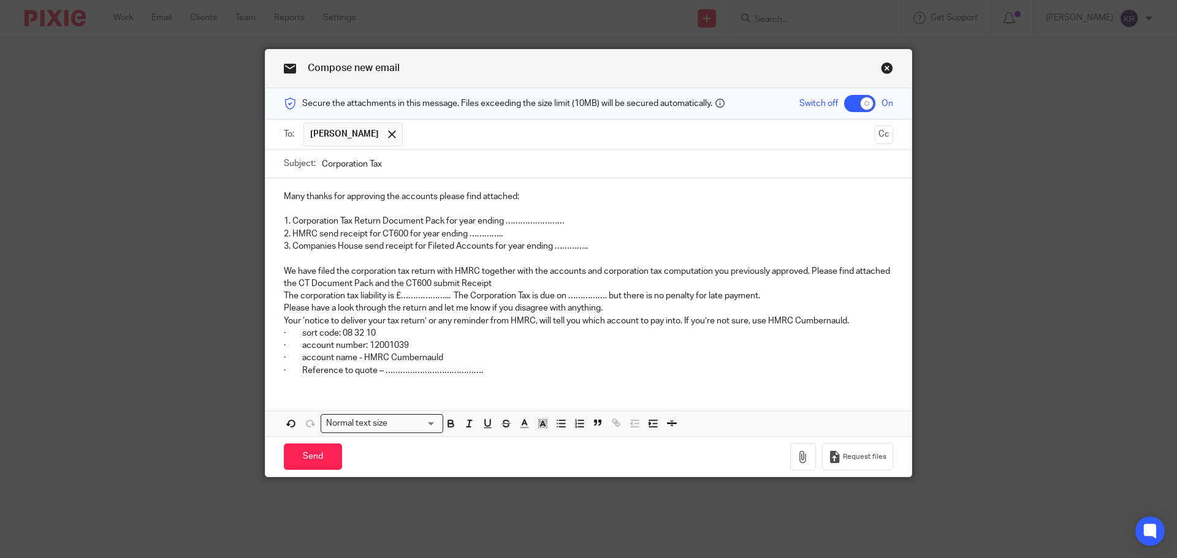
click at [284, 197] on p "Many thanks for approving the accounts please find attached:" at bounding box center [588, 197] width 609 height 12
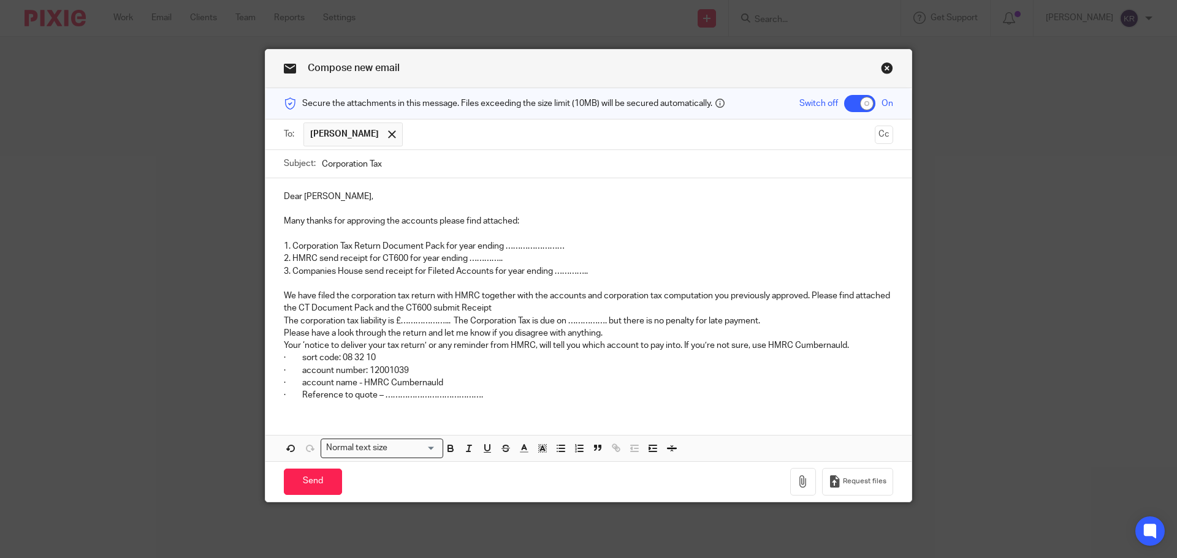
click at [292, 418] on div "Dear [PERSON_NAME], Many thanks for approving the accounts please find attached…" at bounding box center [588, 319] width 646 height 283
click at [489, 400] on p "· Reference to quote – …………………………………." at bounding box center [588, 395] width 609 height 12
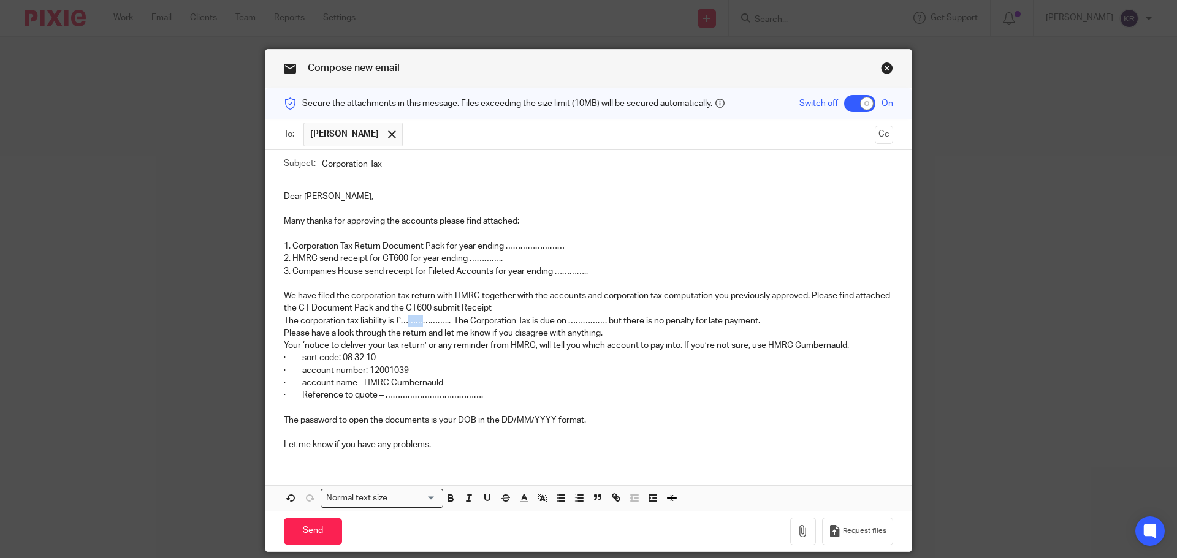
drag, startPoint x: 404, startPoint y: 322, endPoint x: 422, endPoint y: 322, distance: 17.8
click at [422, 322] on p "The corporation tax liability is £………………...  The Corporation Tax is due on ……………" at bounding box center [588, 321] width 609 height 12
click at [400, 321] on p "The corporation tax liability is £………………...  The Corporation Tax is due on ……………" at bounding box center [588, 321] width 609 height 12
drag, startPoint x: 400, startPoint y: 321, endPoint x: 449, endPoint y: 324, distance: 49.1
click at [449, 324] on p "The corporation tax liability is £………………...  The Corporation Tax is due on ……………" at bounding box center [588, 321] width 609 height 12
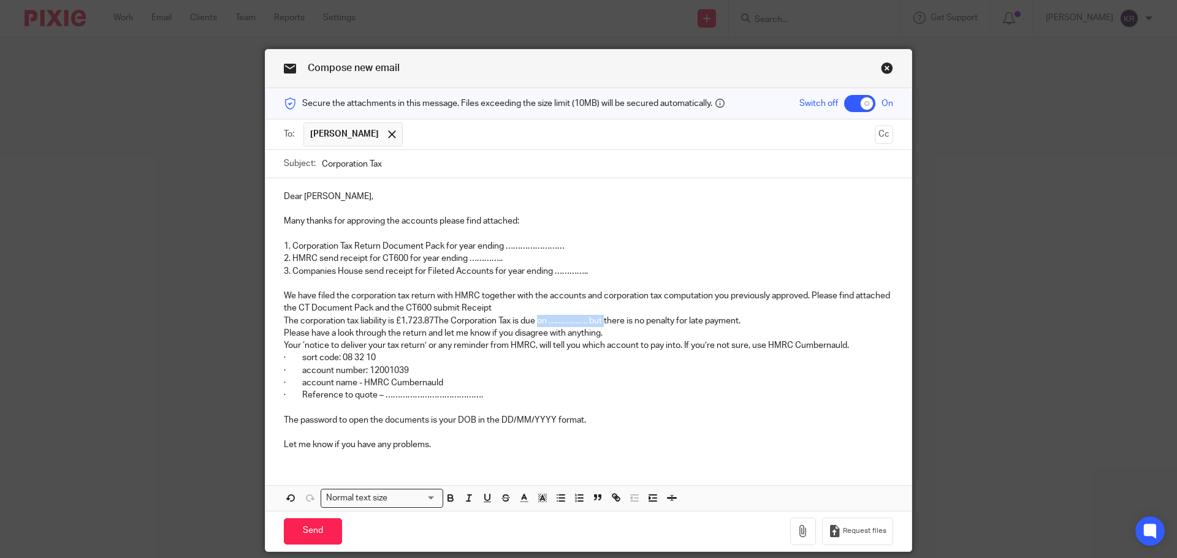
drag, startPoint x: 539, startPoint y: 322, endPoint x: 605, endPoint y: 319, distance: 65.6
click at [605, 319] on p "The corporation tax liability is £1,723.87The Corporation Tax is due on ……………. …" at bounding box center [588, 321] width 609 height 12
click at [496, 309] on p "We have filed the corporation tax return with HMRC together with the accounts a…" at bounding box center [588, 302] width 609 height 25
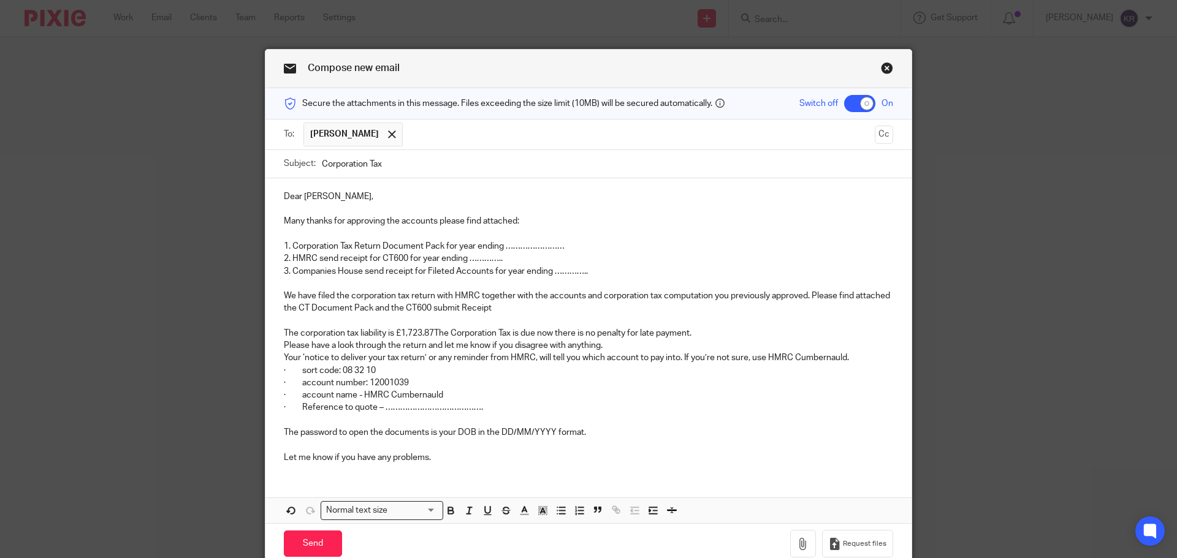
click at [696, 335] on p "The corporation tax liability is £1,723.87The Corporation Tax is due now there …" at bounding box center [588, 333] width 609 height 12
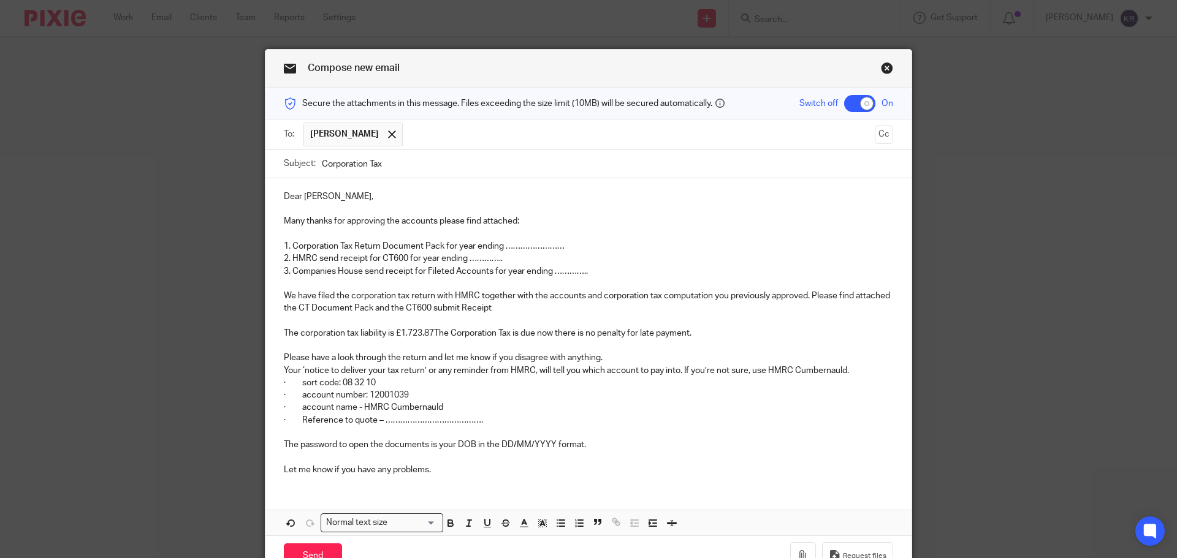
click at [610, 358] on p "Please have a look through the return and let me know if you disagree with anyt…" at bounding box center [588, 358] width 609 height 12
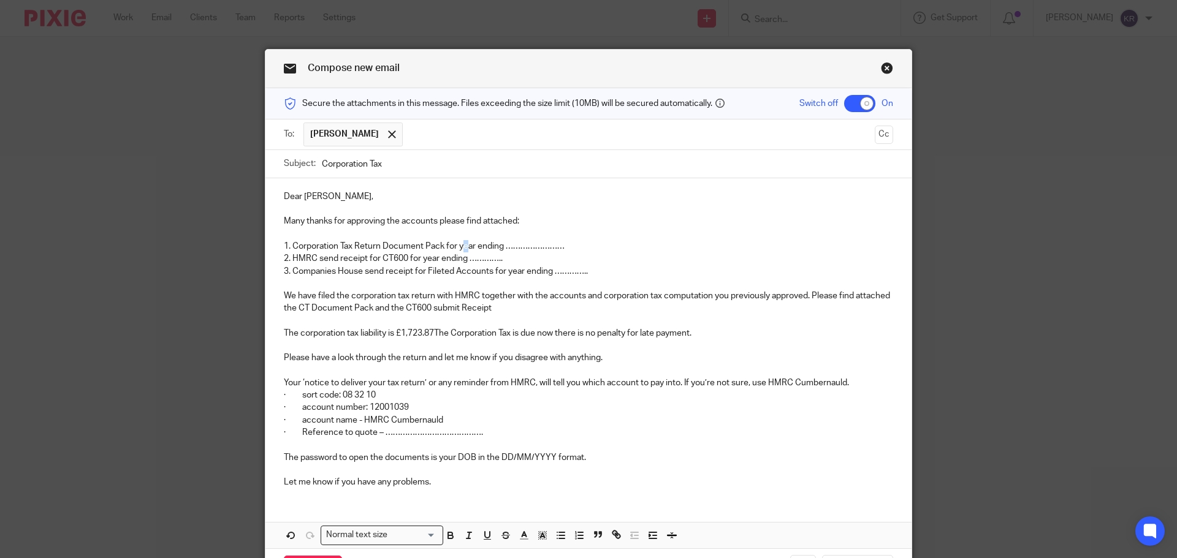
click at [463, 246] on p "1. Corporation Tax Return Document Pack for year ending ……………………" at bounding box center [588, 246] width 609 height 12
click at [459, 247] on p "1. Corporation Tax Return Document Pack for year ending ……………………" at bounding box center [588, 246] width 609 height 12
drag, startPoint x: 454, startPoint y: 248, endPoint x: 471, endPoint y: 247, distance: 16.6
click at [471, 247] on p "1. Corporation Tax Return Document Pack for year ending ……………………" at bounding box center [588, 246] width 609 height 12
drag, startPoint x: 511, startPoint y: 245, endPoint x: 569, endPoint y: 243, distance: 58.3
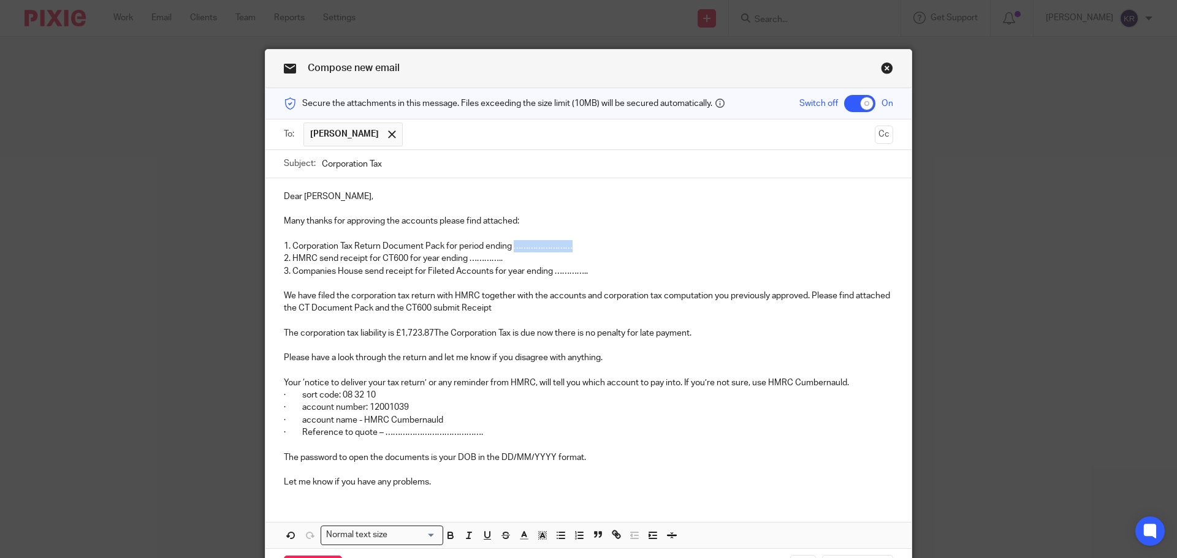
click at [569, 243] on p "1. Corporation Tax Return Document Pack for period ending ……………………" at bounding box center [588, 246] width 609 height 12
drag, startPoint x: 512, startPoint y: 246, endPoint x: 587, endPoint y: 248, distance: 74.8
click at [587, 248] on p "1. Corporation Tax Return Document Pack for period ending 30 November 2024" at bounding box center [588, 246] width 609 height 12
copy p "30 November 2024"
drag, startPoint x: 462, startPoint y: 258, endPoint x: 501, endPoint y: 258, distance: 39.2
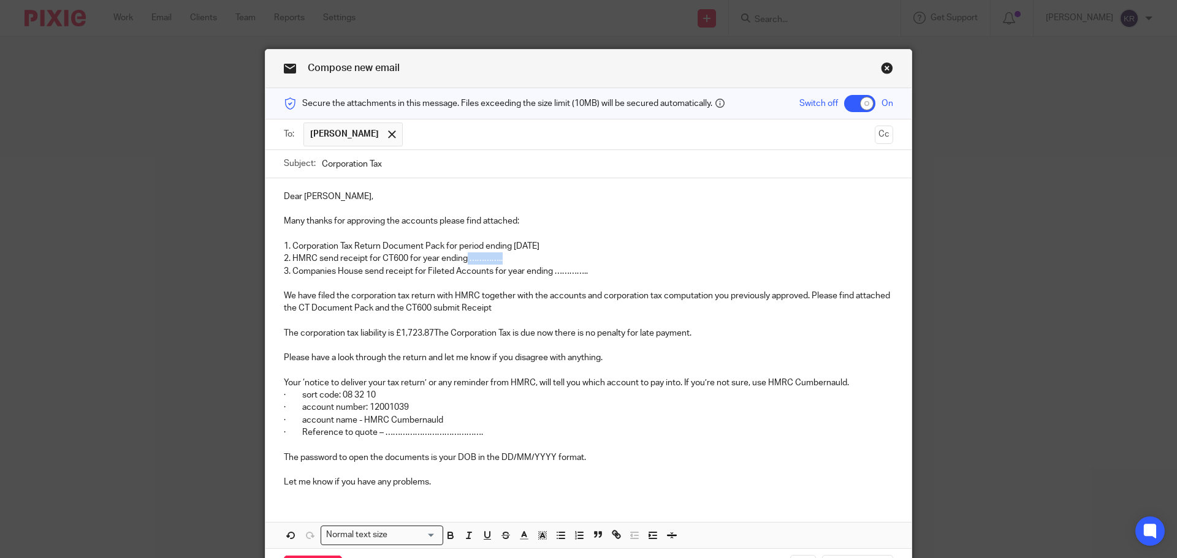
click at [501, 258] on p "2. HMRC send receipt for CT600 for year ending ………….." at bounding box center [588, 259] width 609 height 12
click at [460, 257] on p "2. HMRC send receipt for CT600 for year ending30 November 2024" at bounding box center [588, 259] width 609 height 12
click at [463, 257] on p "2. HMRC send receipt for CT600 for year ending30 November 2024" at bounding box center [588, 259] width 609 height 12
drag, startPoint x: 549, startPoint y: 273, endPoint x: 556, endPoint y: 274, distance: 7.5
click at [556, 274] on p "3. Companies House send receipt for Fileted Accounts for year ending ………….." at bounding box center [588, 271] width 609 height 12
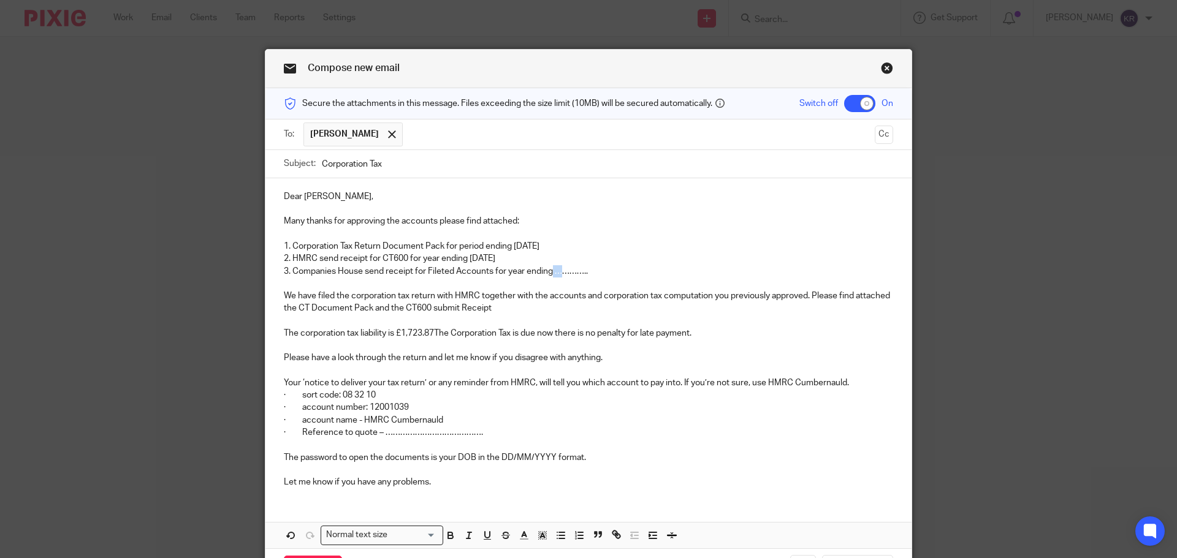
click at [555, 274] on p "3. Companies House send receipt for Fileted Accounts for year ending ………….." at bounding box center [588, 271] width 609 height 12
drag, startPoint x: 550, startPoint y: 272, endPoint x: 579, endPoint y: 272, distance: 28.8
click at [579, 272] on p "3. Companies House send receipt for Fileted Accounts for year ending ………….." at bounding box center [588, 271] width 609 height 12
drag, startPoint x: 384, startPoint y: 434, endPoint x: 490, endPoint y: 430, distance: 105.5
click at [490, 430] on p "· Reference to quote – …………………………………." at bounding box center [588, 433] width 609 height 12
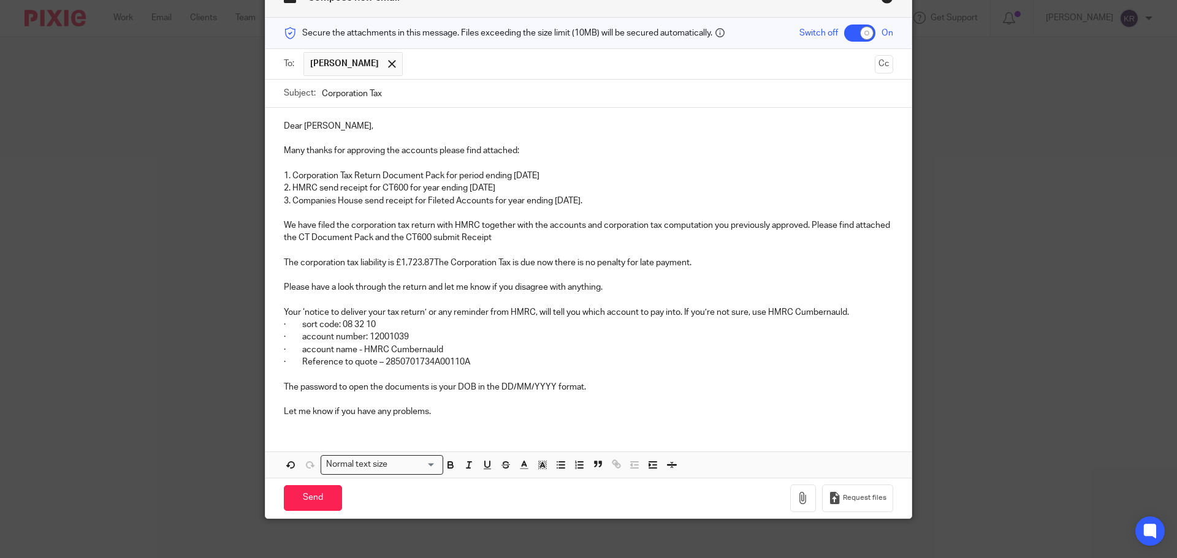
scroll to position [80, 0]
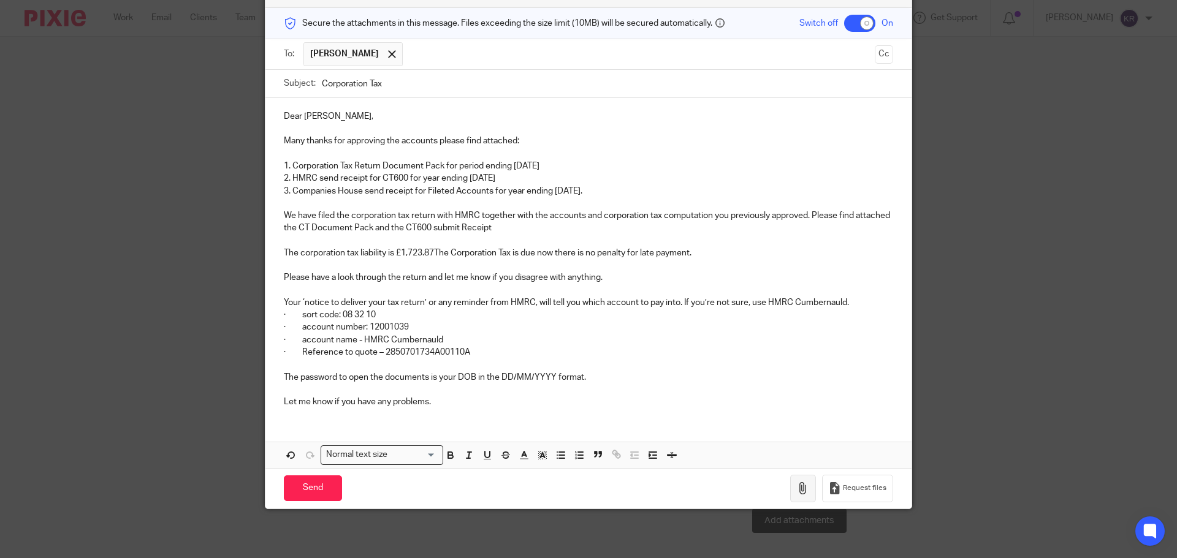
click at [811, 484] on button "button" at bounding box center [803, 489] width 26 height 28
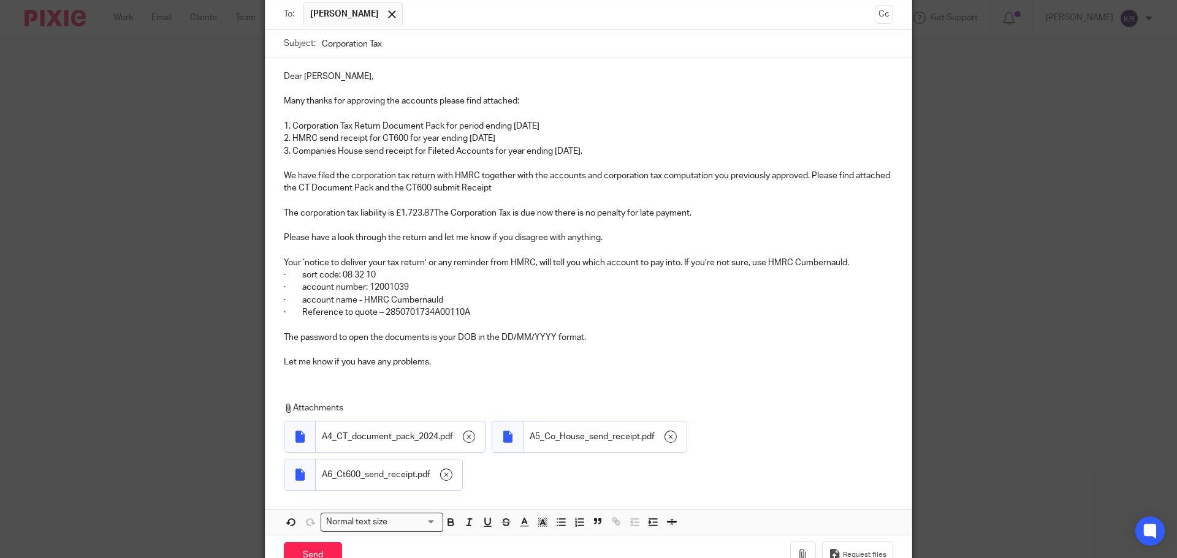
scroll to position [187, 0]
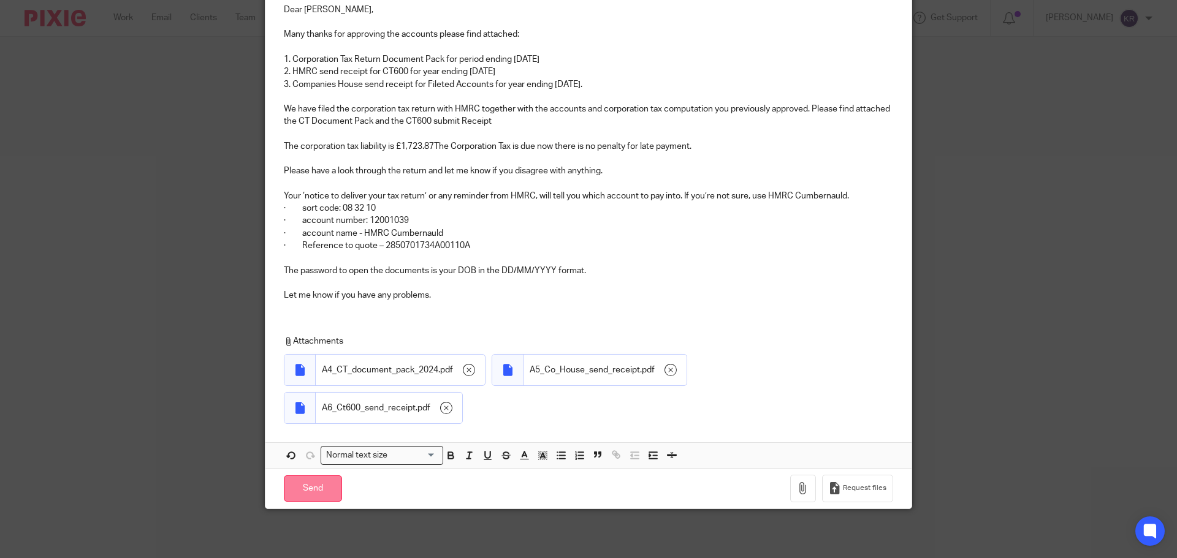
click at [302, 490] on input "Send" at bounding box center [313, 489] width 58 height 26
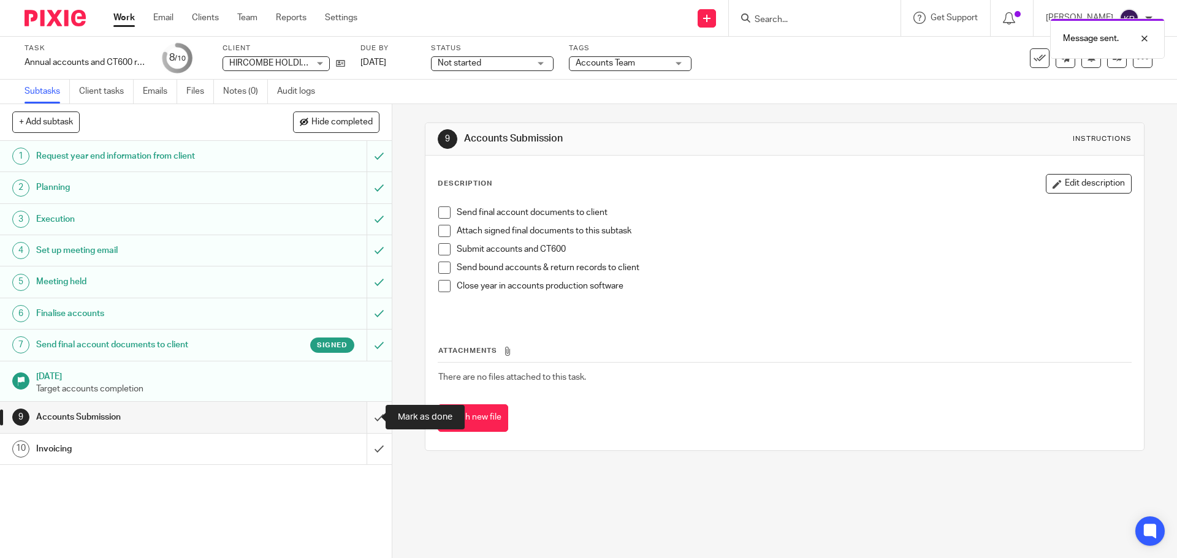
click at [368, 417] on input "submit" at bounding box center [196, 417] width 392 height 31
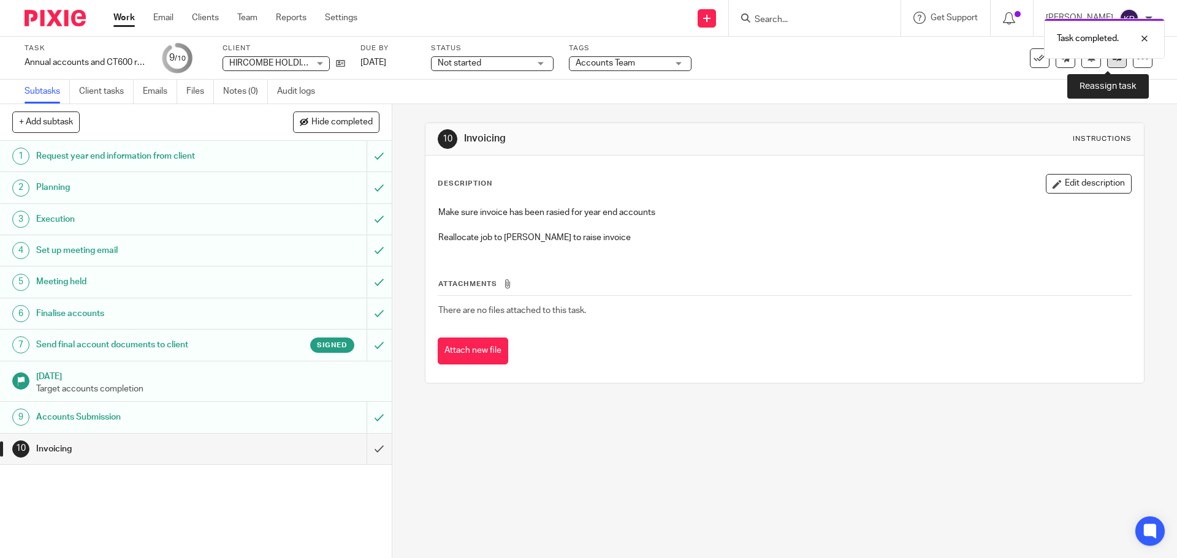
click at [1113, 59] on icon at bounding box center [1117, 57] width 9 height 9
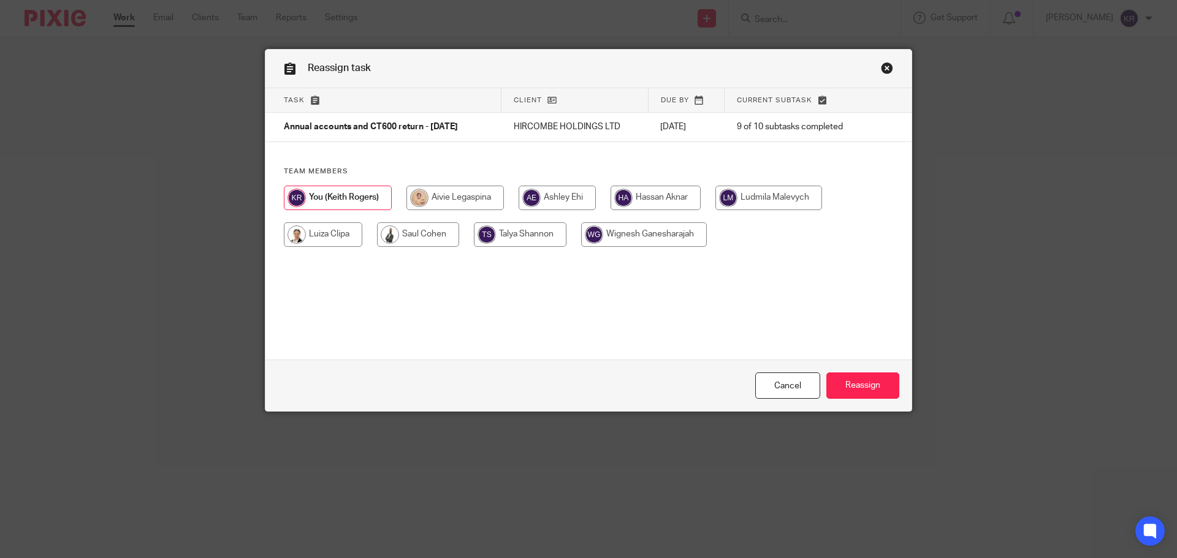
click at [313, 237] on input "radio" at bounding box center [323, 235] width 78 height 25
radio input "true"
click at [858, 384] on input "Reassign" at bounding box center [862, 386] width 73 height 26
